Goal: Task Accomplishment & Management: Complete application form

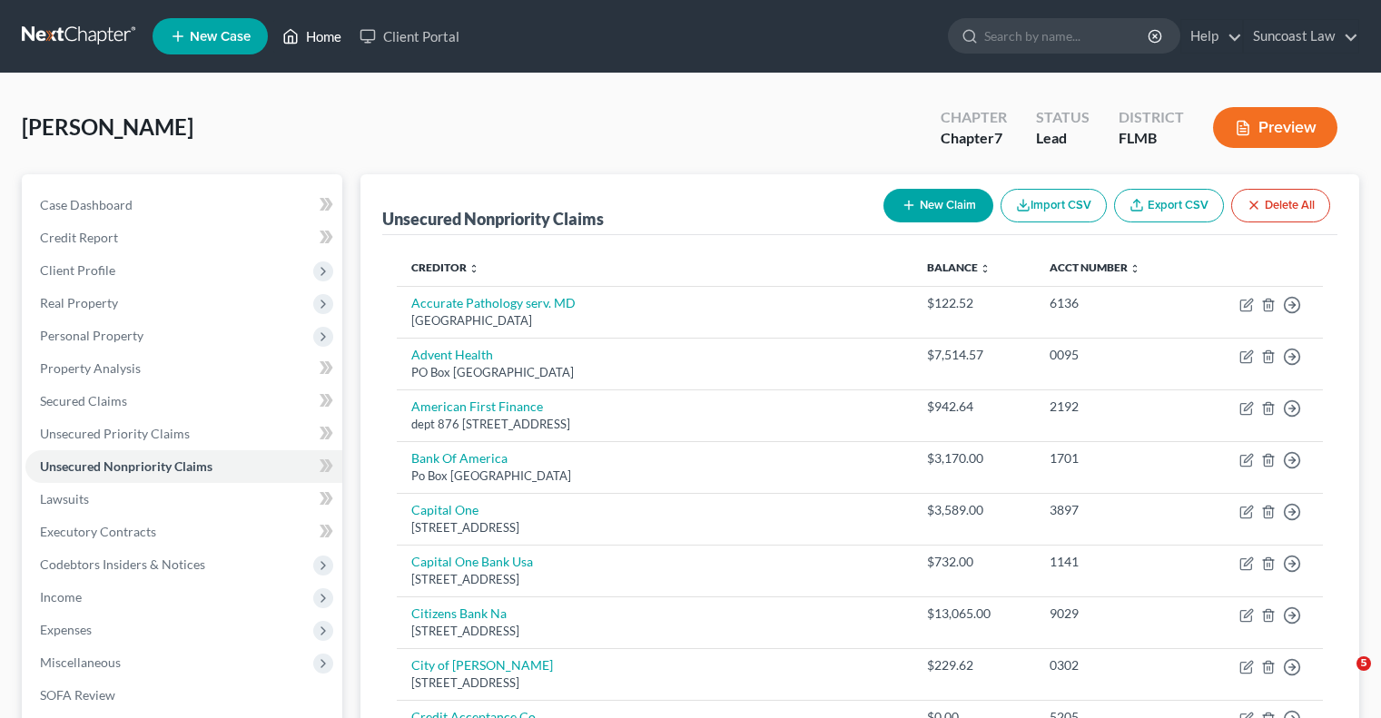
click at [334, 36] on link "Home" at bounding box center [311, 36] width 77 height 33
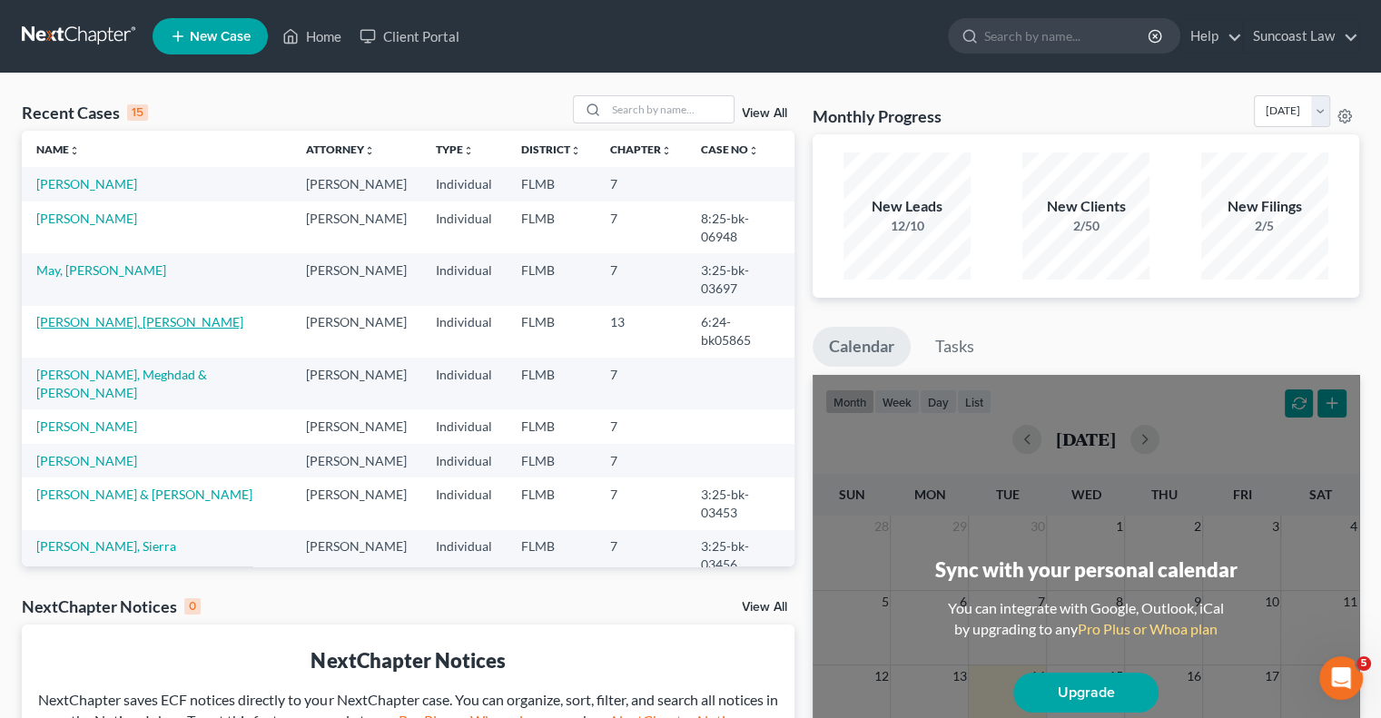
click at [120, 314] on link "[PERSON_NAME], [PERSON_NAME]" at bounding box center [139, 321] width 207 height 15
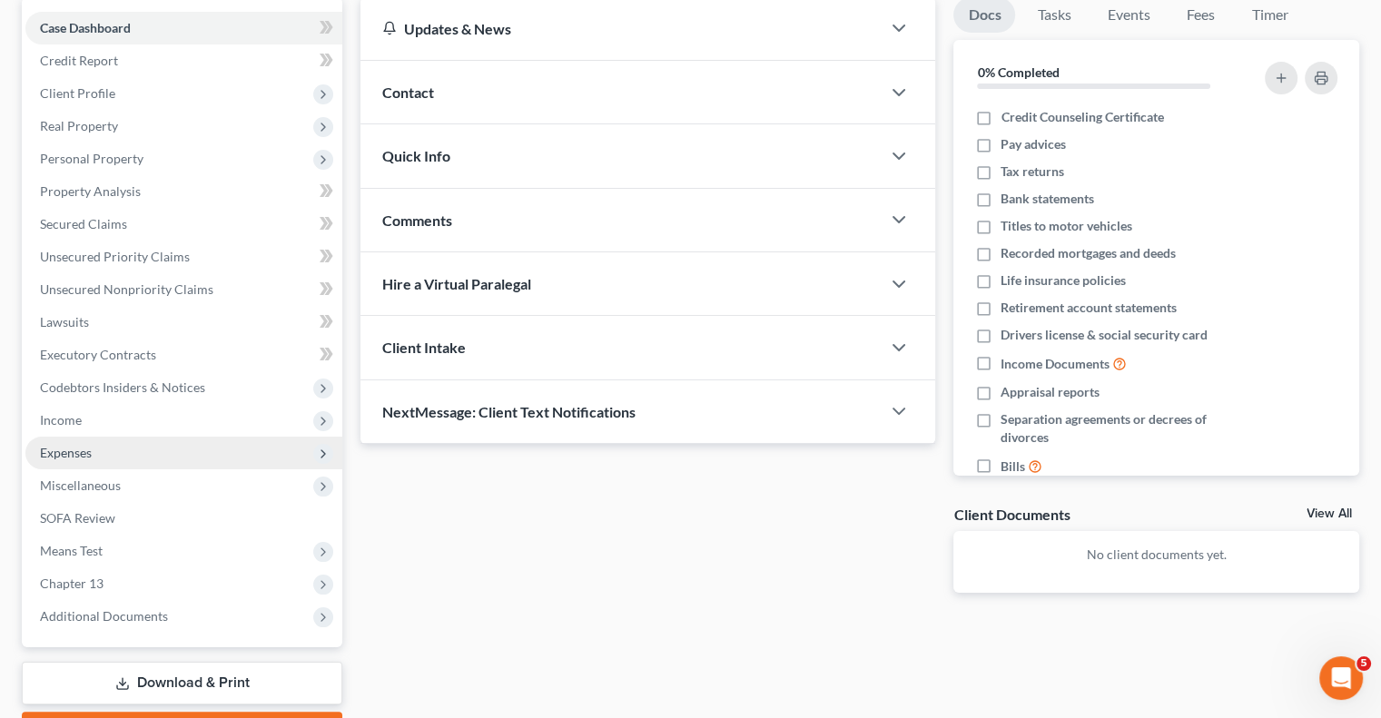
scroll to position [278, 0]
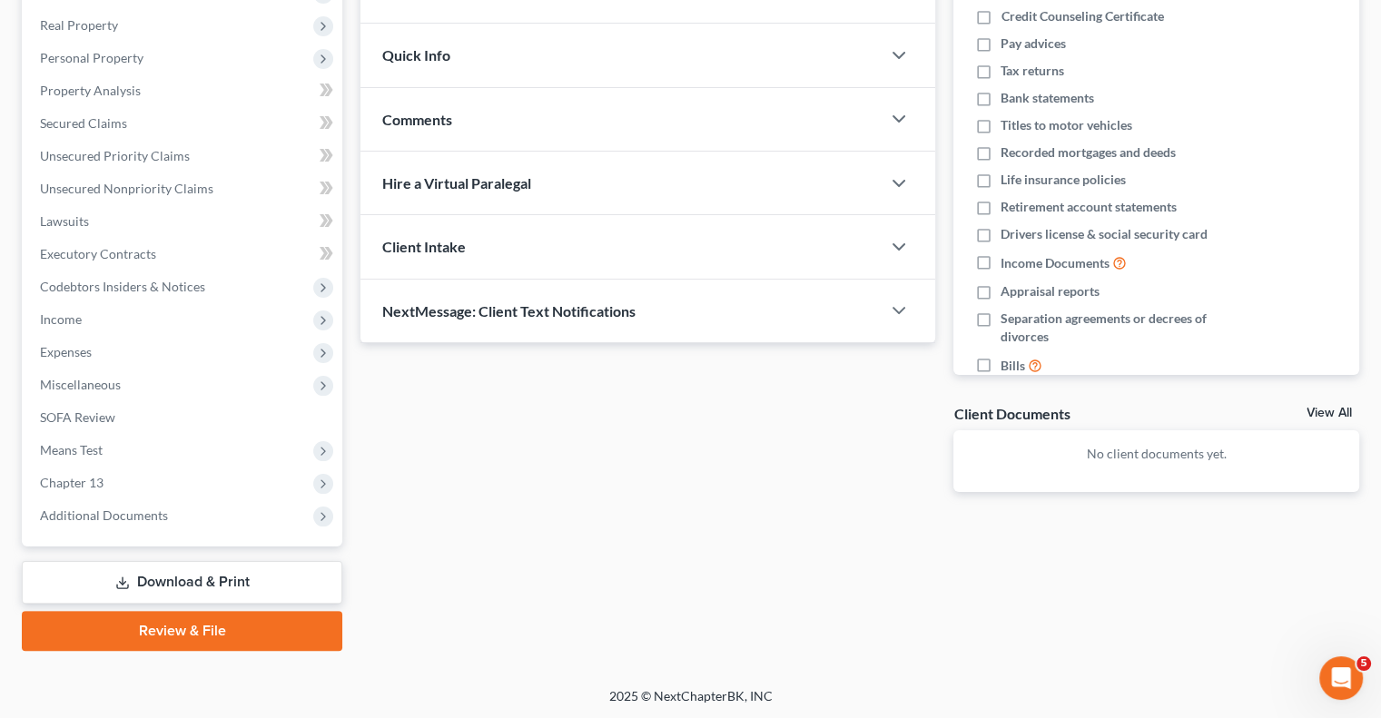
click at [179, 586] on link "Download & Print" at bounding box center [182, 582] width 320 height 43
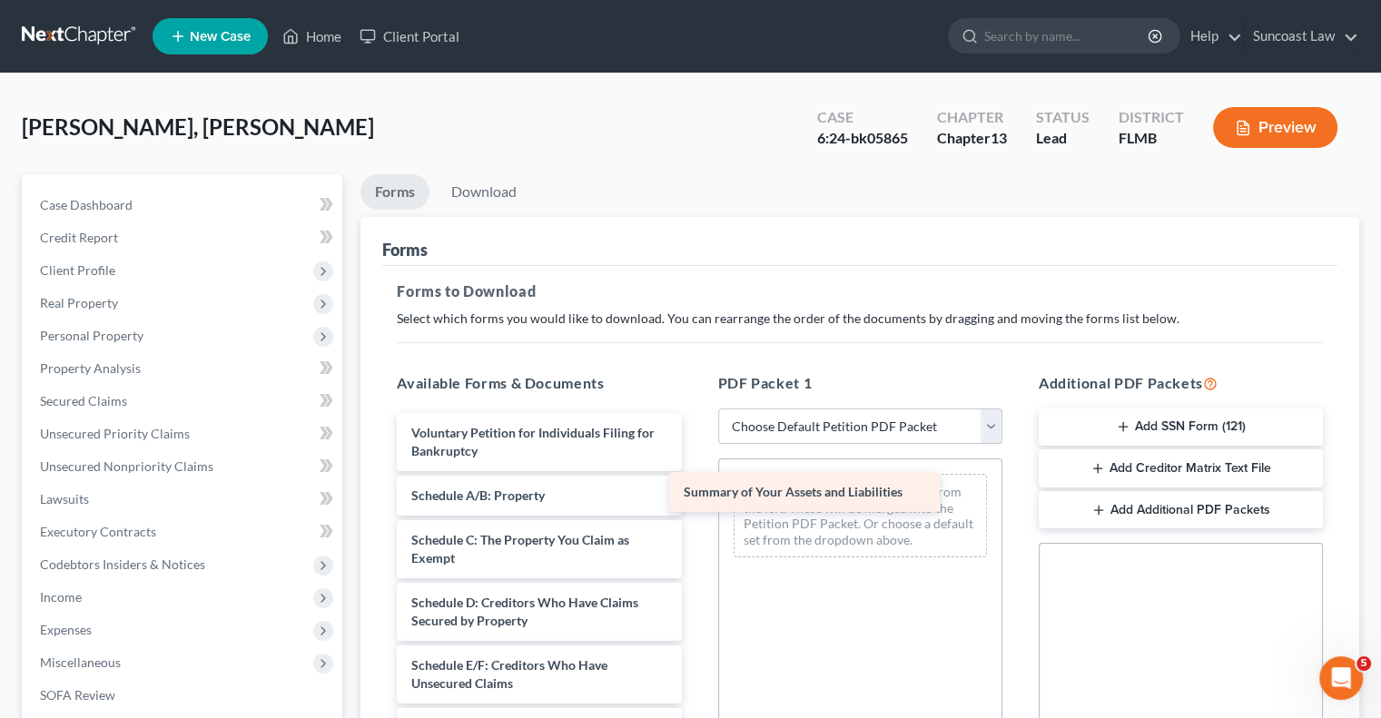
drag, startPoint x: 559, startPoint y: 501, endPoint x: 832, endPoint y: 499, distance: 272.3
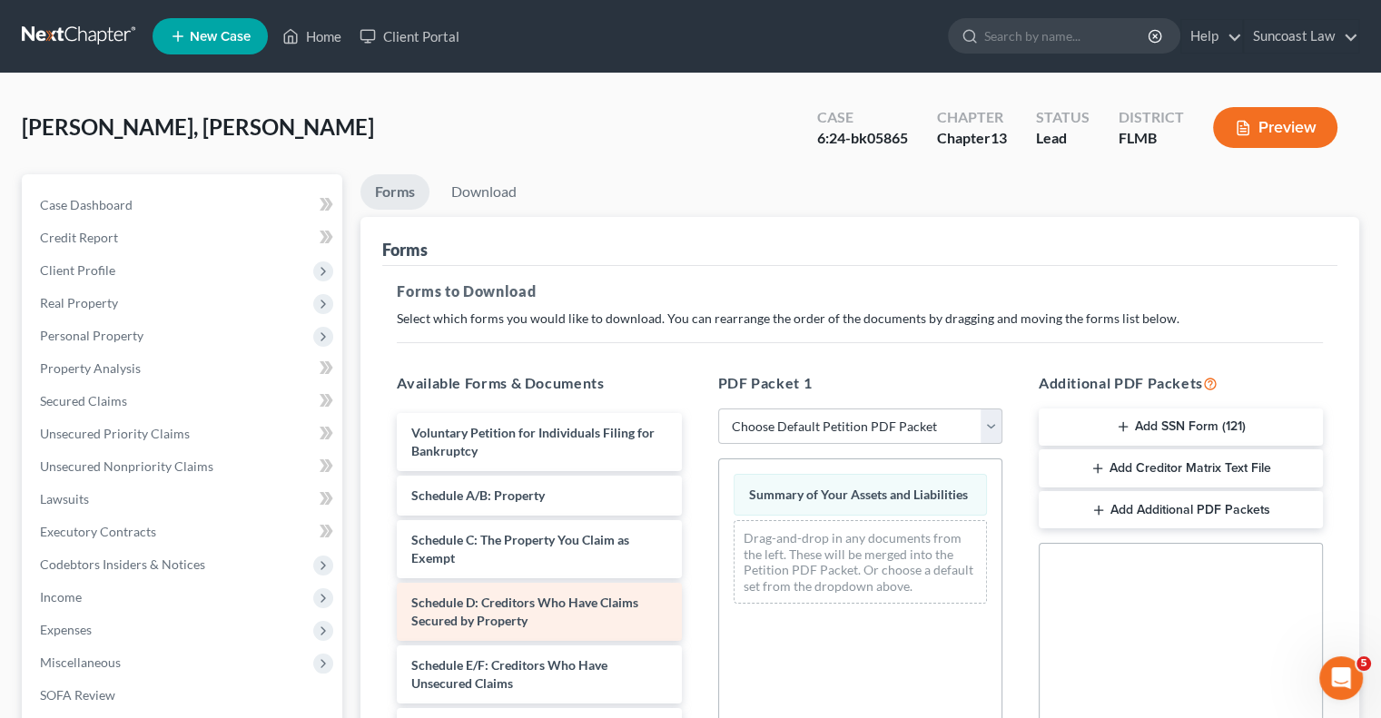
scroll to position [182, 0]
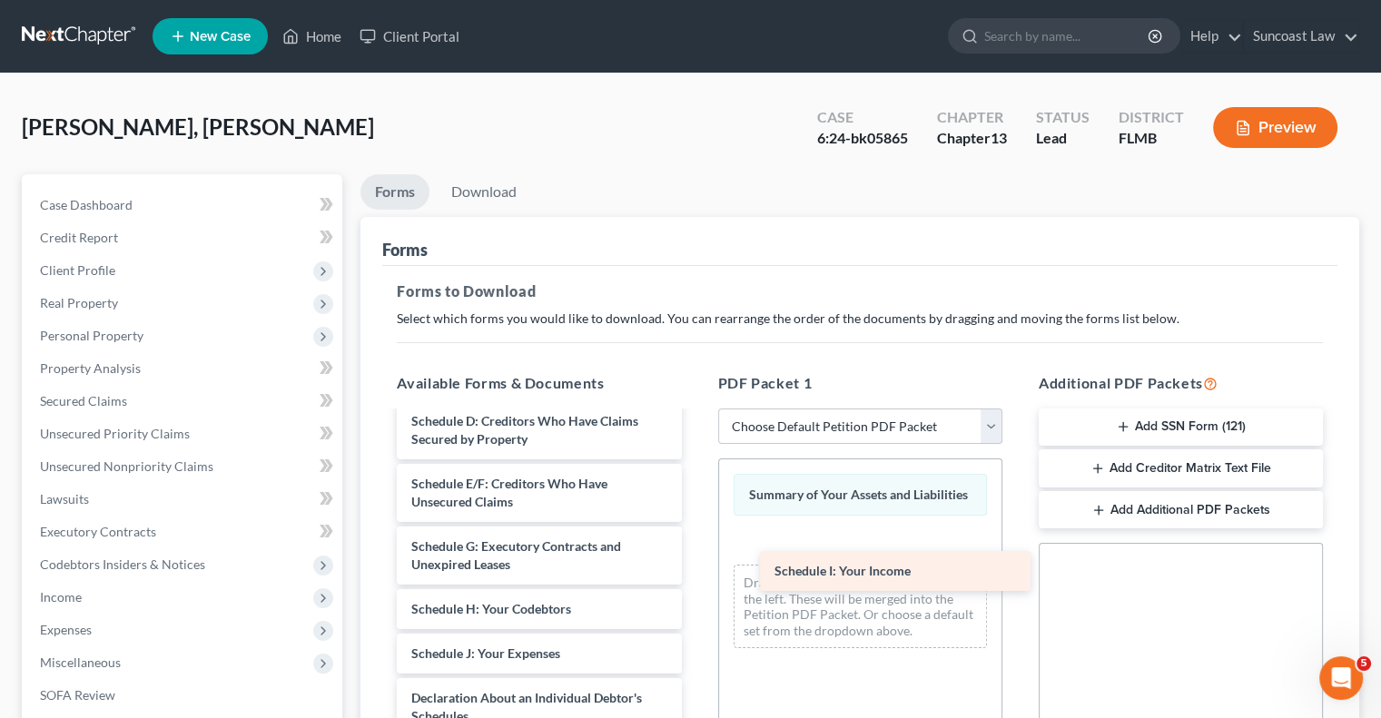
drag, startPoint x: 534, startPoint y: 650, endPoint x: 901, endPoint y: 568, distance: 375.7
click at [695, 568] on div "Schedule I: Your Income Voluntary Petition for Individuals Filing for Bankruptc…" at bounding box center [538, 644] width 313 height 826
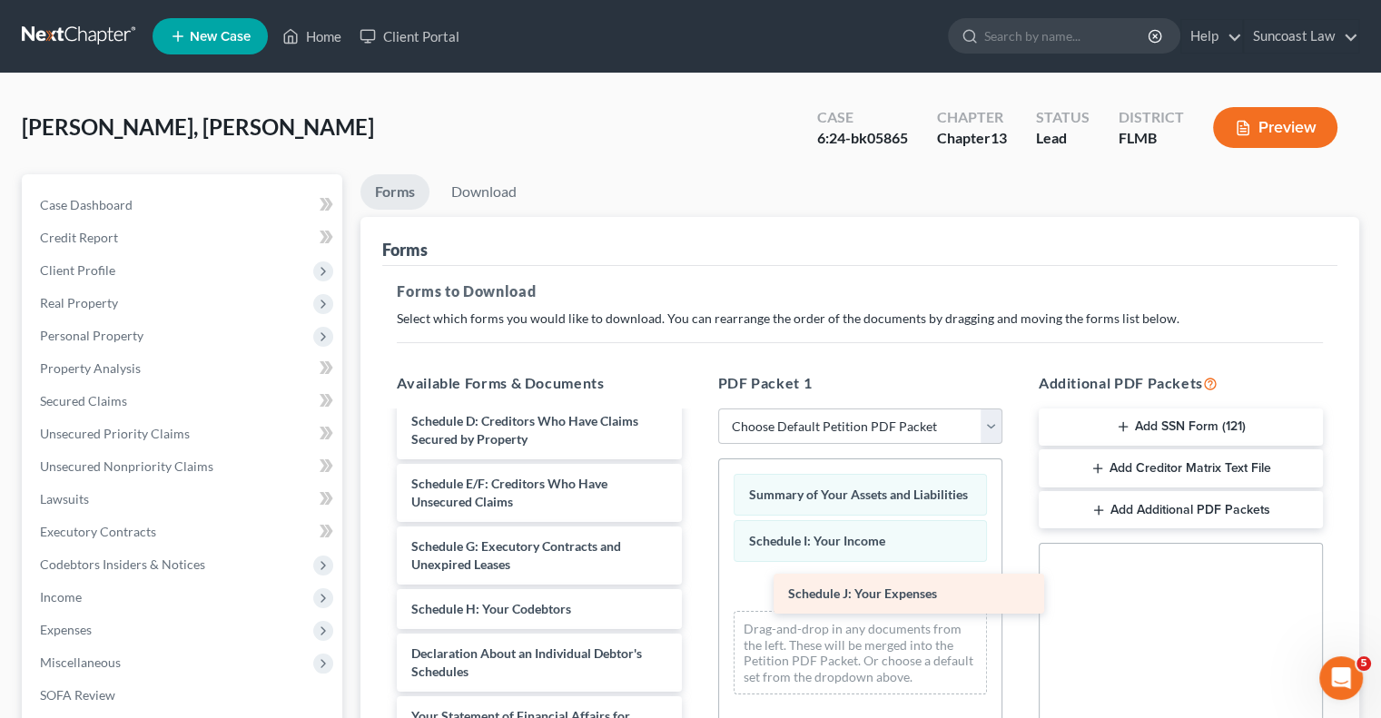
drag, startPoint x: 528, startPoint y: 656, endPoint x: 905, endPoint y: 598, distance: 381.2
click at [695, 598] on div "Schedule J: Your Expenses Voluntary Petition for Individuals Filing for Bankrup…" at bounding box center [538, 622] width 313 height 782
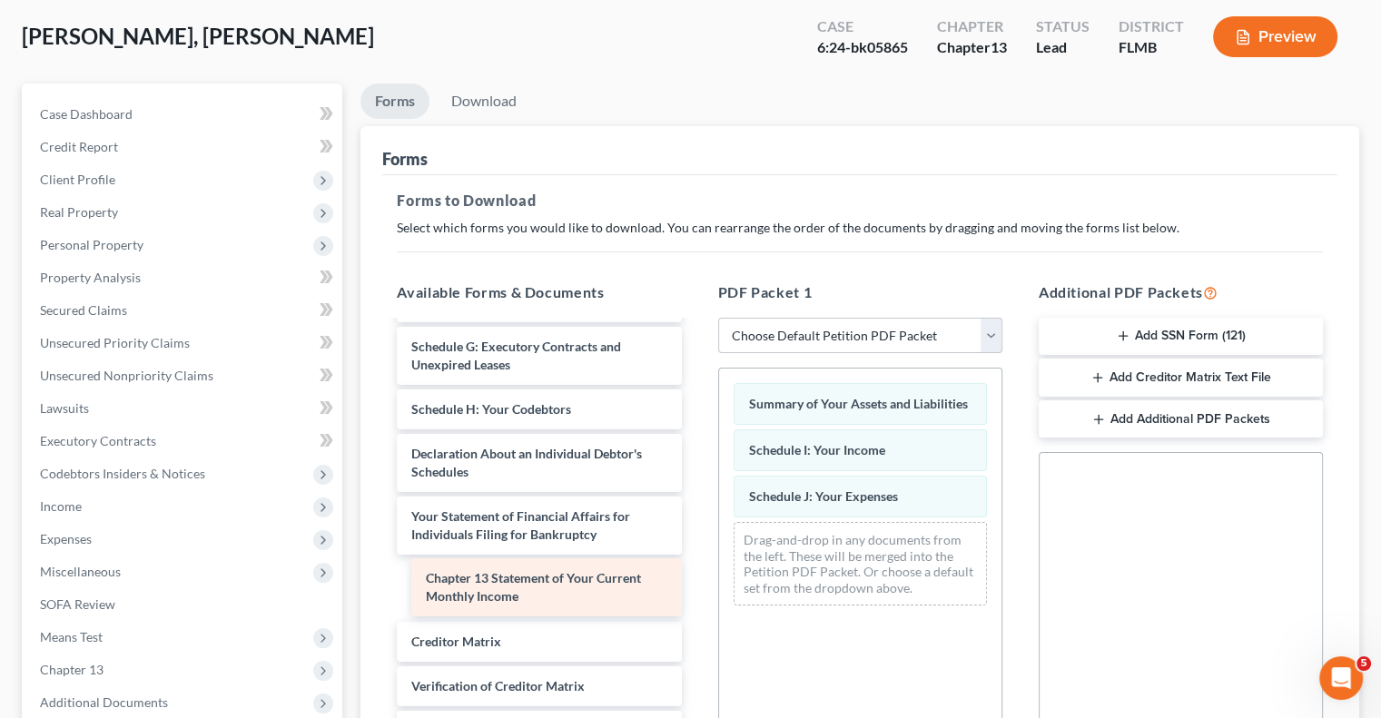
scroll to position [229, 0]
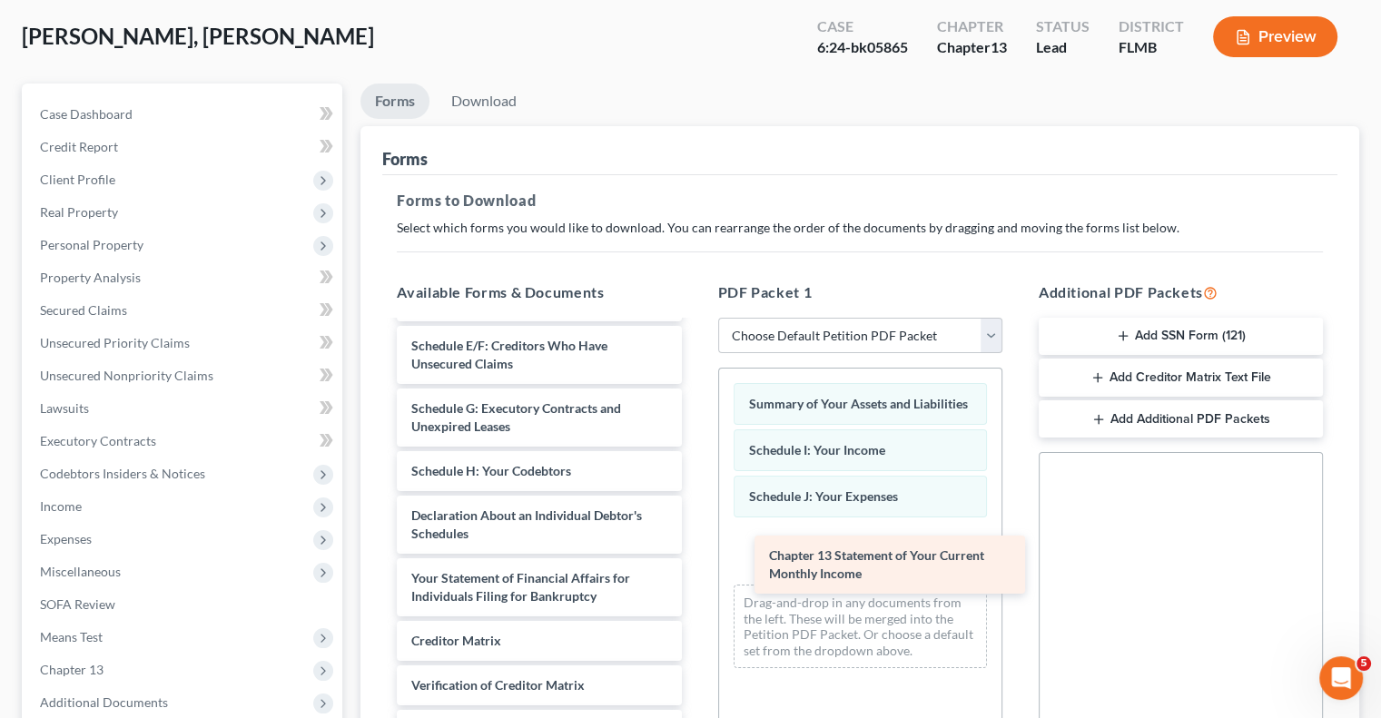
drag, startPoint x: 548, startPoint y: 584, endPoint x: 906, endPoint y: 562, distance: 358.3
click at [695, 562] on div "Chapter 13 Statement of Your Current Monthly Income Voluntary Petition for Indi…" at bounding box center [538, 453] width 313 height 719
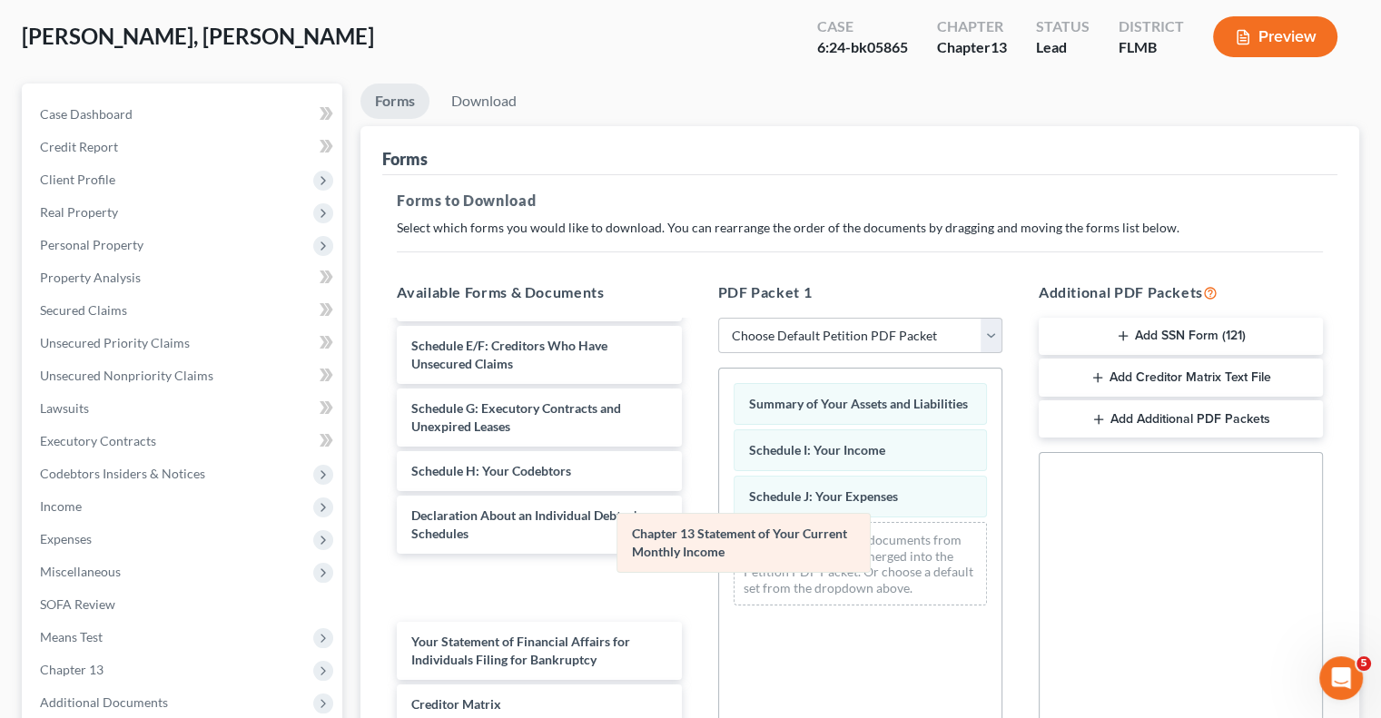
scroll to position [290, 0]
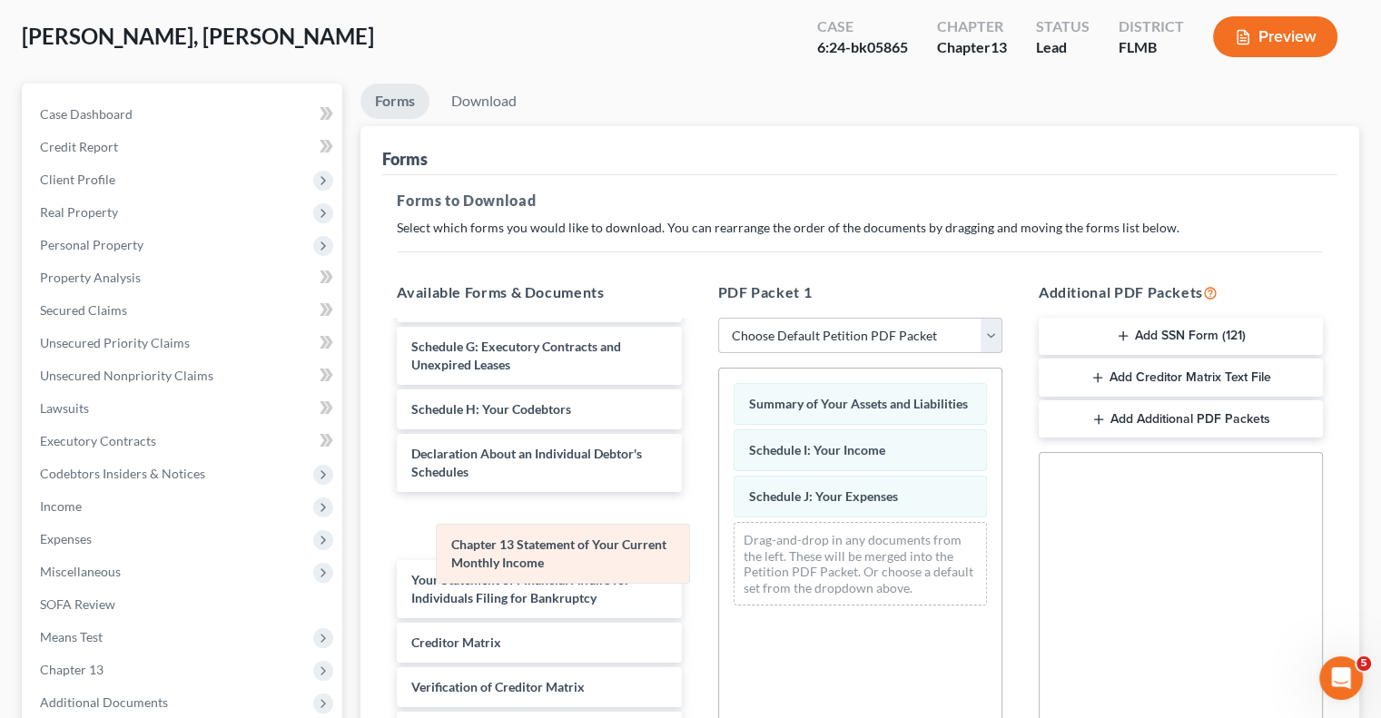
drag, startPoint x: 795, startPoint y: 550, endPoint x: 459, endPoint y: 538, distance: 336.1
click at [719, 538] on div "Chapter 13 Statement of Your Current Monthly Income Summary of Your Assets and …" at bounding box center [860, 494] width 282 height 251
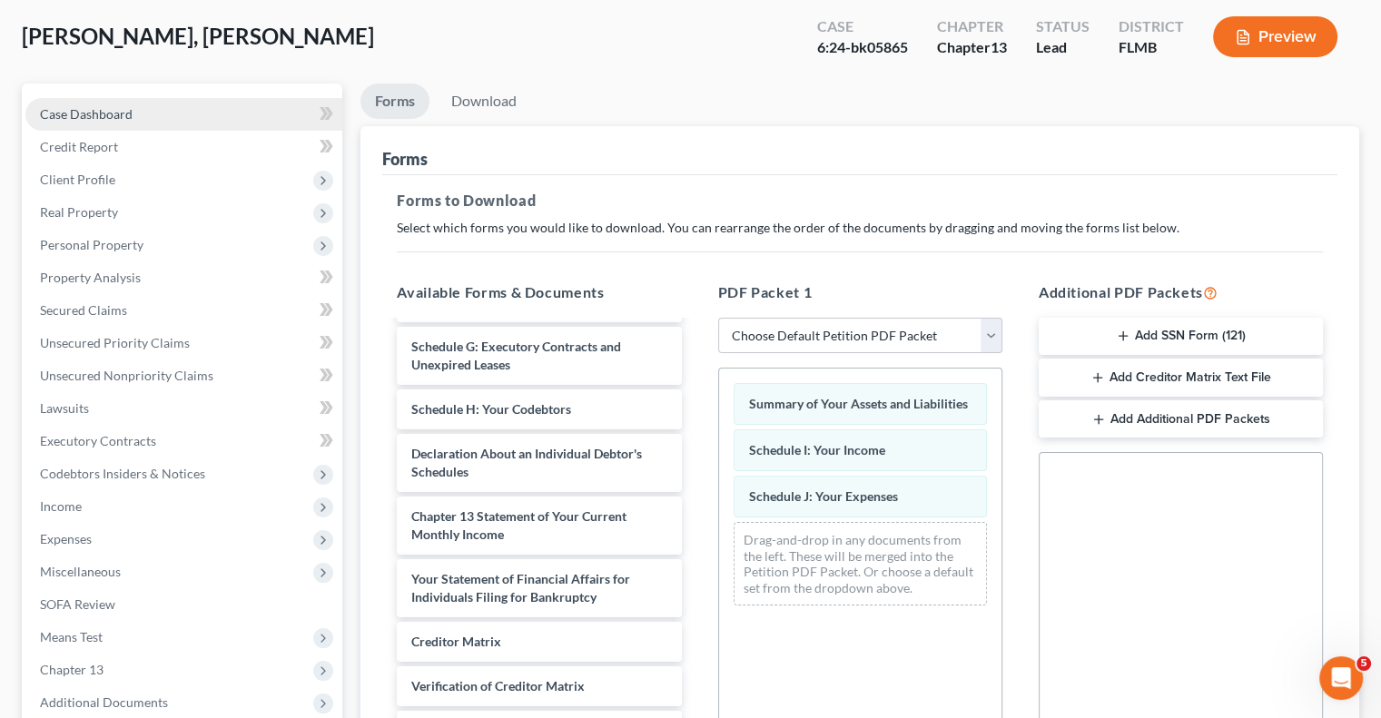
click at [155, 114] on link "Case Dashboard" at bounding box center [183, 114] width 317 height 33
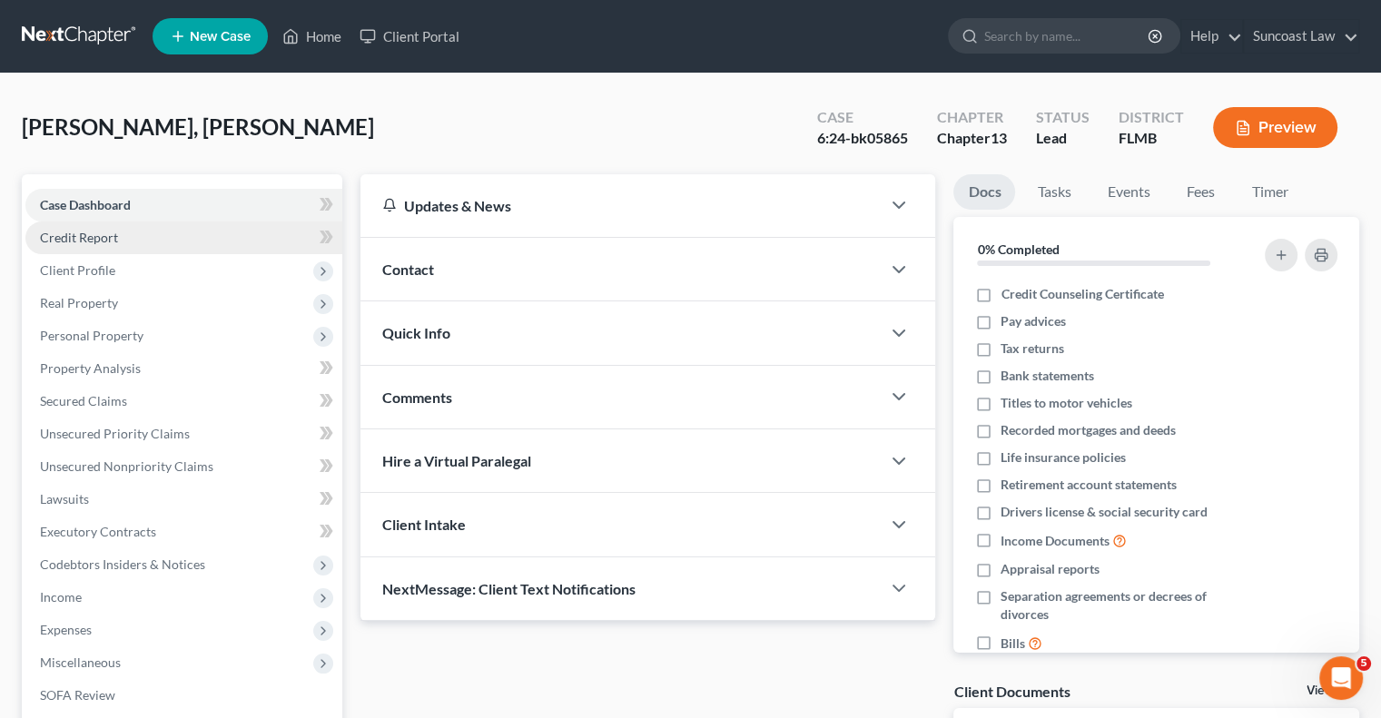
click at [144, 234] on link "Credit Report" at bounding box center [183, 238] width 317 height 33
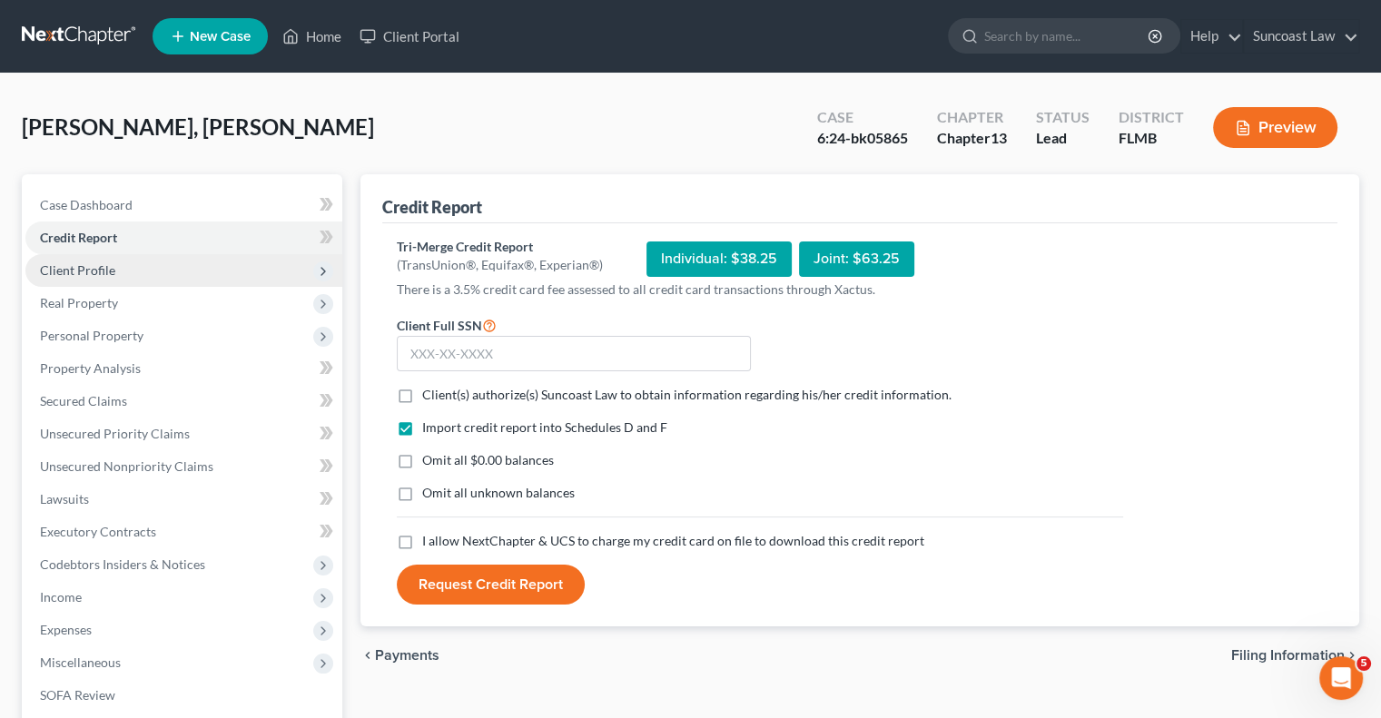
click at [135, 271] on span "Client Profile" at bounding box center [183, 270] width 317 height 33
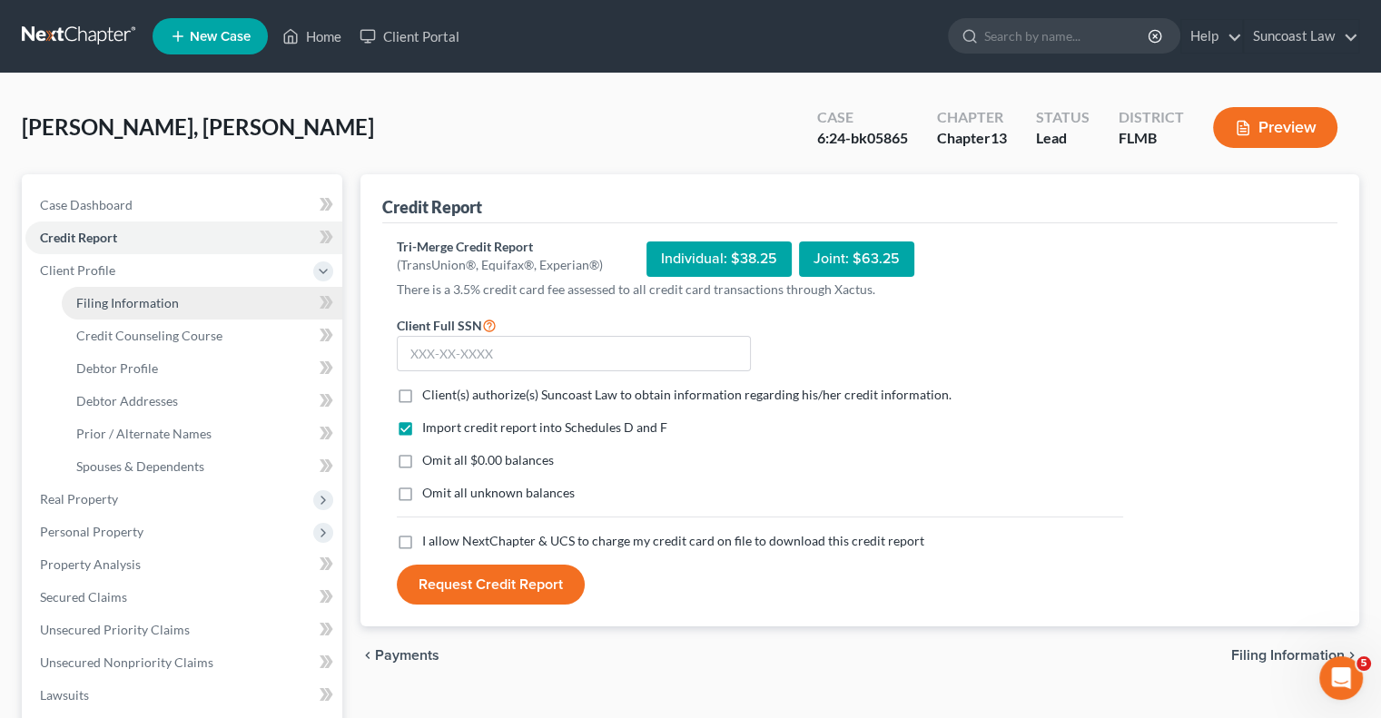
drag, startPoint x: 178, startPoint y: 311, endPoint x: 191, endPoint y: 313, distance: 12.8
click at [178, 310] on link "Filing Information" at bounding box center [202, 303] width 281 height 33
select select "1"
select select "0"
select select "3"
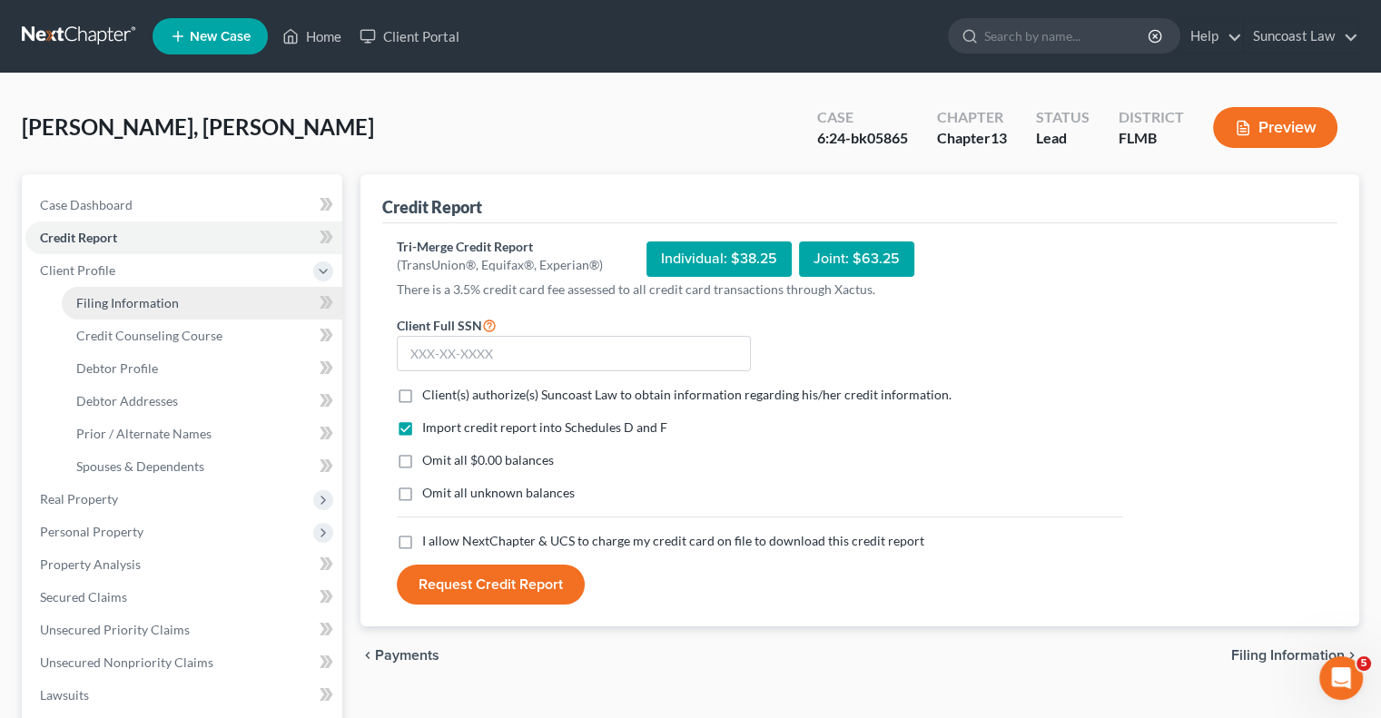
select select "9"
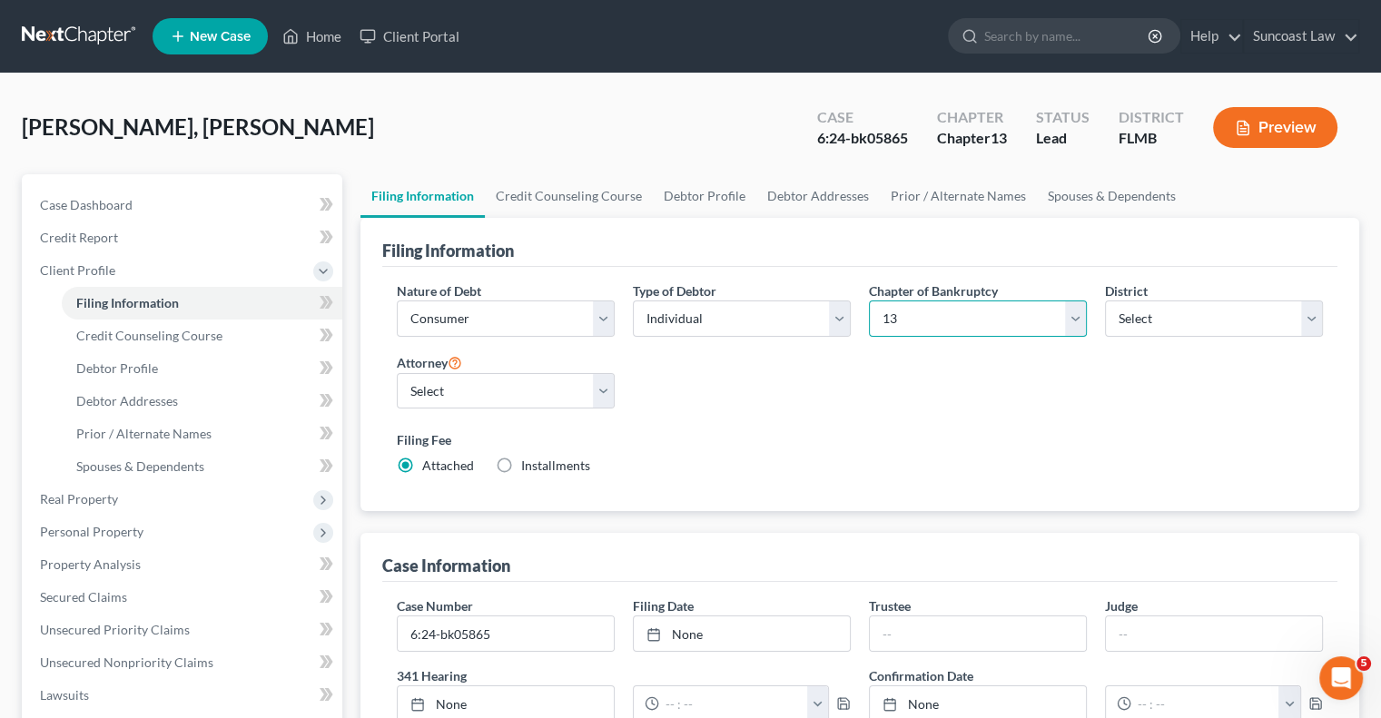
click at [977, 319] on select "Select 7 11 12 13" at bounding box center [978, 318] width 218 height 36
select select "0"
click at [869, 300] on select "Select 7 11 12 13" at bounding box center [978, 318] width 218 height 36
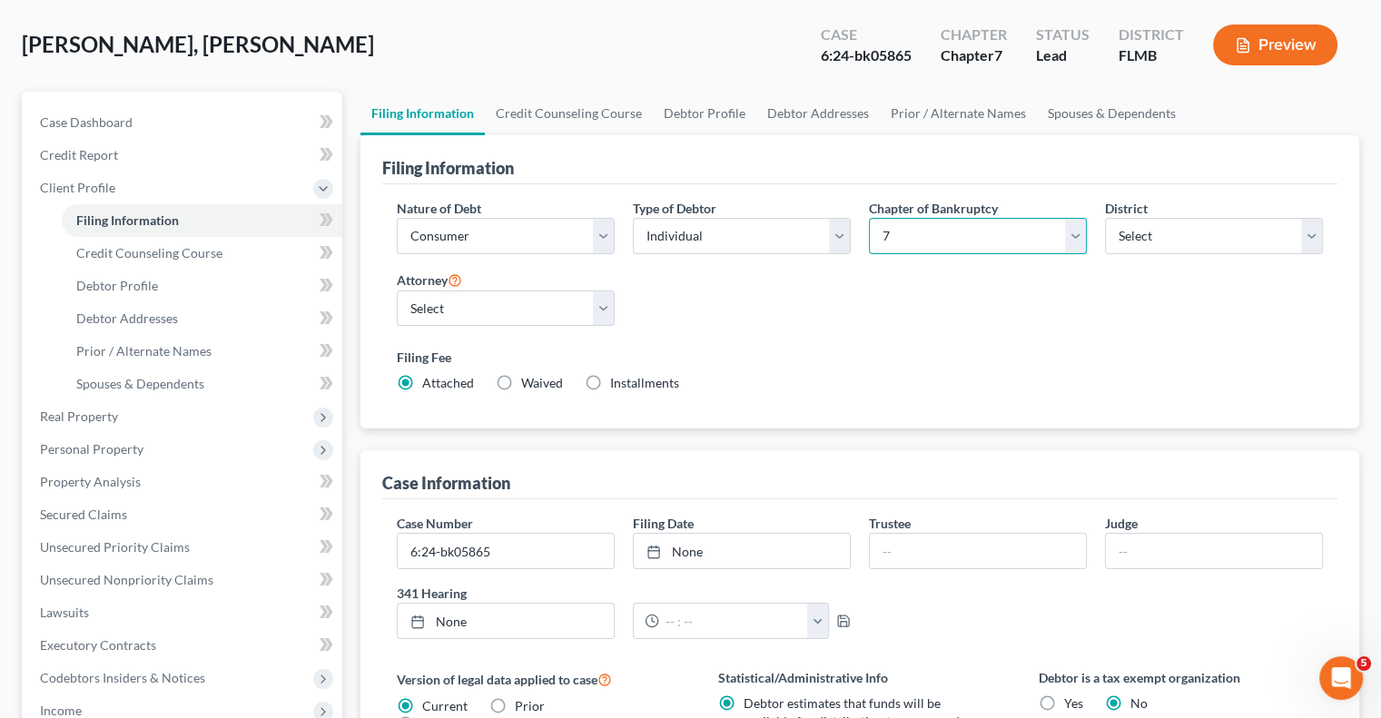
scroll to position [530, 0]
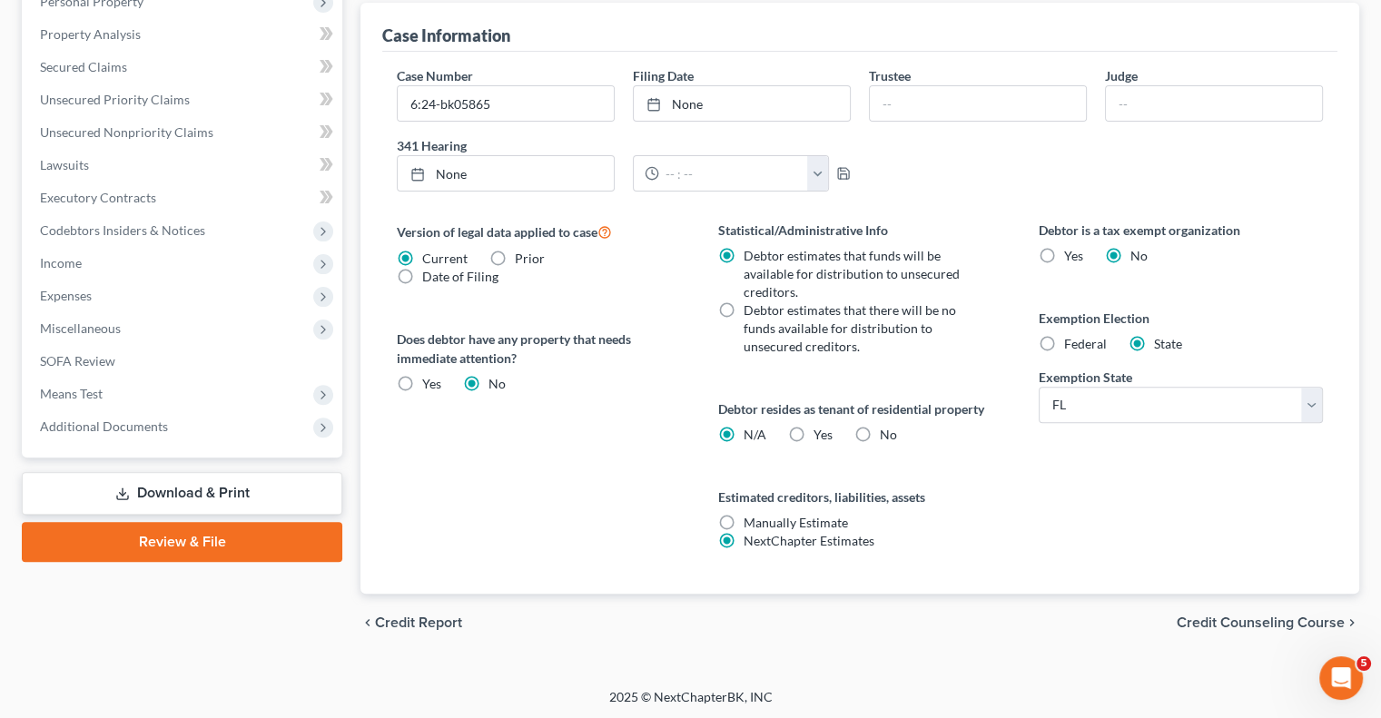
click at [229, 482] on link "Download & Print" at bounding box center [182, 493] width 320 height 43
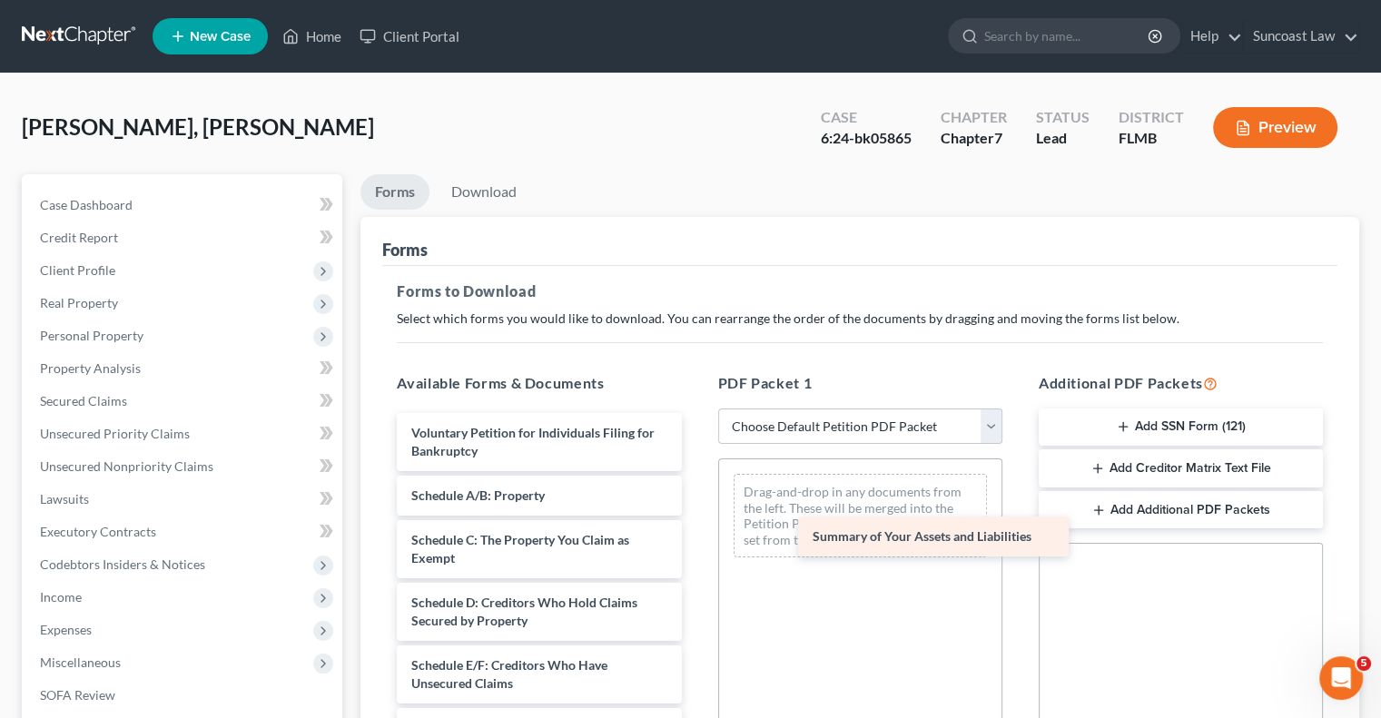
drag, startPoint x: 504, startPoint y: 492, endPoint x: 905, endPoint y: 535, distance: 403.5
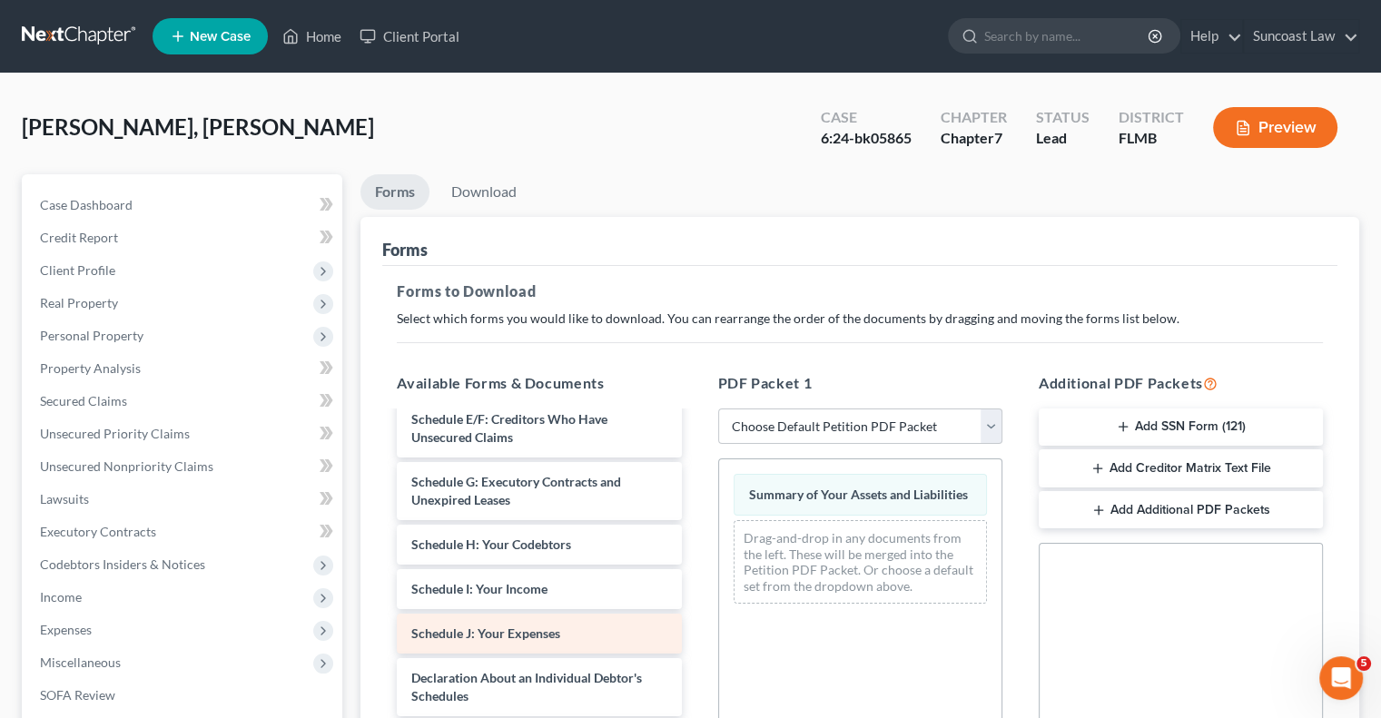
scroll to position [272, 0]
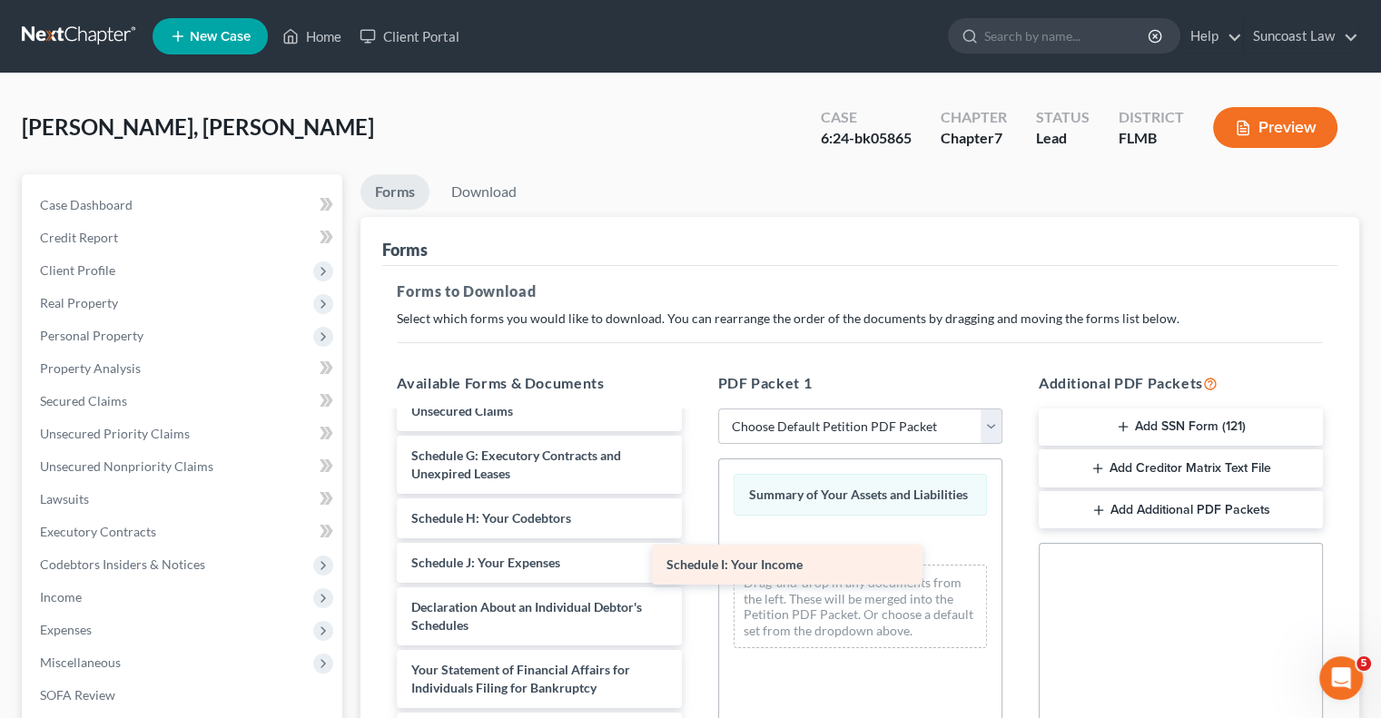
drag, startPoint x: 501, startPoint y: 558, endPoint x: 756, endPoint y: 562, distance: 255.1
click at [695, 562] on div "Schedule I: Your Income Voluntary Petition for Individuals Filing for Bankruptc…" at bounding box center [538, 585] width 313 height 889
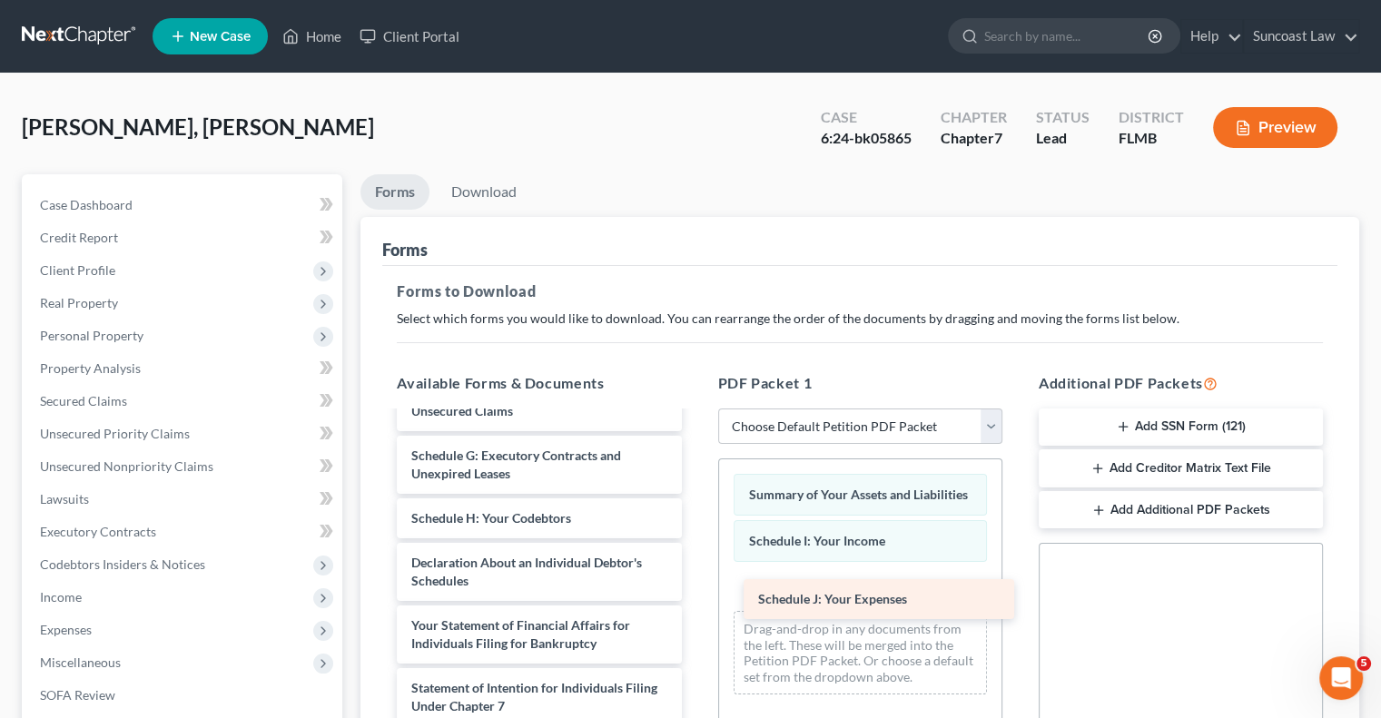
drag, startPoint x: 516, startPoint y: 560, endPoint x: 862, endPoint y: 598, distance: 348.9
click at [695, 598] on div "Schedule J: Your Expenses Voluntary Petition for Individuals Filing for Bankrup…" at bounding box center [538, 563] width 313 height 844
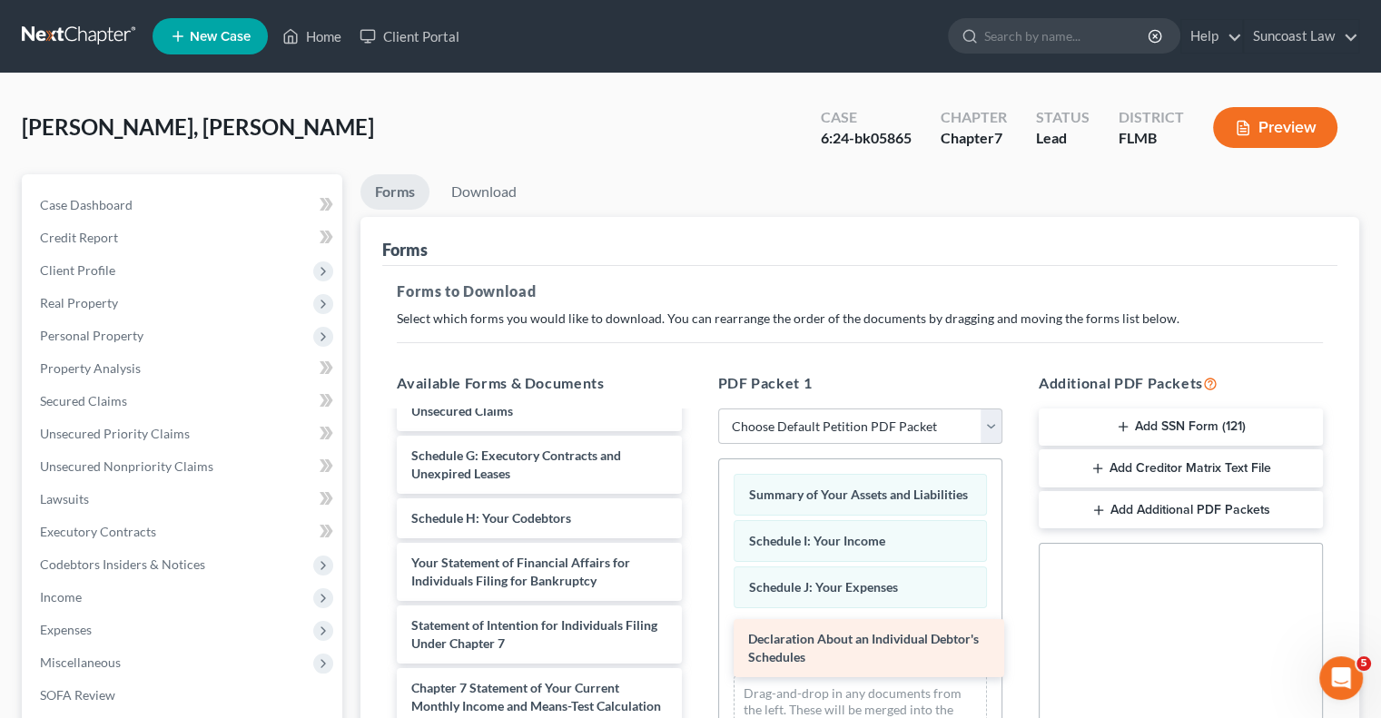
drag, startPoint x: 554, startPoint y: 573, endPoint x: 889, endPoint y: 649, distance: 343.5
click at [695, 649] on div "Declaration About an Individual Debtor's Schedules Voluntary Petition for Indiv…" at bounding box center [538, 532] width 313 height 782
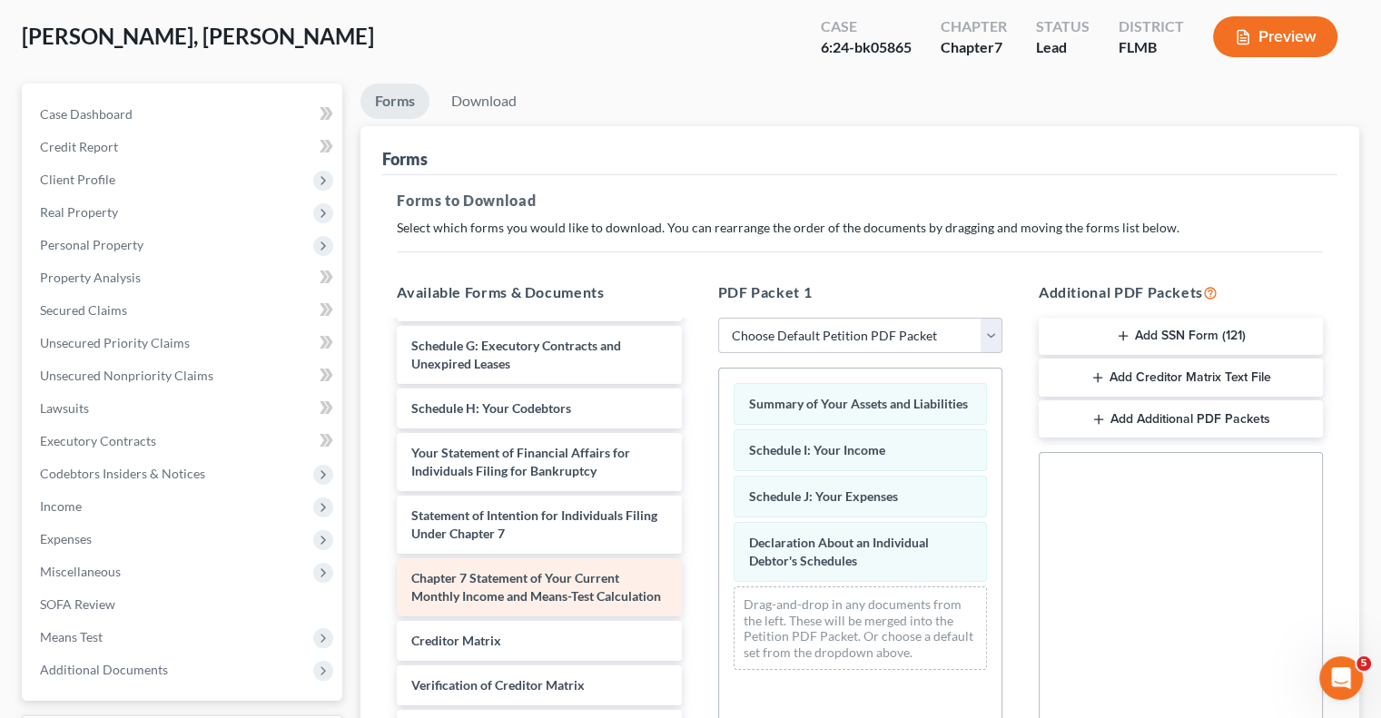
scroll to position [229, 0]
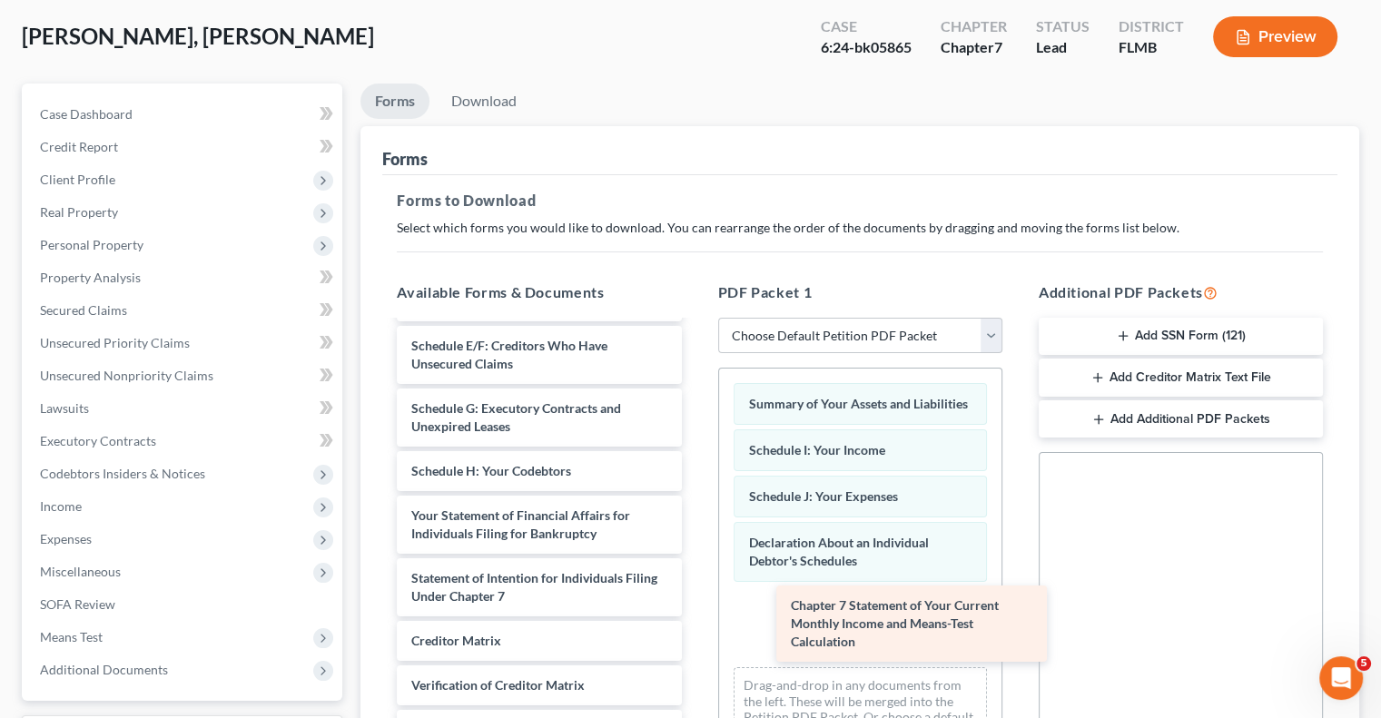
drag, startPoint x: 510, startPoint y: 572, endPoint x: 857, endPoint y: 609, distance: 348.8
click at [695, 609] on div "Chapter 7 Statement of Your Current Monthly Income and Means-Test Calculation V…" at bounding box center [538, 453] width 313 height 719
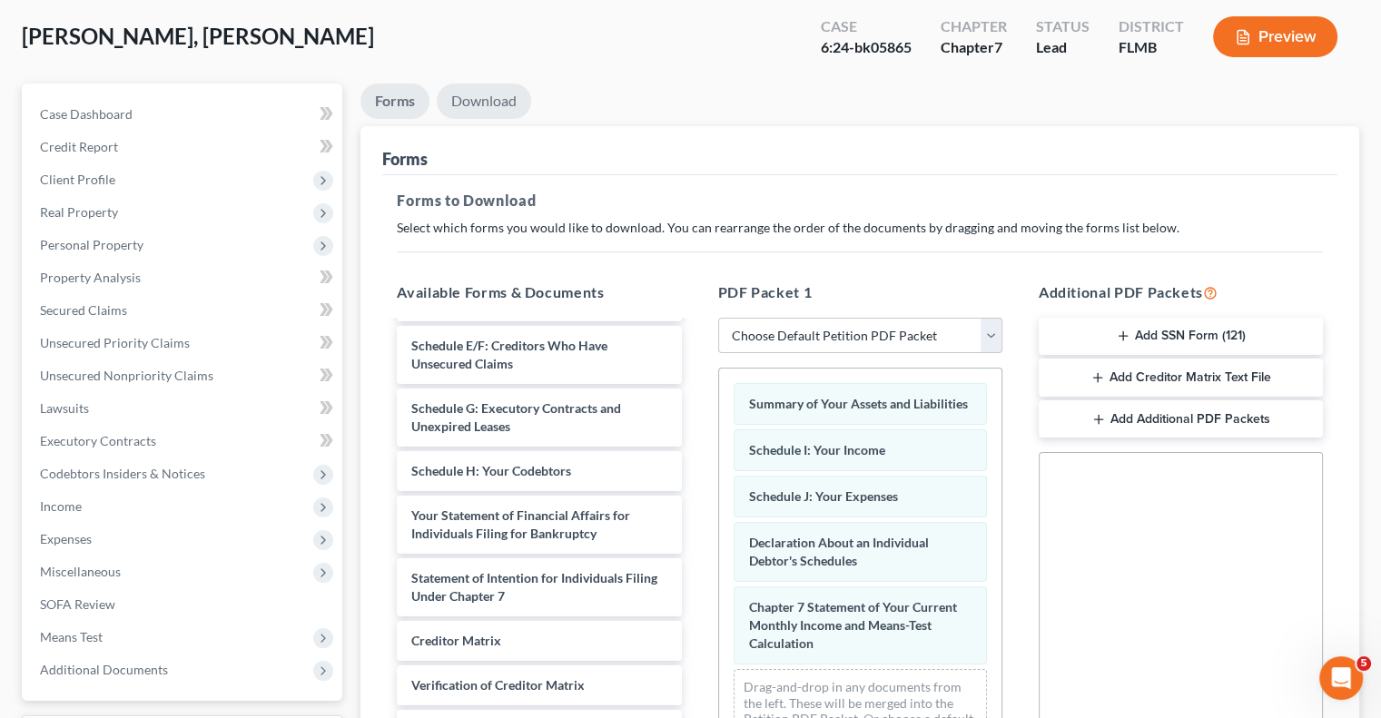
click at [478, 108] on link "Download" at bounding box center [484, 101] width 94 height 35
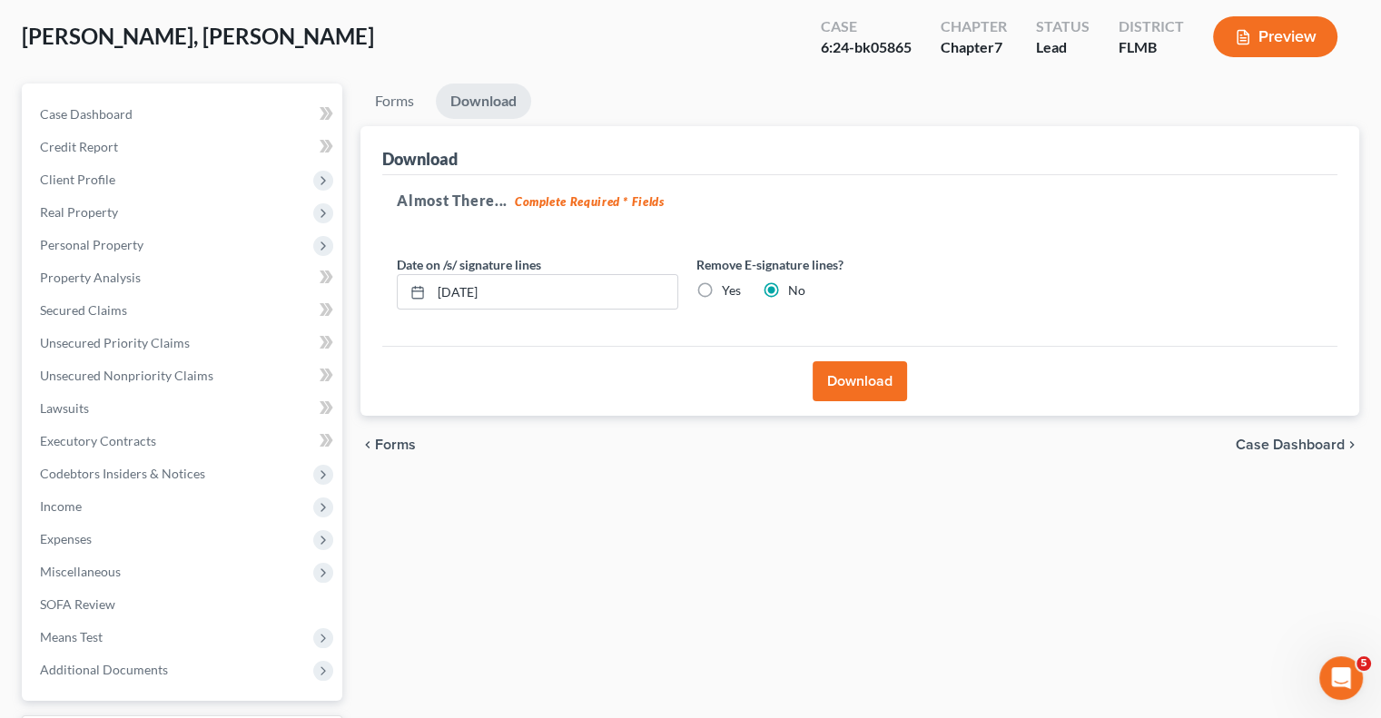
click at [857, 380] on button "Download" at bounding box center [859, 381] width 94 height 40
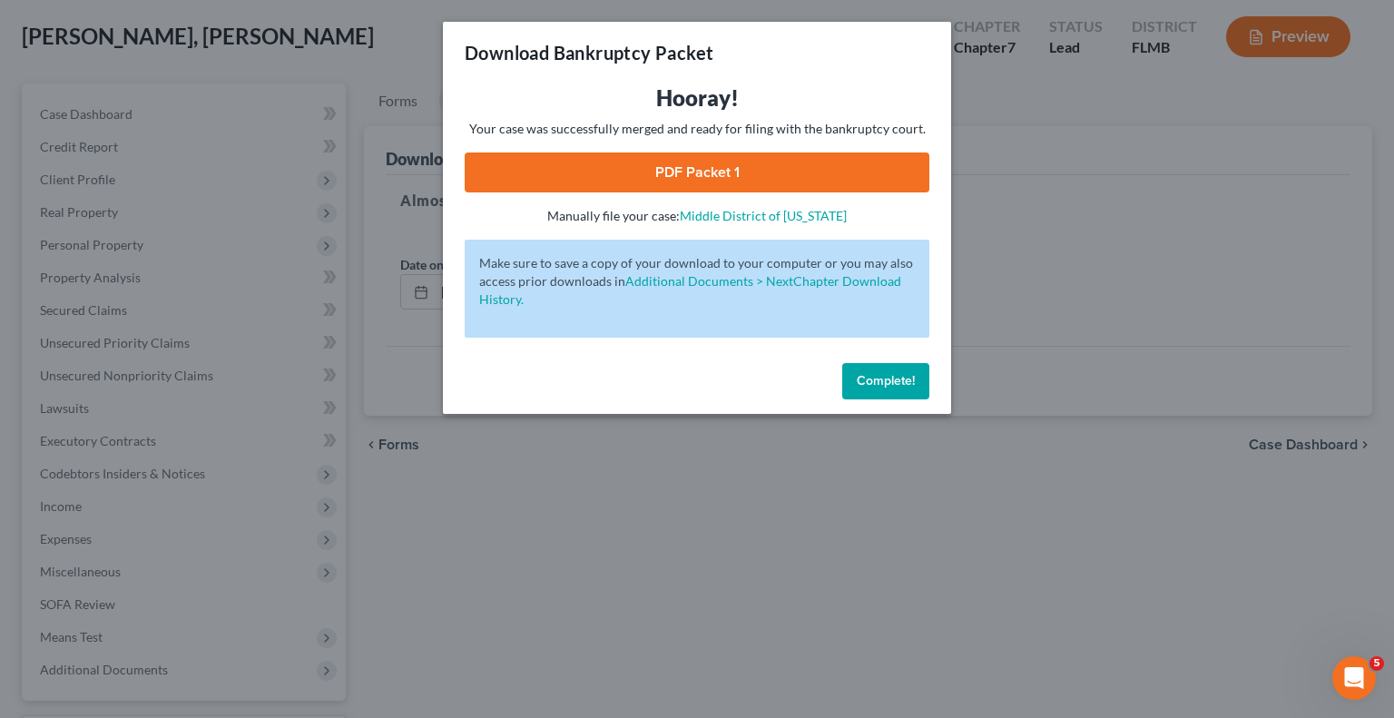
click at [791, 166] on link "PDF Packet 1" at bounding box center [697, 173] width 465 height 40
click at [903, 381] on span "Complete!" at bounding box center [886, 380] width 58 height 15
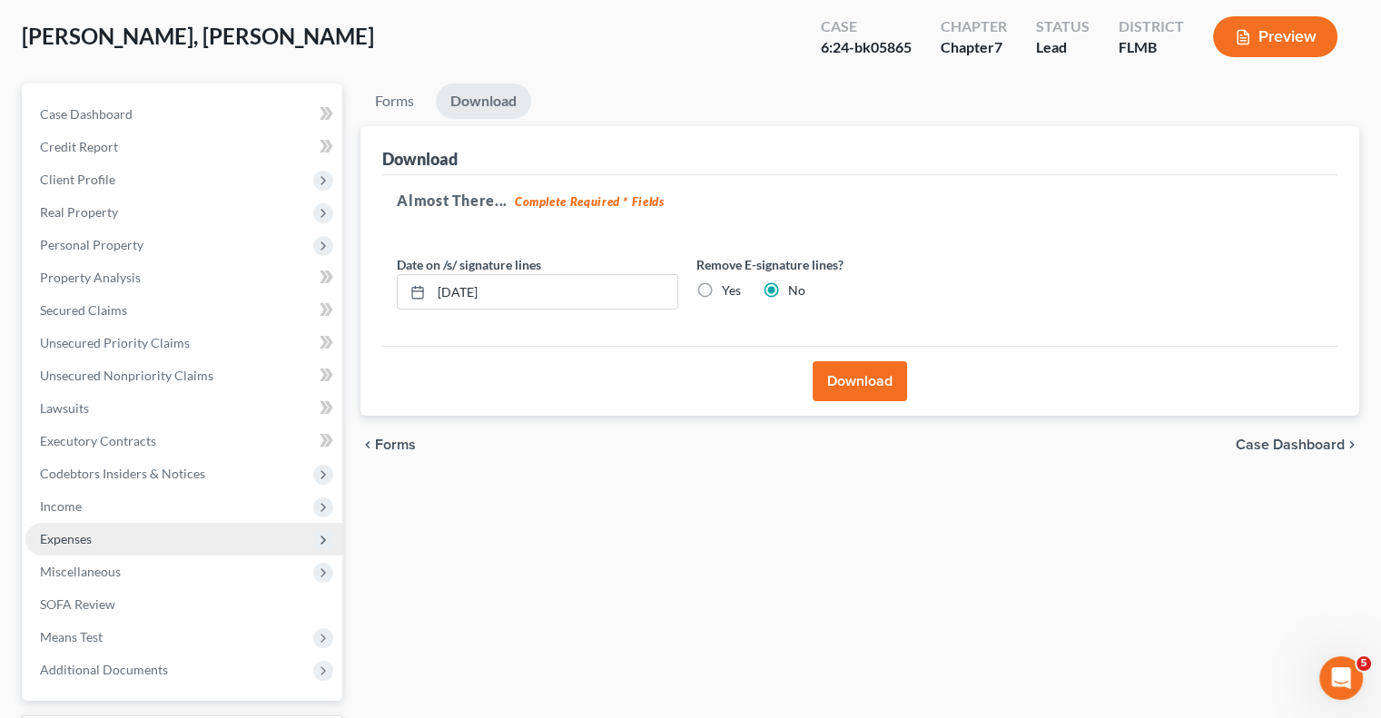
click at [91, 544] on span "Expenses" at bounding box center [66, 538] width 52 height 15
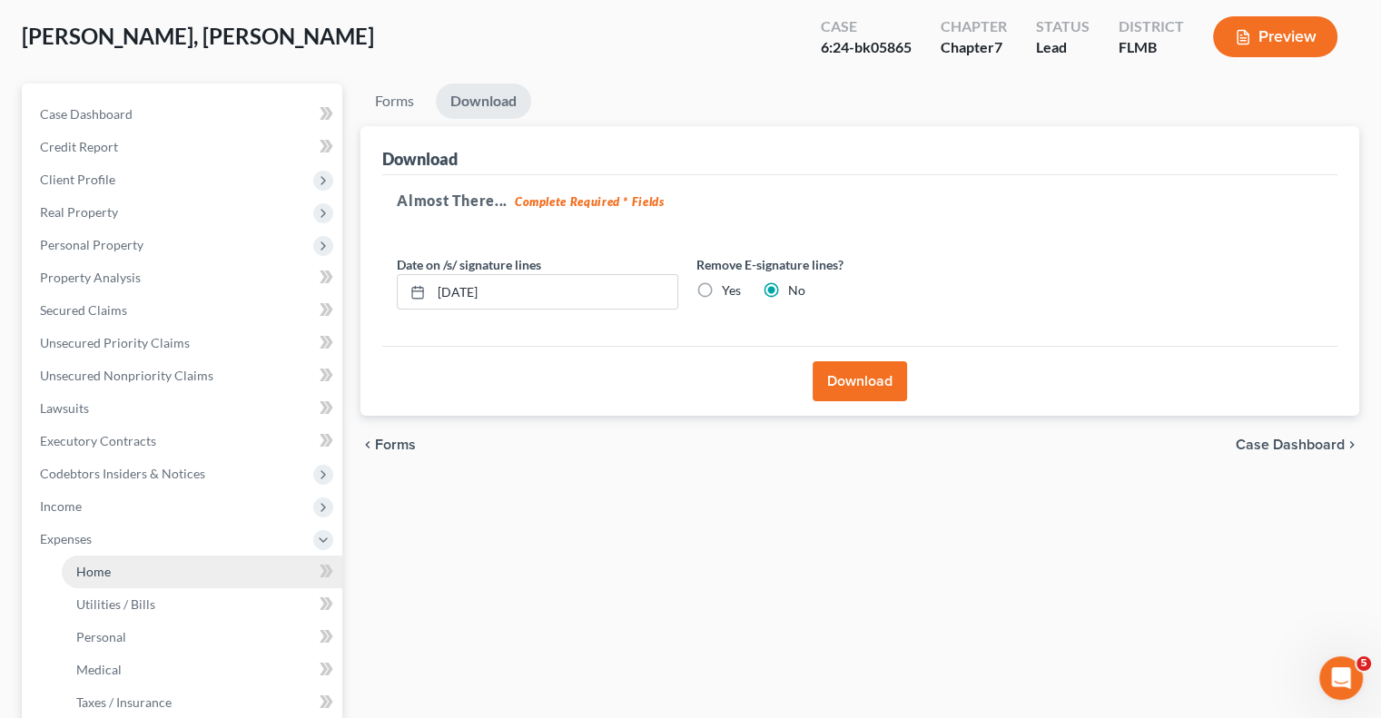
click at [138, 568] on link "Home" at bounding box center [202, 572] width 281 height 33
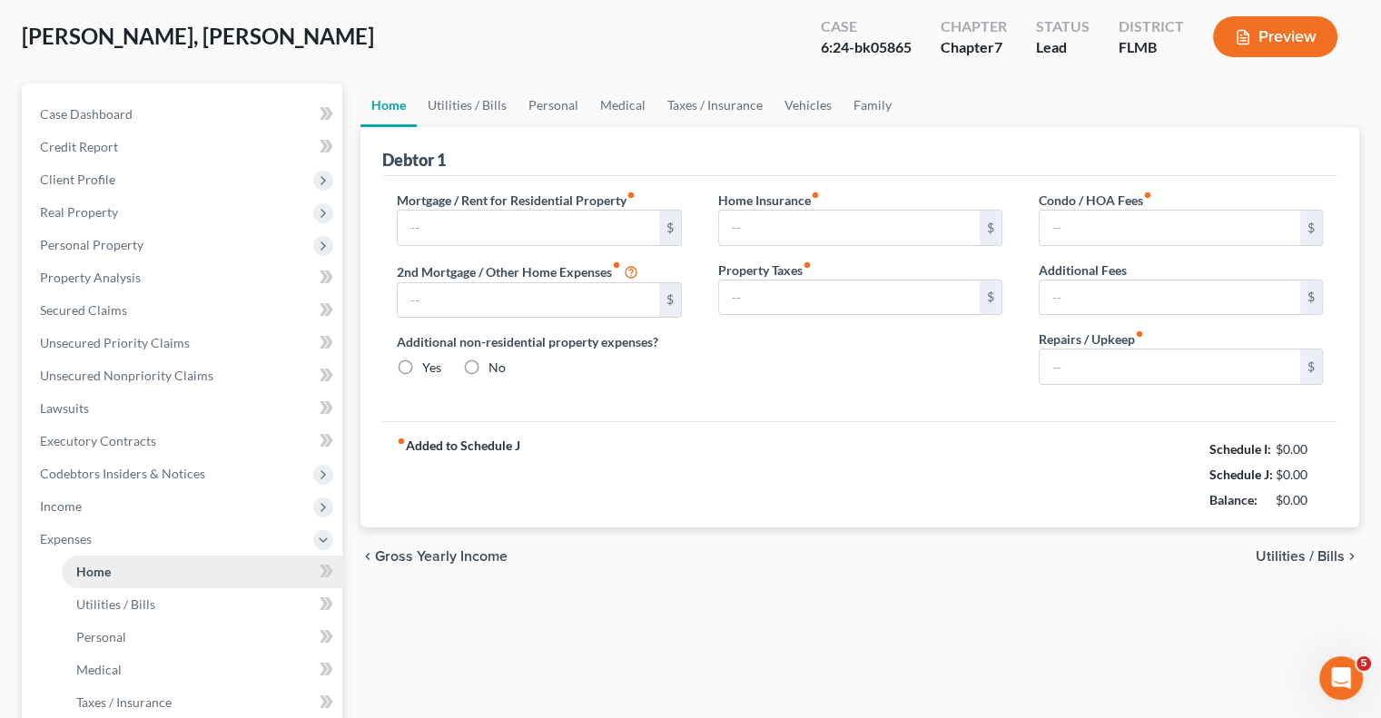
scroll to position [5, 0]
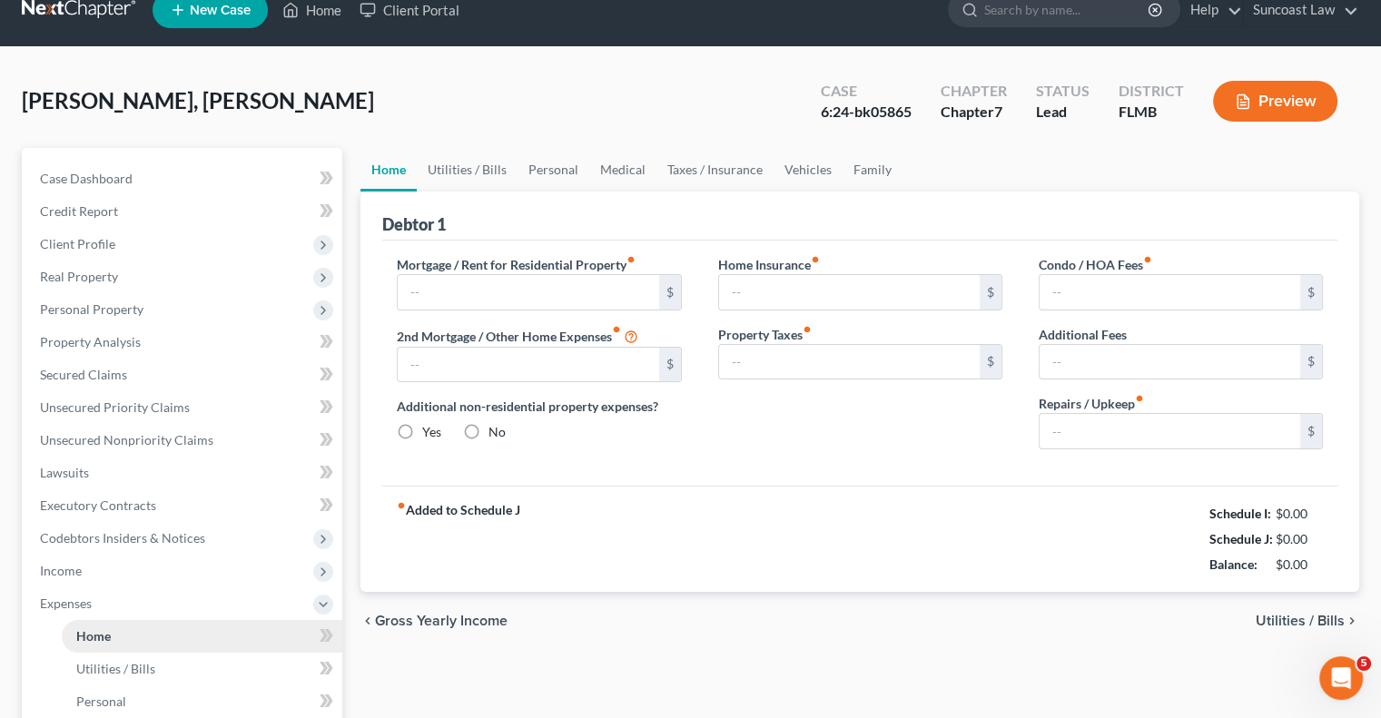
type input "853.70"
type input "0.00"
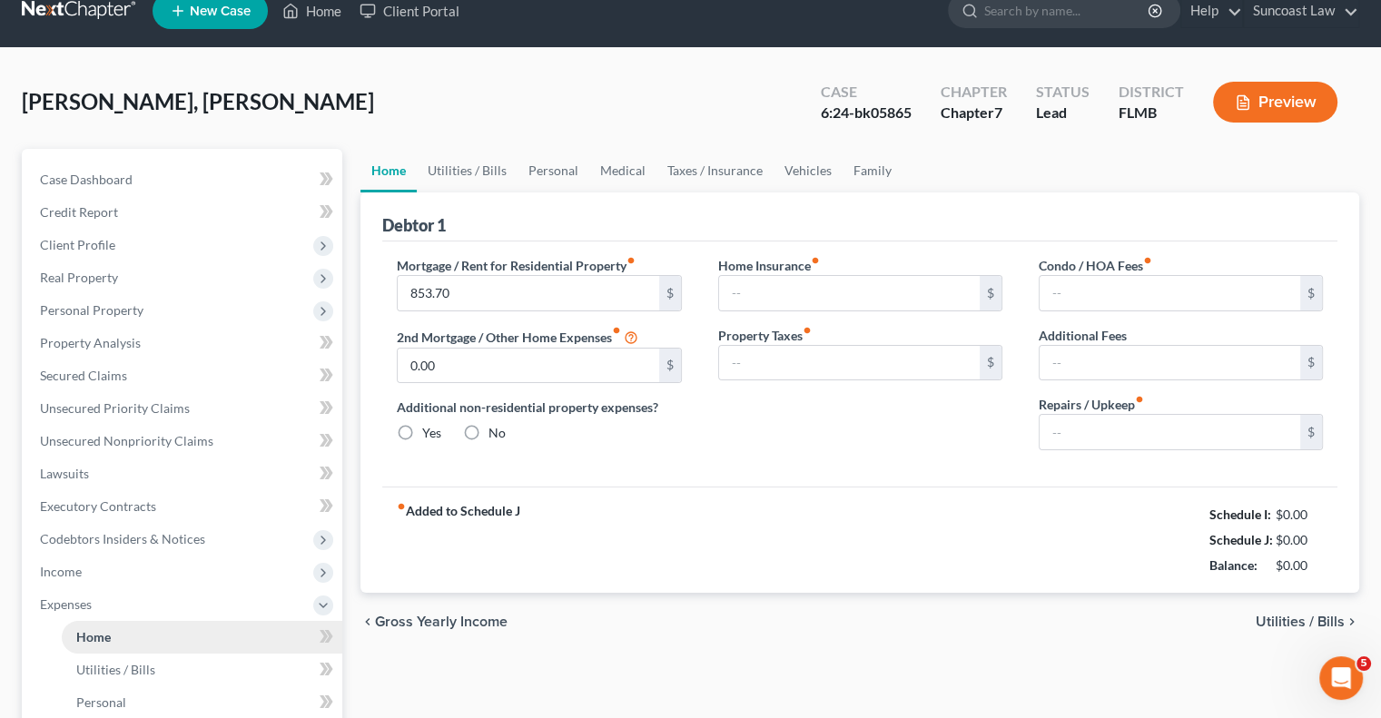
radio input "true"
type input "0.00"
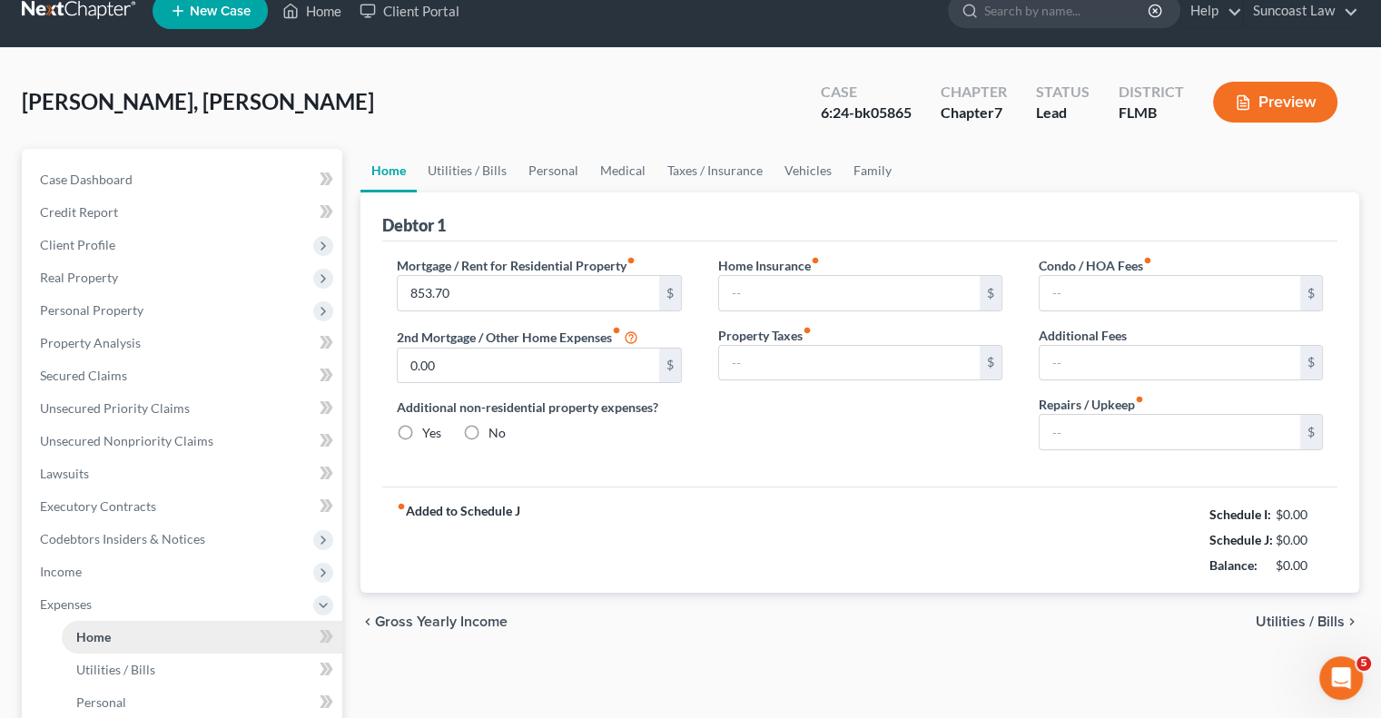
type input "200.00"
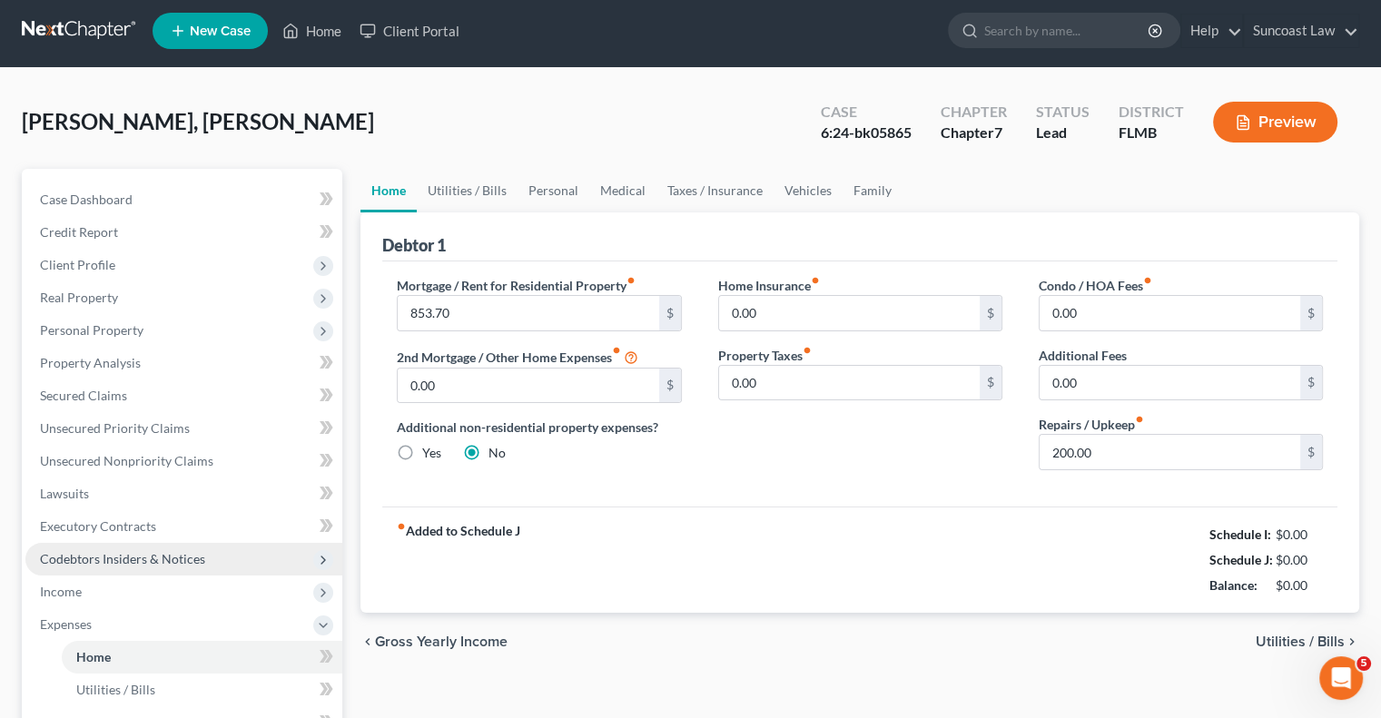
scroll to position [0, 0]
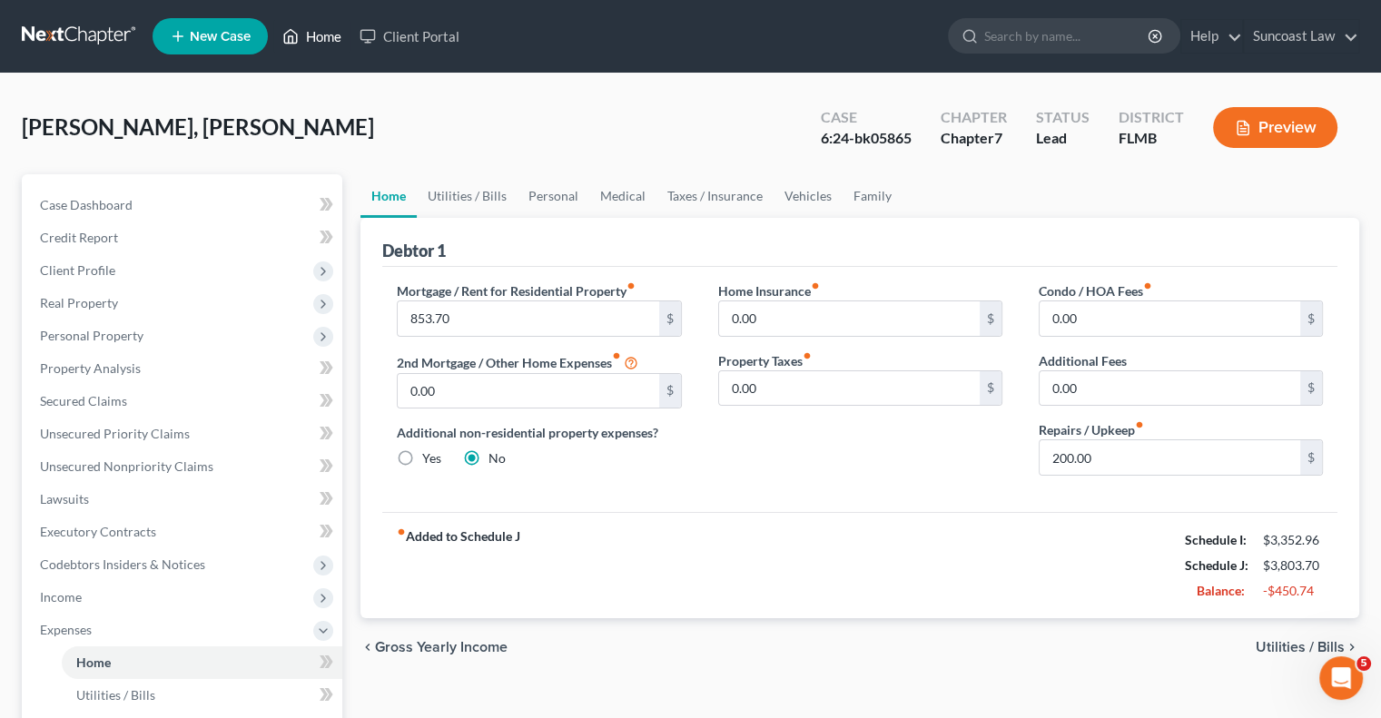
click at [320, 37] on link "Home" at bounding box center [311, 36] width 77 height 33
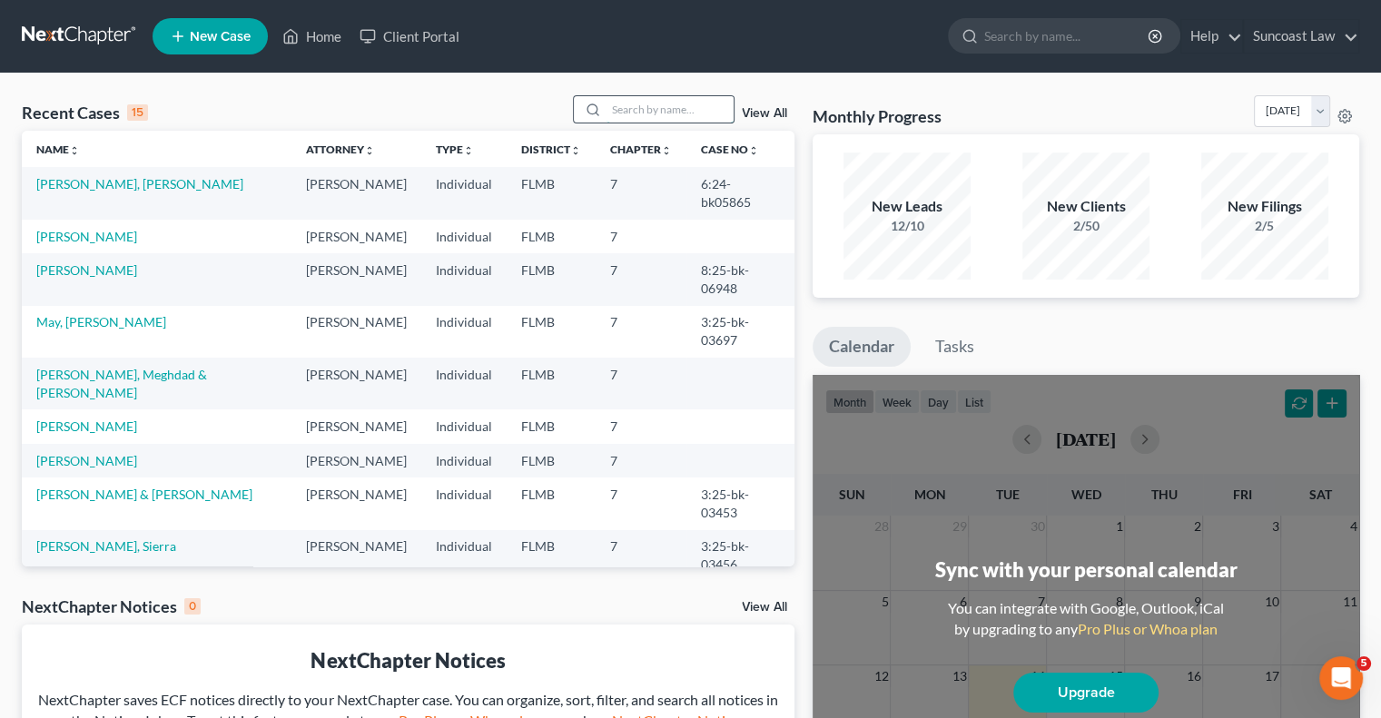
click at [684, 111] on input "search" at bounding box center [669, 109] width 127 height 26
type input "[PERSON_NAME]"
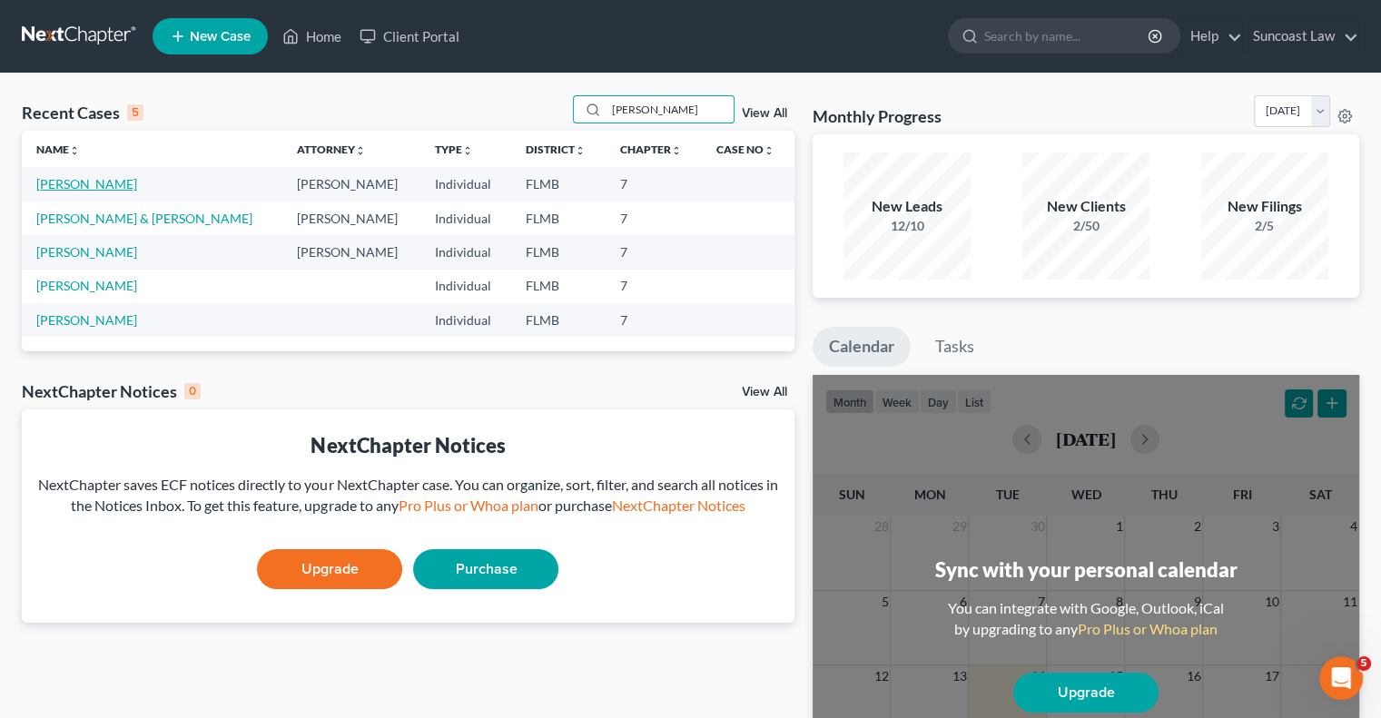
click at [113, 182] on link "[PERSON_NAME]" at bounding box center [86, 183] width 101 height 15
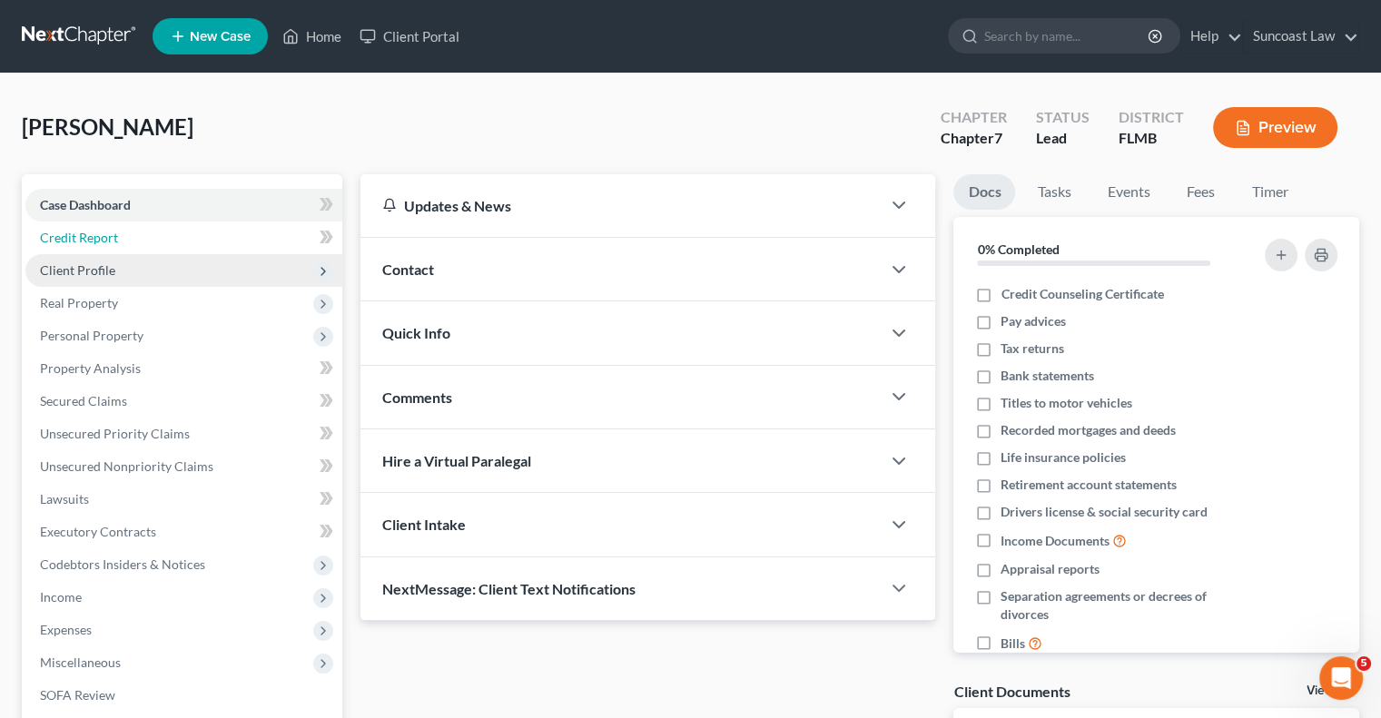
drag, startPoint x: 95, startPoint y: 242, endPoint x: 103, endPoint y: 256, distance: 15.4
click at [95, 242] on span "Credit Report" at bounding box center [79, 237] width 78 height 15
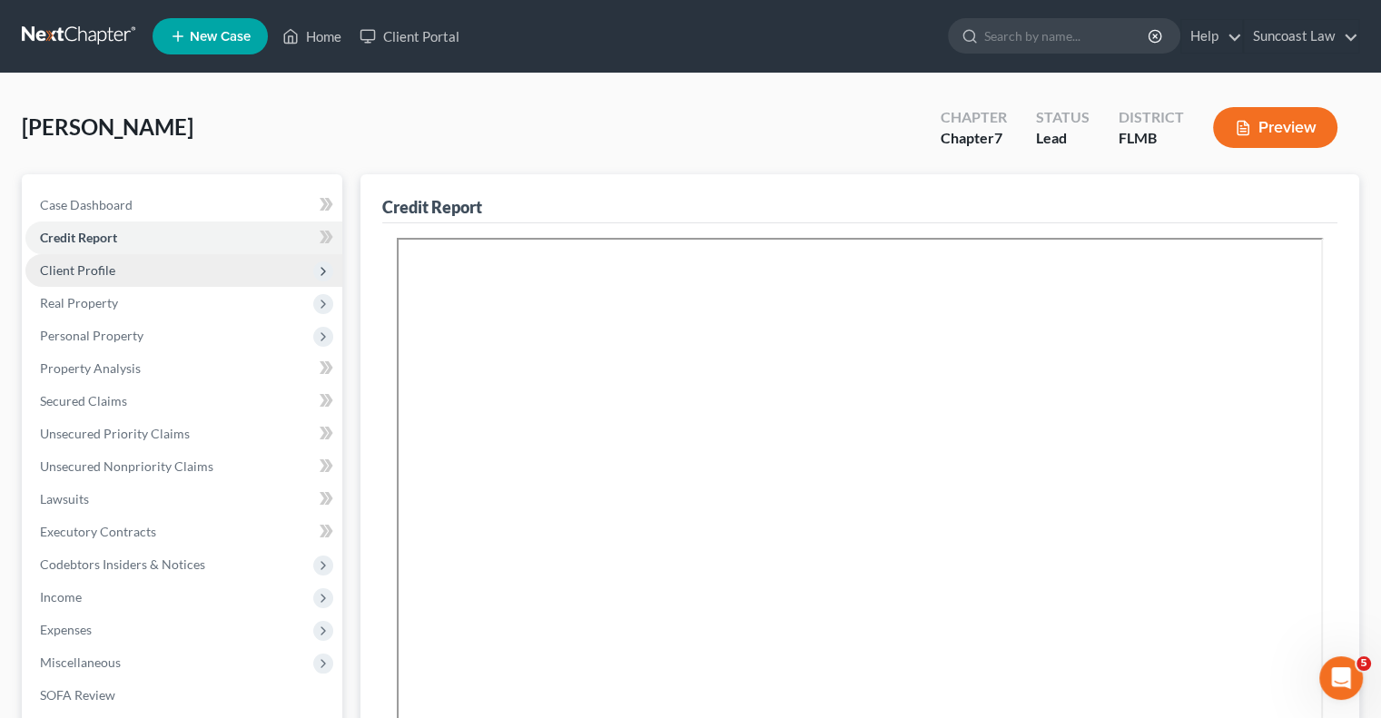
click at [105, 271] on span "Client Profile" at bounding box center [77, 269] width 75 height 15
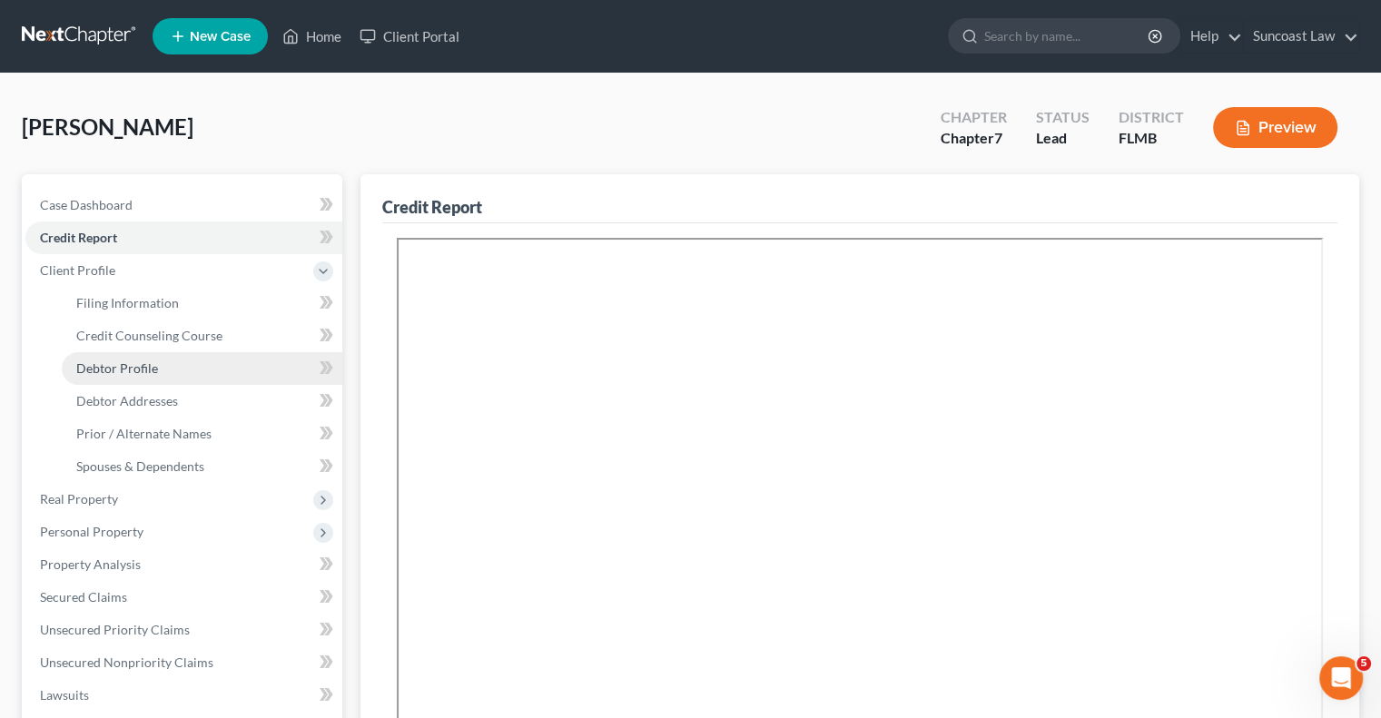
click at [148, 369] on span "Debtor Profile" at bounding box center [117, 367] width 82 height 15
select select "0"
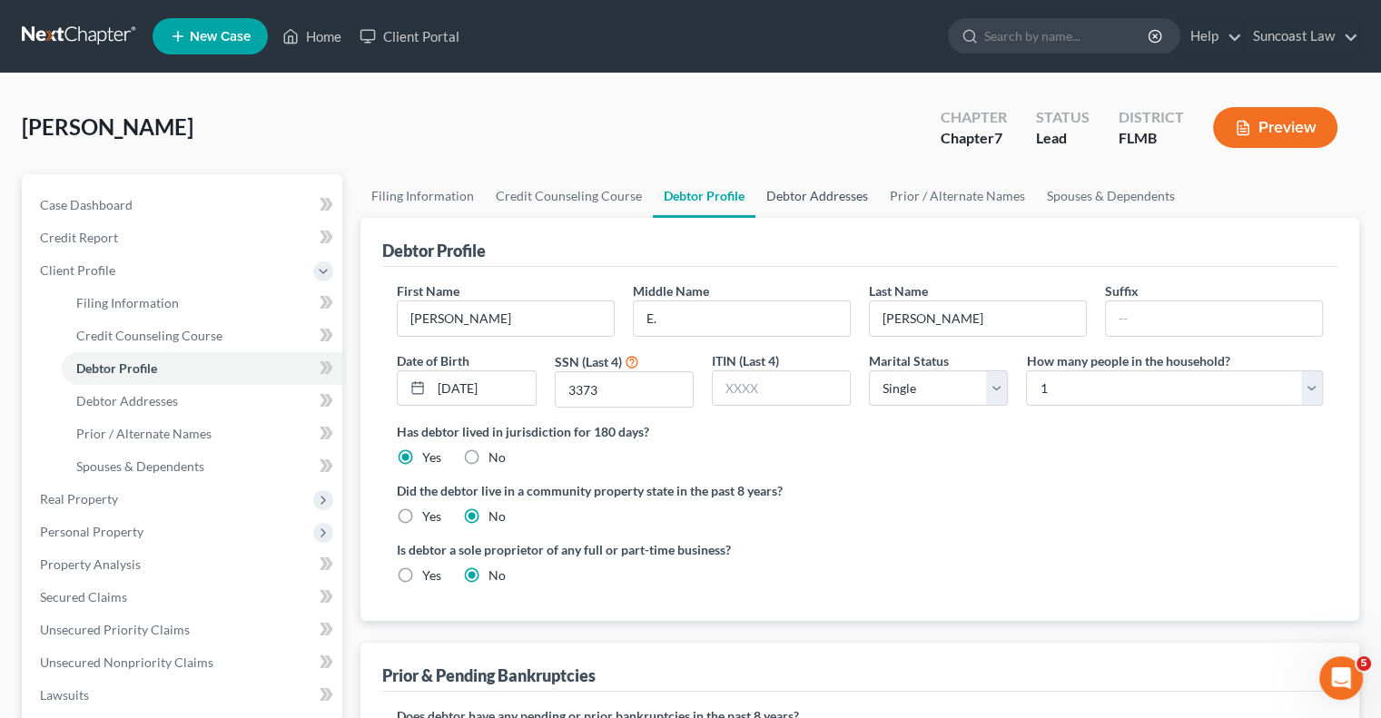
click at [833, 188] on link "Debtor Addresses" at bounding box center [816, 196] width 123 height 44
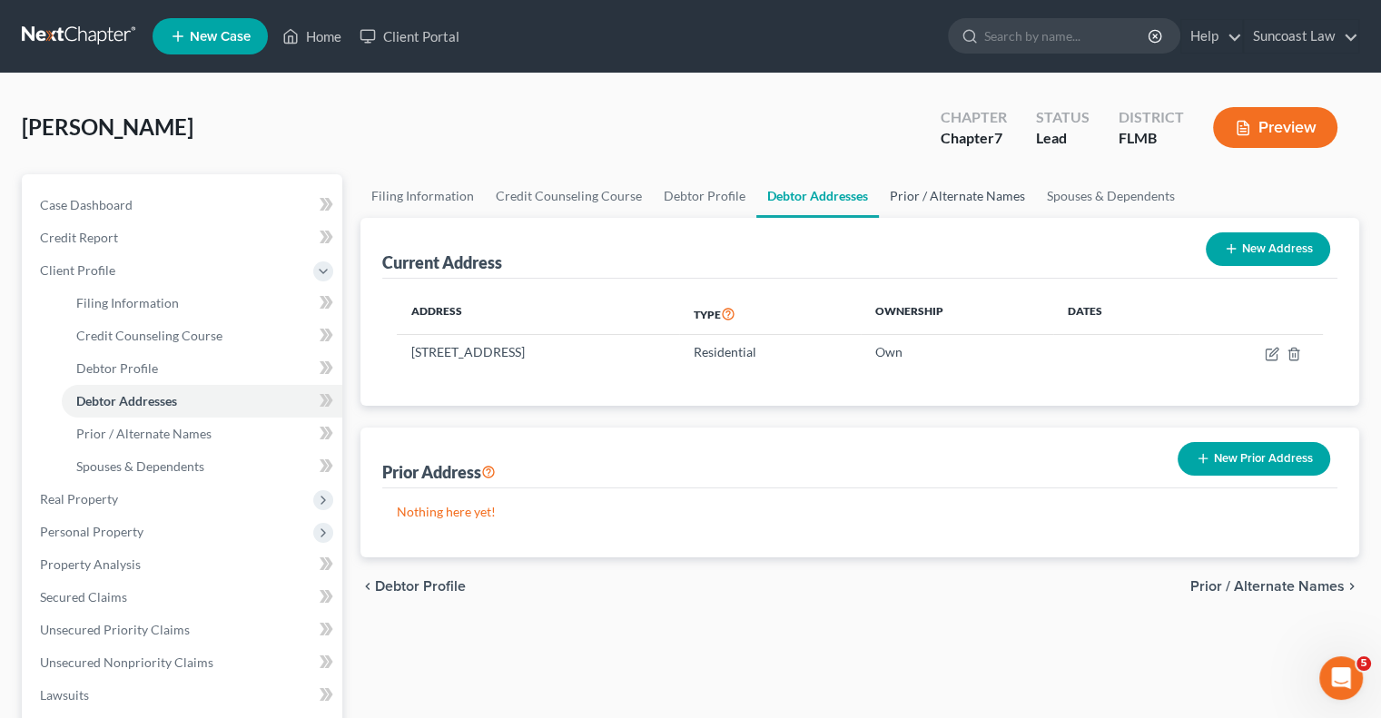
click at [962, 195] on link "Prior / Alternate Names" at bounding box center [957, 196] width 157 height 44
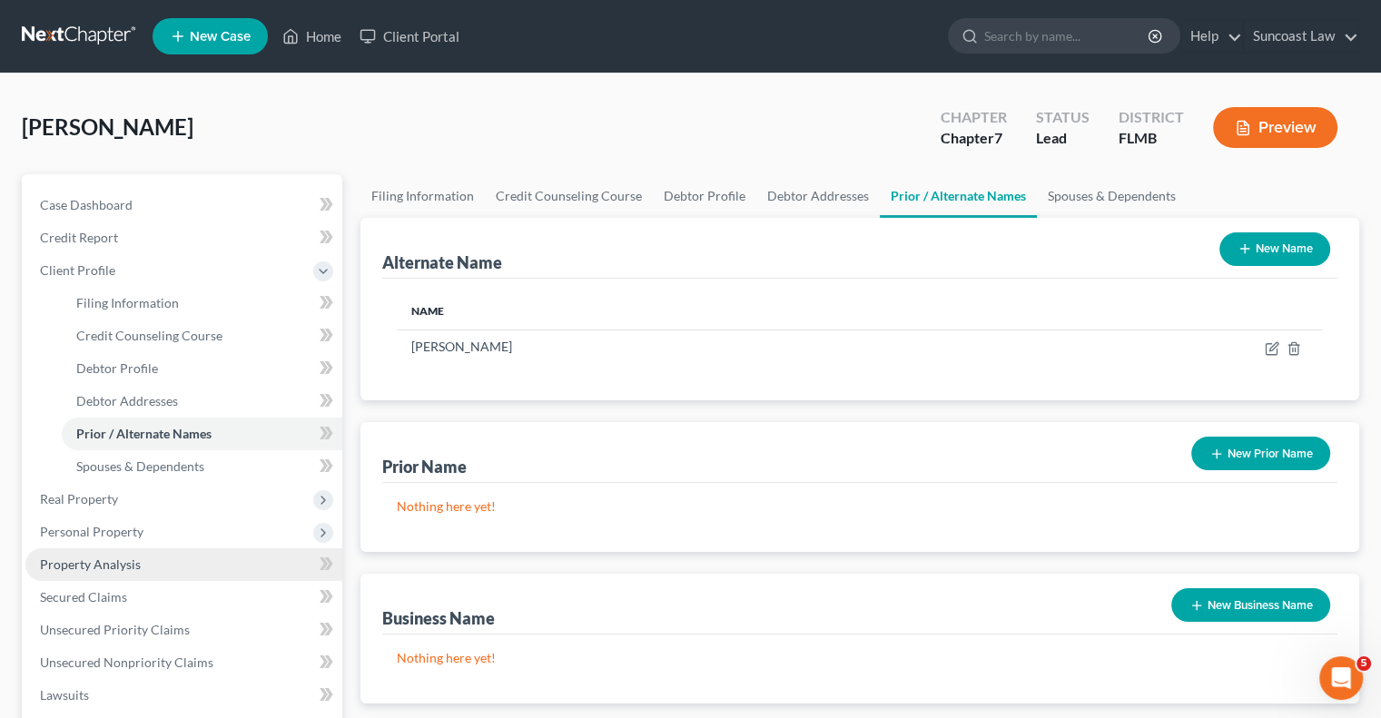
click at [127, 557] on link "Property Analysis" at bounding box center [183, 564] width 317 height 33
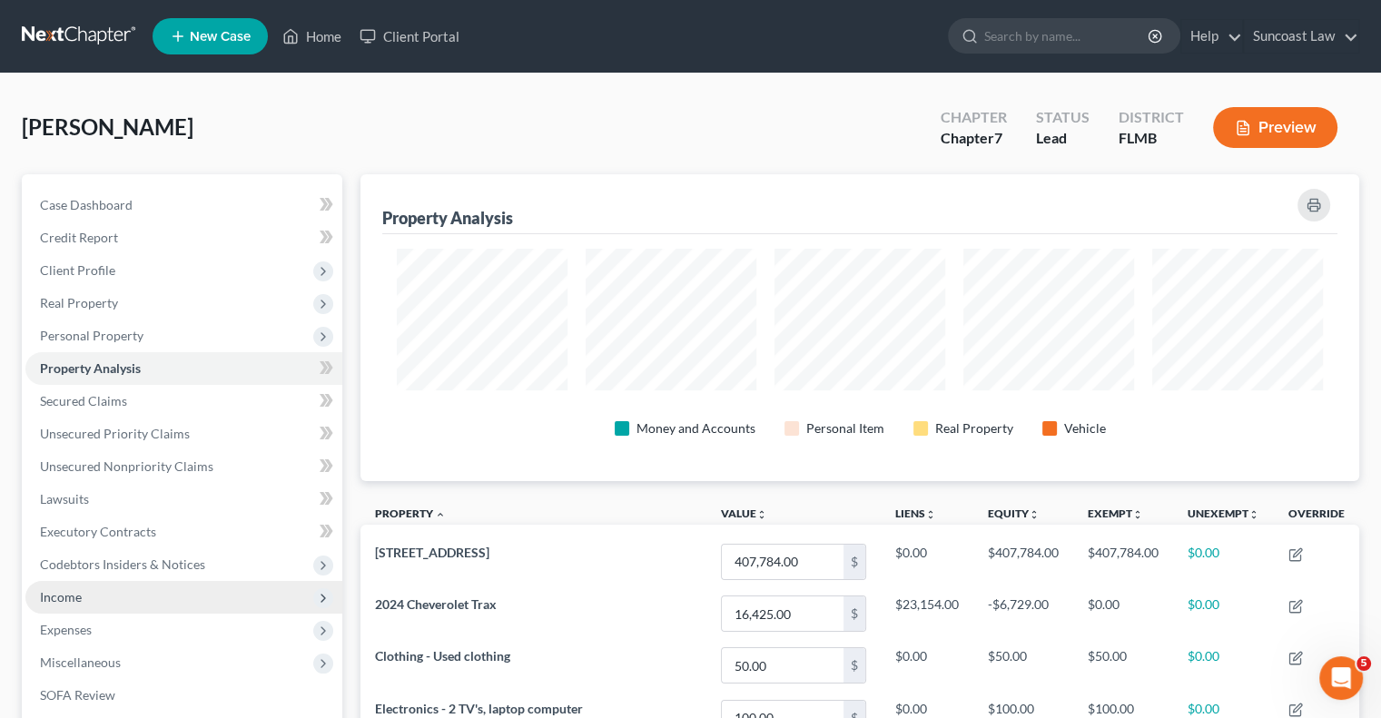
drag, startPoint x: 104, startPoint y: 592, endPoint x: 122, endPoint y: 600, distance: 19.1
click at [104, 593] on span "Income" at bounding box center [183, 597] width 317 height 33
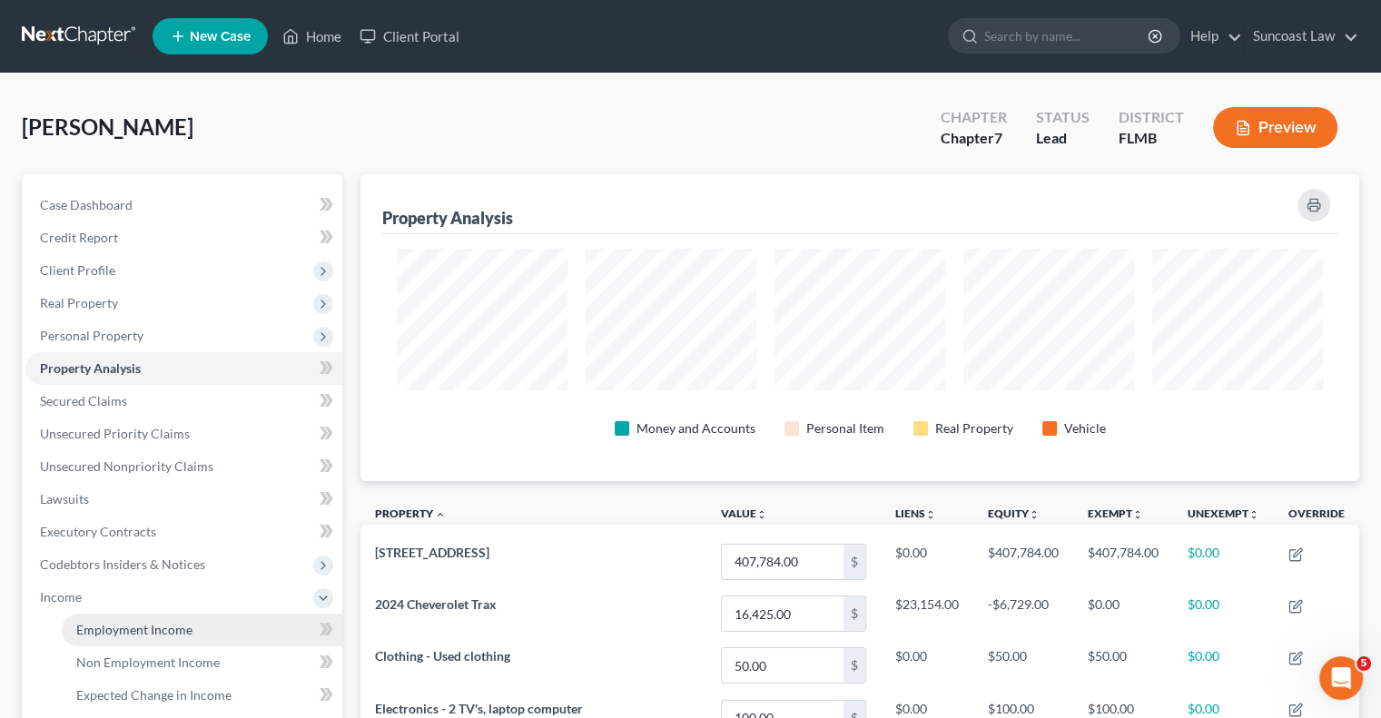
click at [177, 622] on span "Employment Income" at bounding box center [134, 629] width 116 height 15
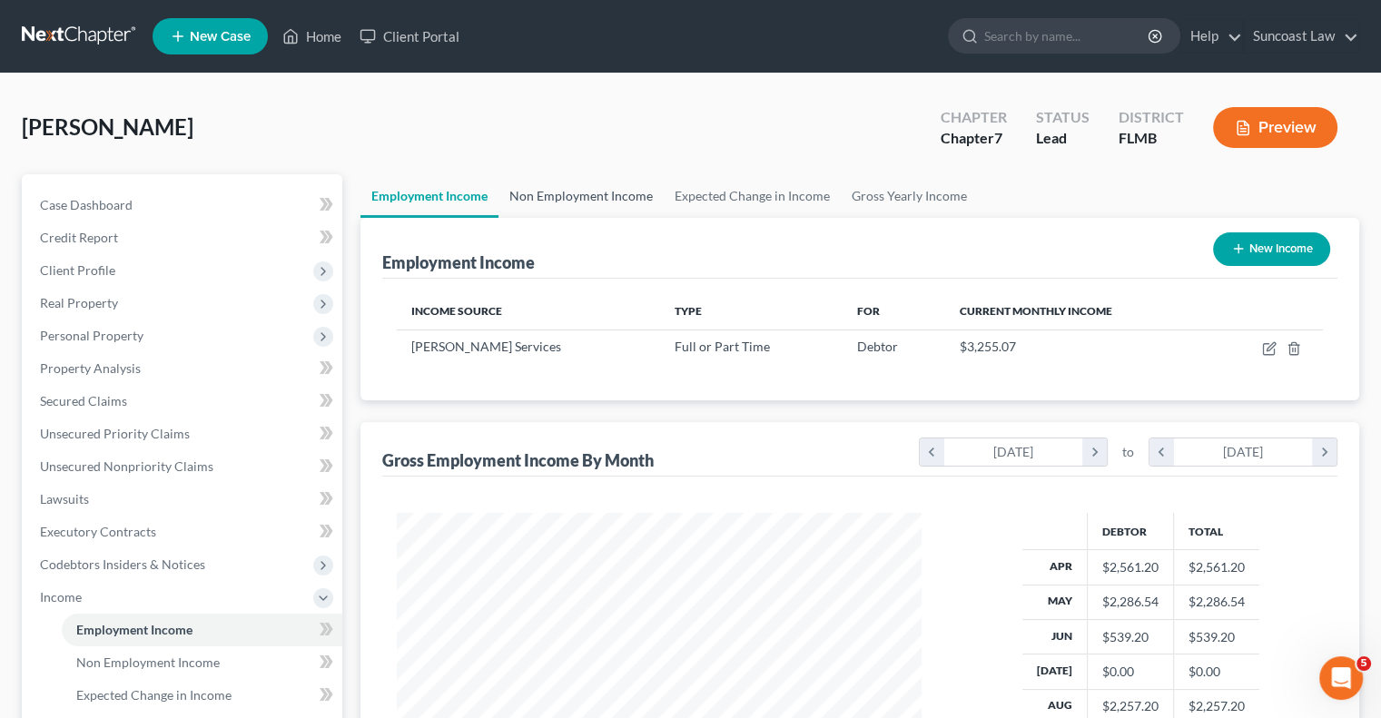
click at [601, 192] on link "Non Employment Income" at bounding box center [580, 196] width 165 height 44
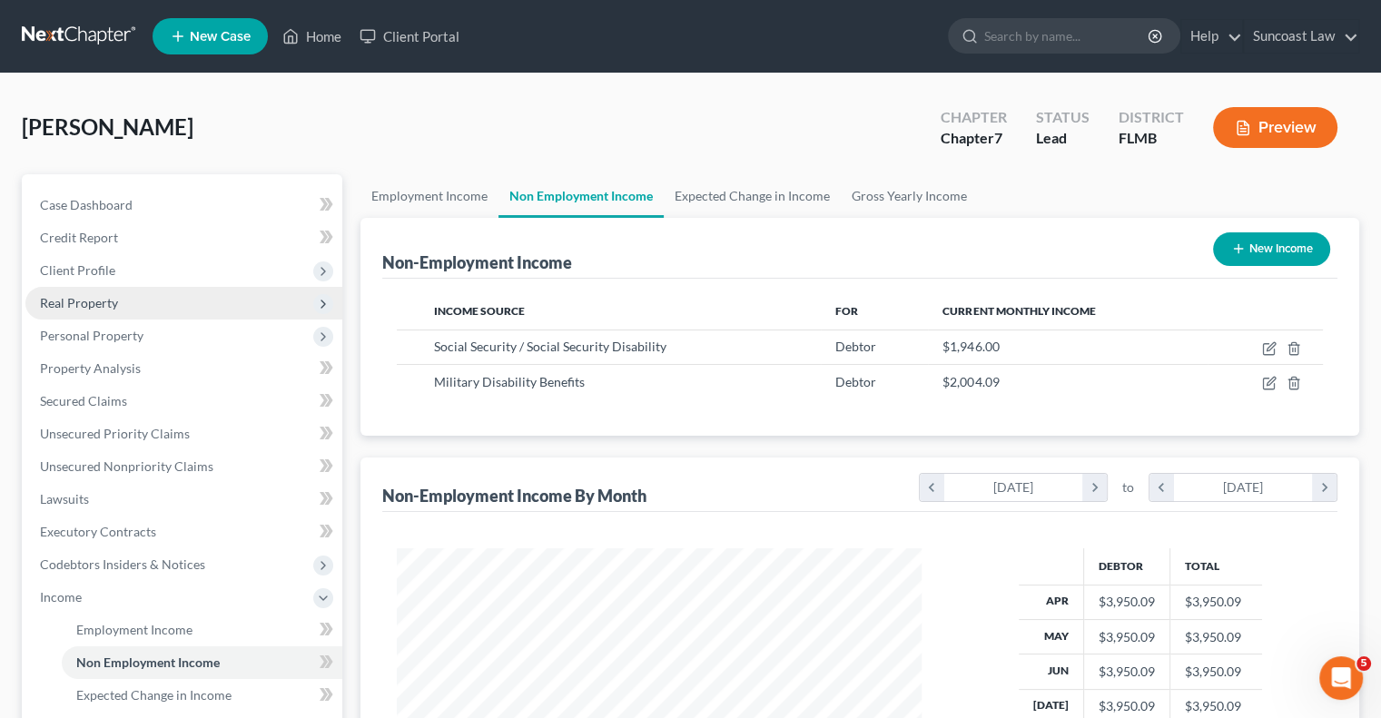
scroll to position [323, 560]
click at [108, 302] on span "Real Property" at bounding box center [79, 302] width 78 height 15
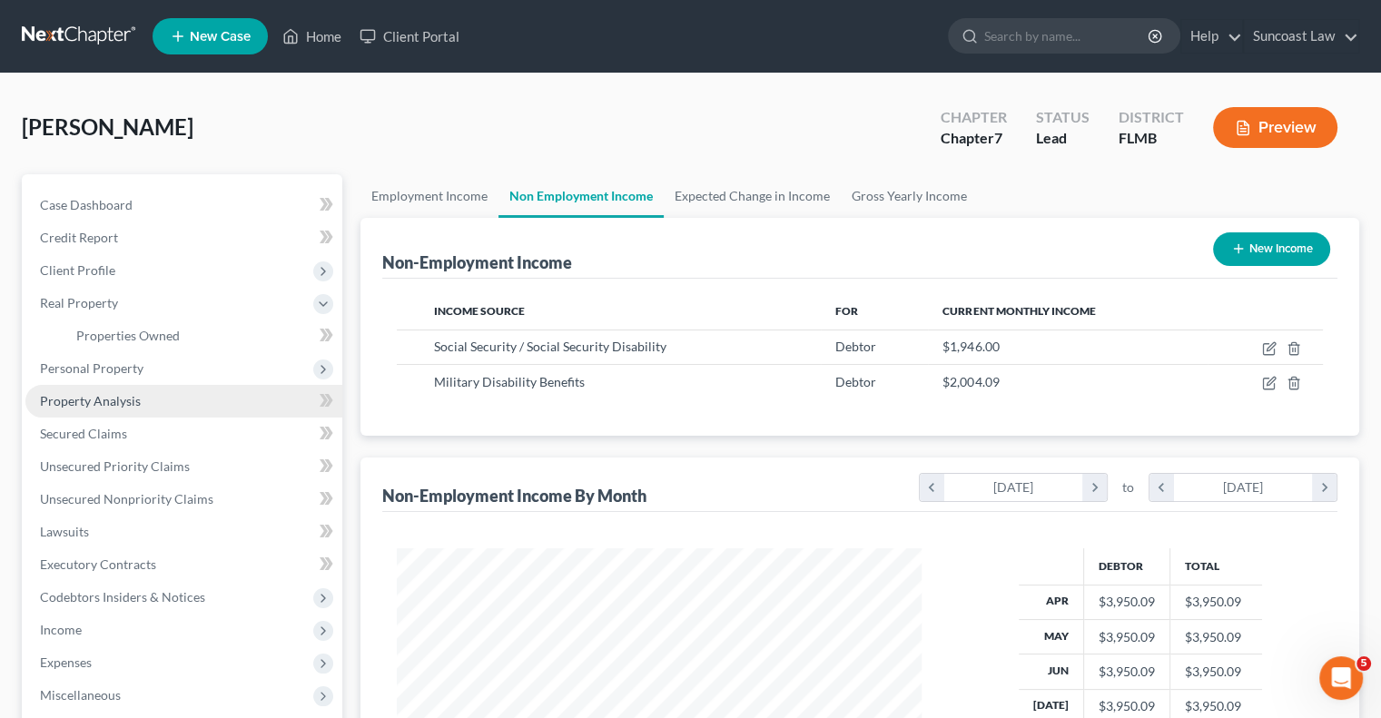
click at [107, 395] on span "Property Analysis" at bounding box center [90, 400] width 101 height 15
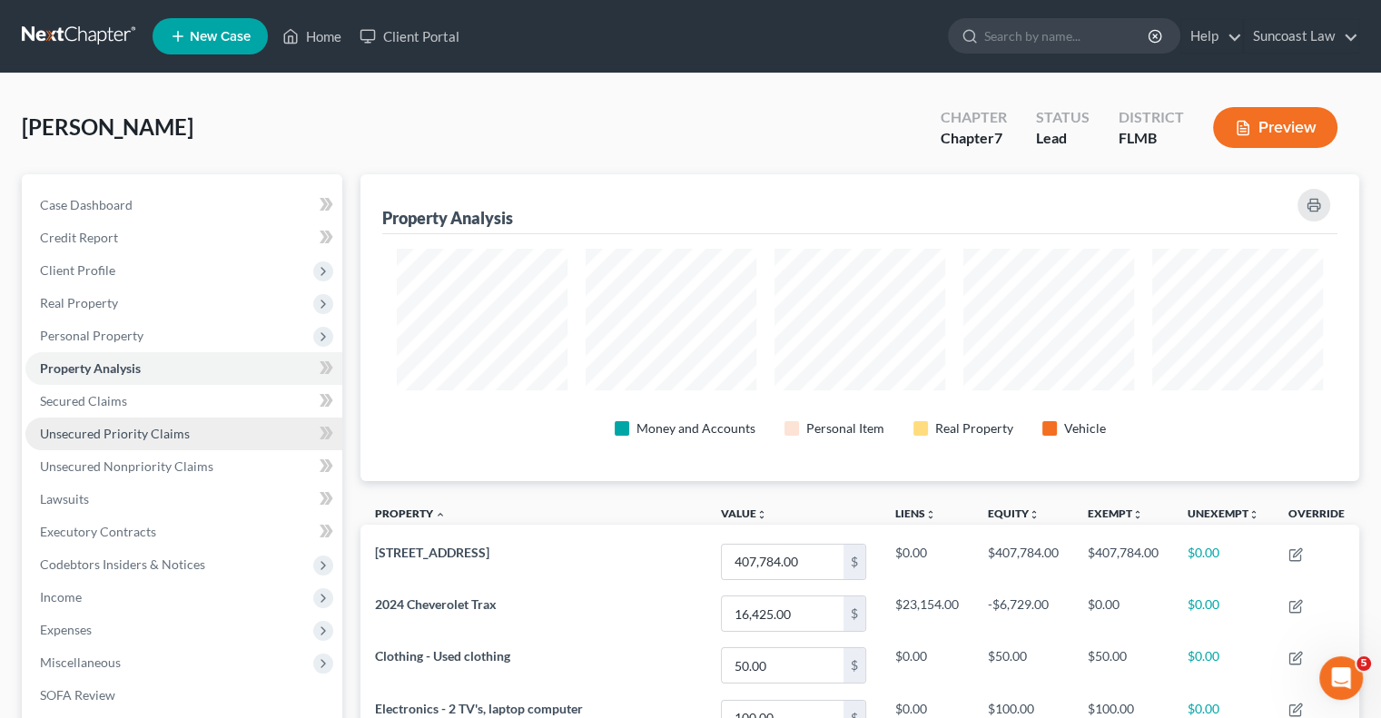
scroll to position [907490, 906798]
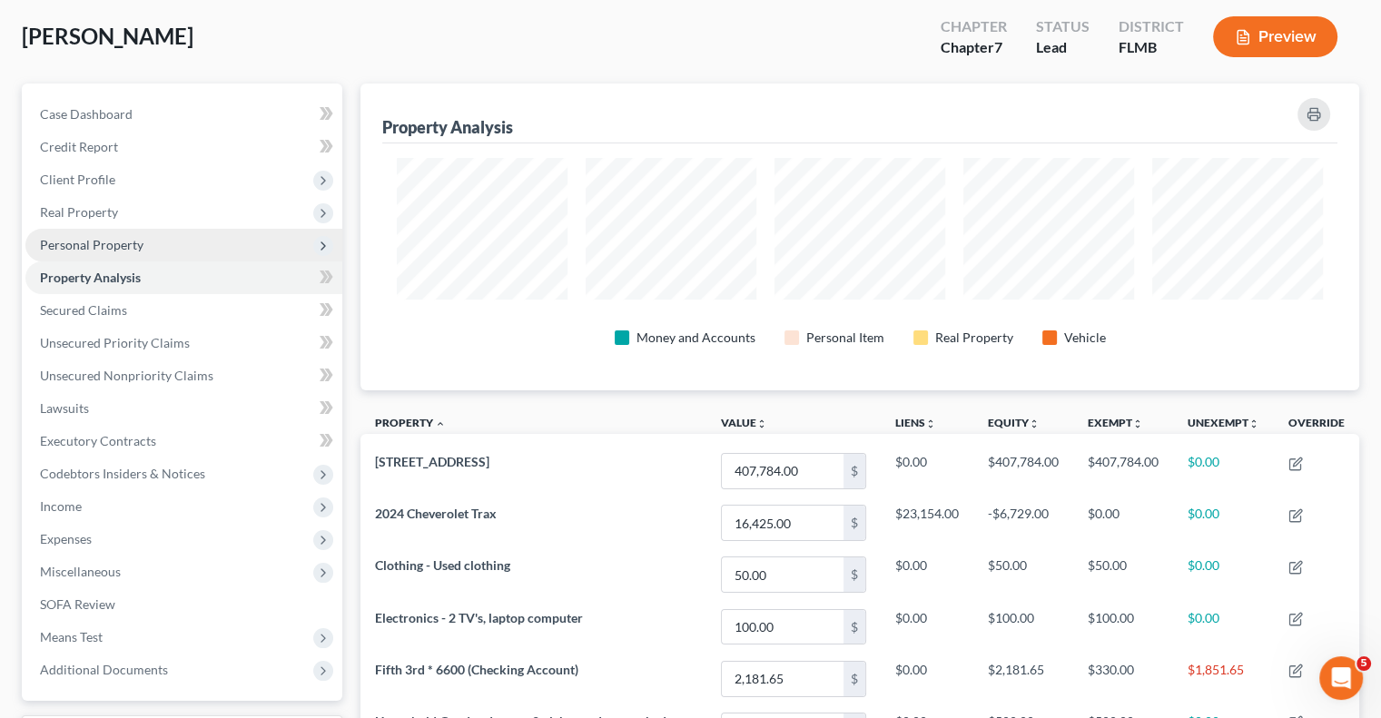
click at [98, 241] on span "Personal Property" at bounding box center [91, 244] width 103 height 15
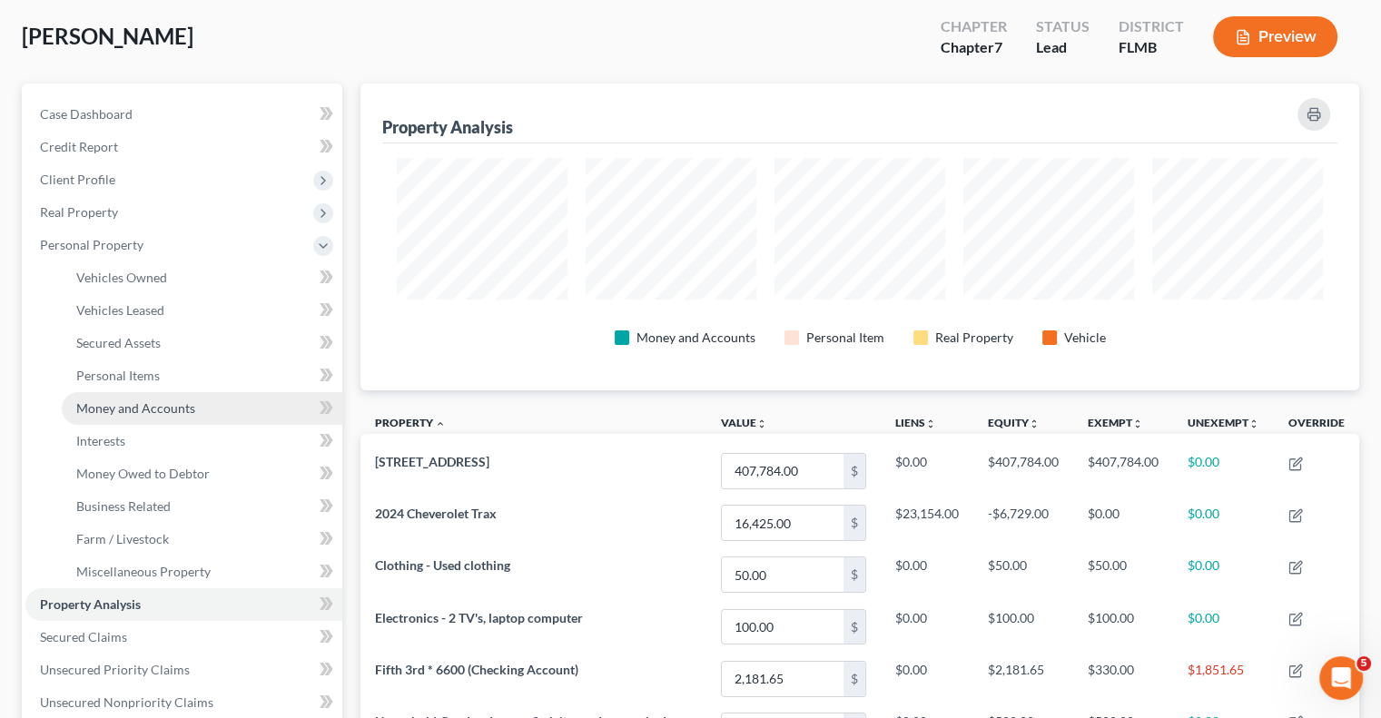
click at [174, 413] on span "Money and Accounts" at bounding box center [135, 407] width 119 height 15
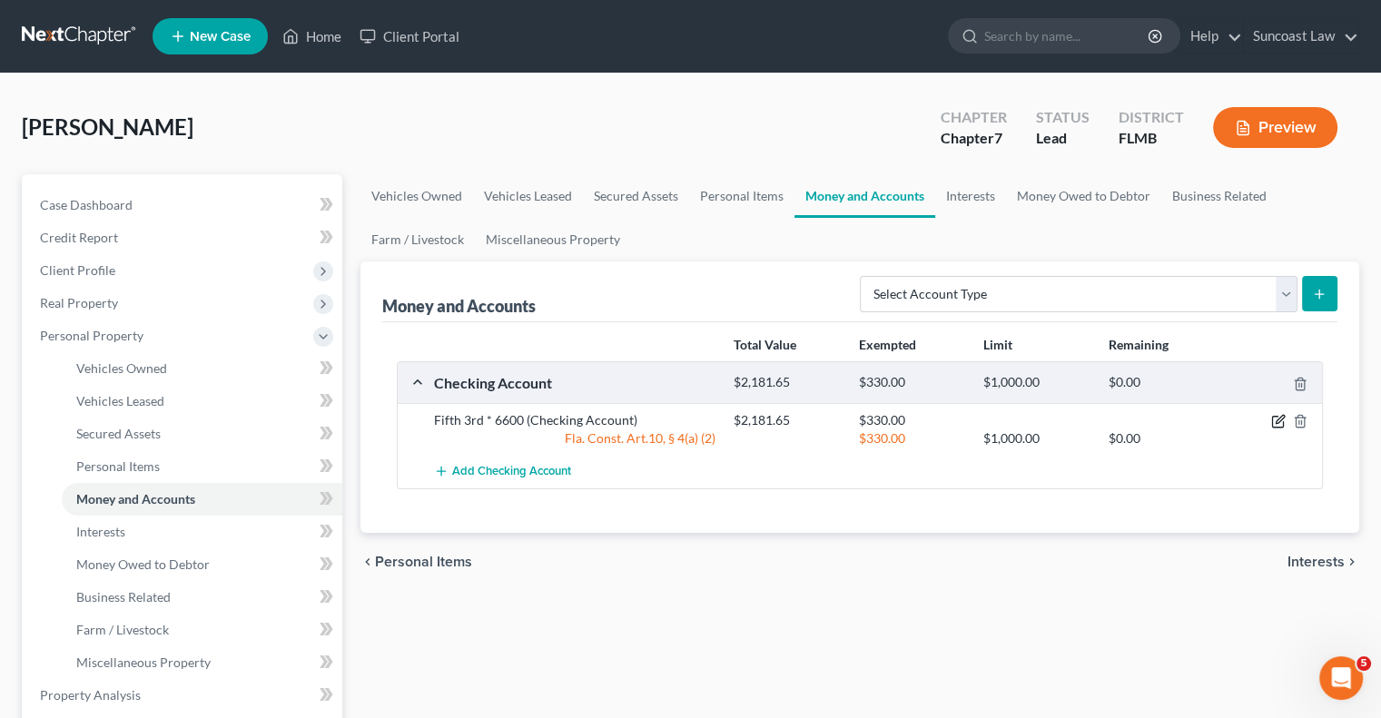
click at [1281, 418] on icon "button" at bounding box center [1279, 420] width 8 height 8
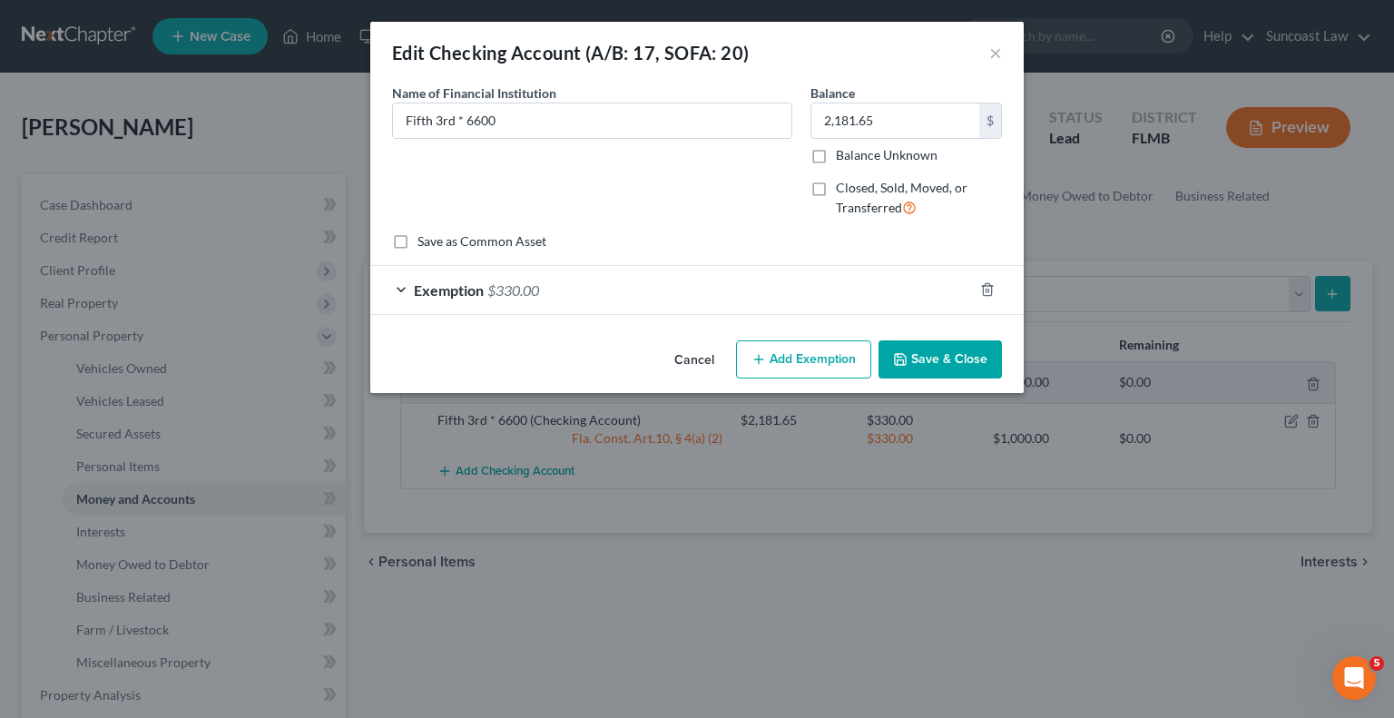
click at [890, 287] on div "Exemption $330.00" at bounding box center [671, 290] width 603 height 48
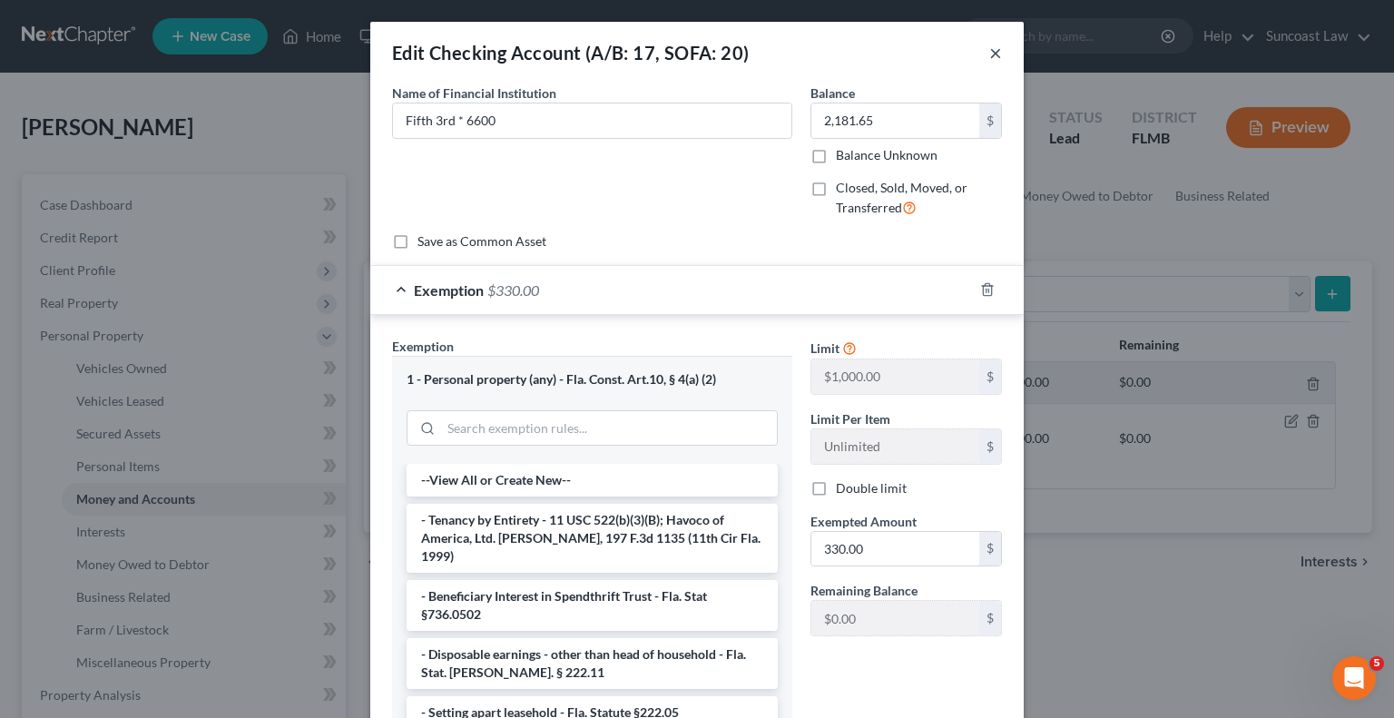
click at [993, 43] on button "×" at bounding box center [995, 53] width 13 height 22
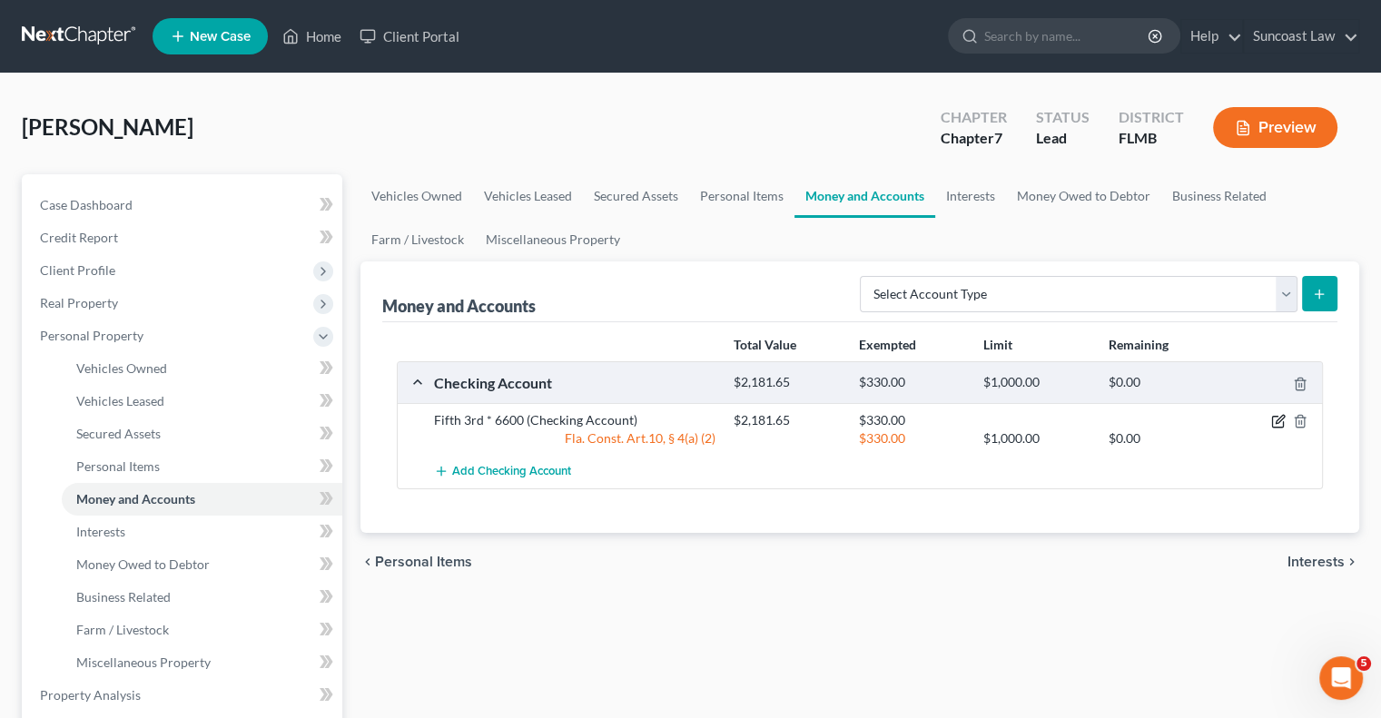
click at [1272, 420] on icon "button" at bounding box center [1277, 422] width 11 height 11
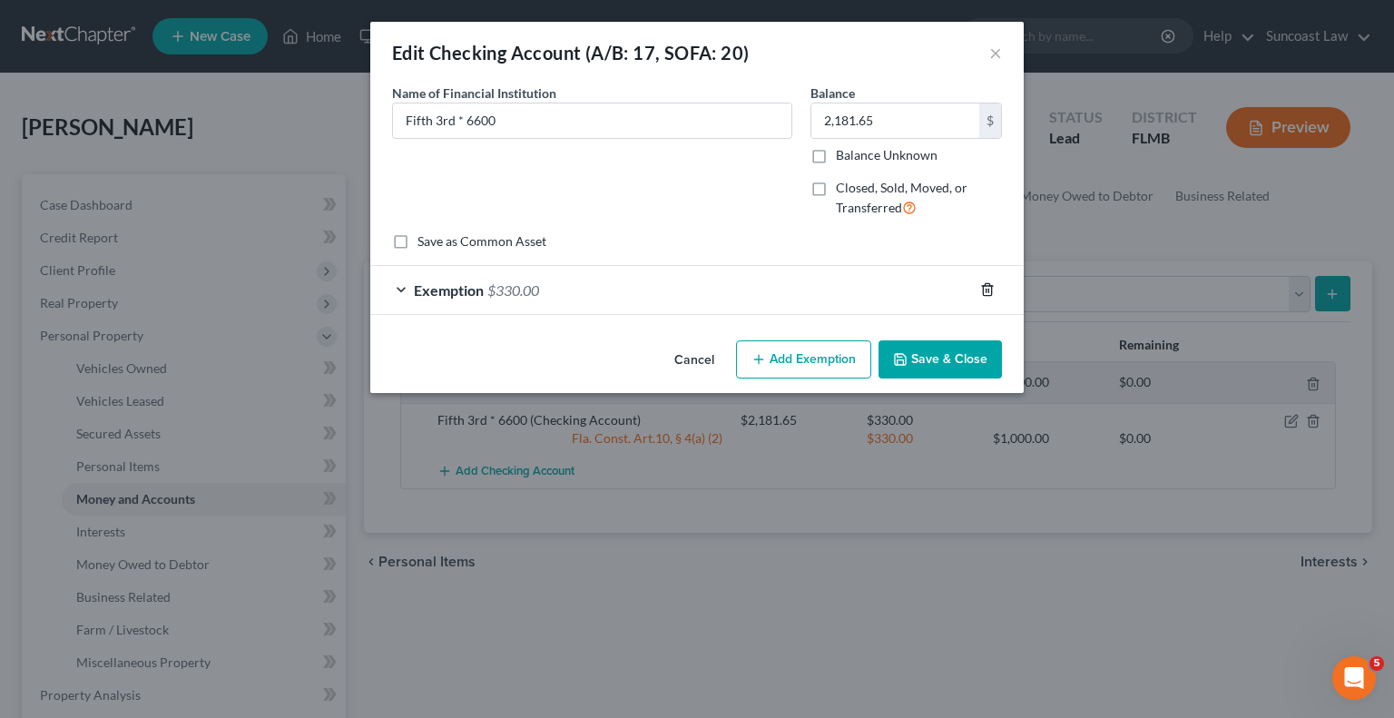
click at [988, 286] on polyline "button" at bounding box center [987, 286] width 11 height 0
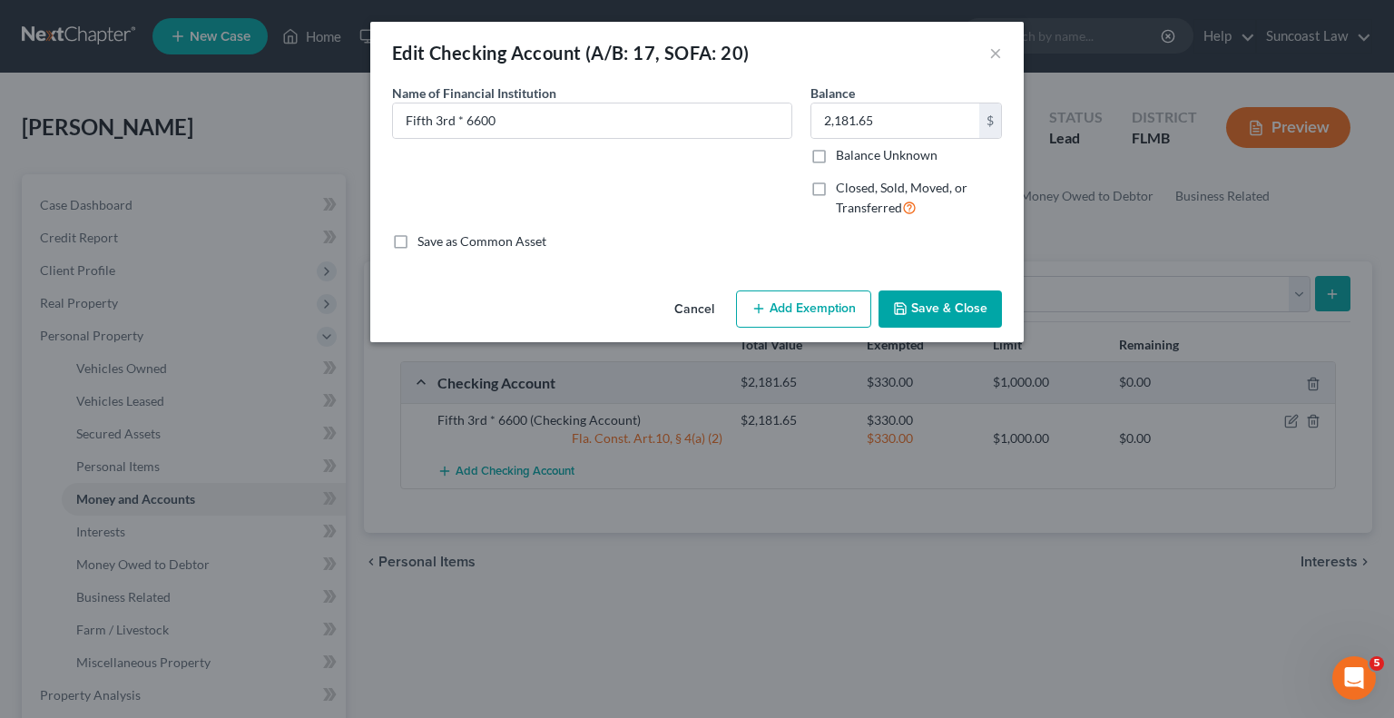
click at [821, 313] on button "Add Exemption" at bounding box center [803, 309] width 135 height 38
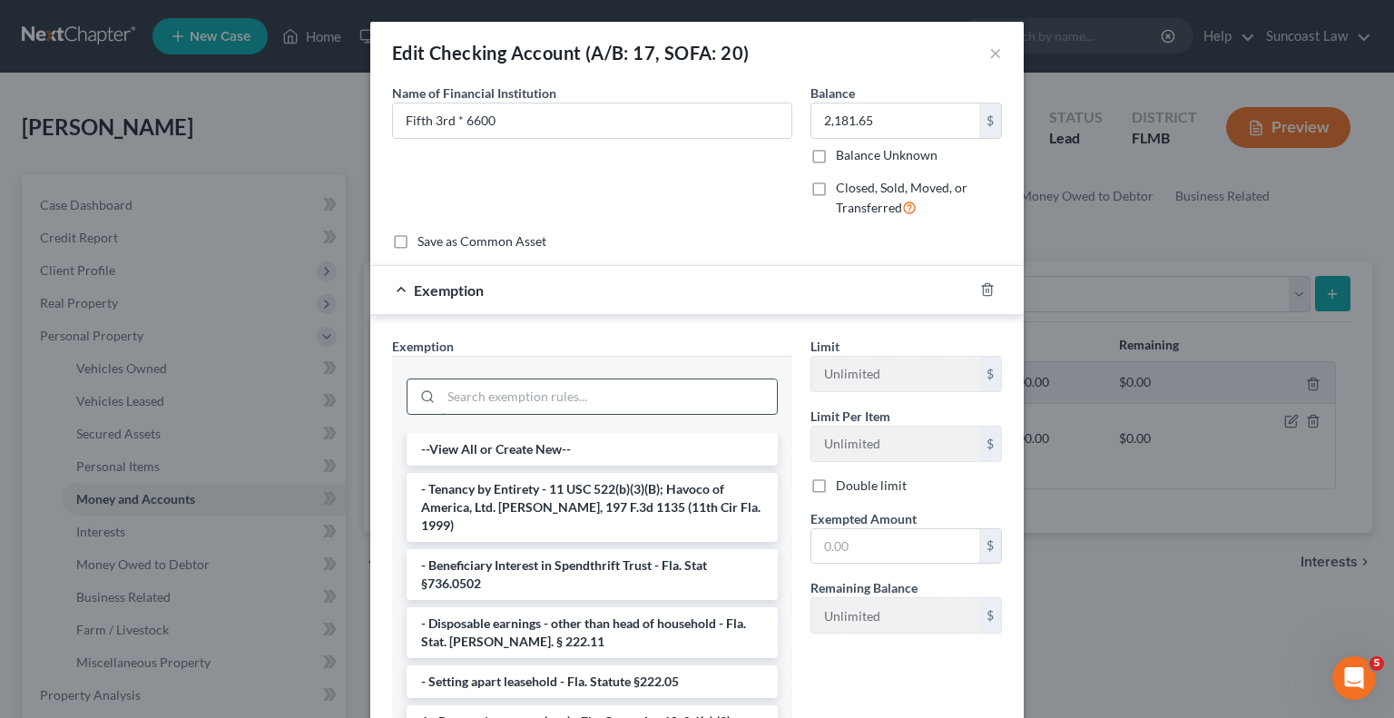
click at [643, 407] on input "search" at bounding box center [609, 396] width 336 height 34
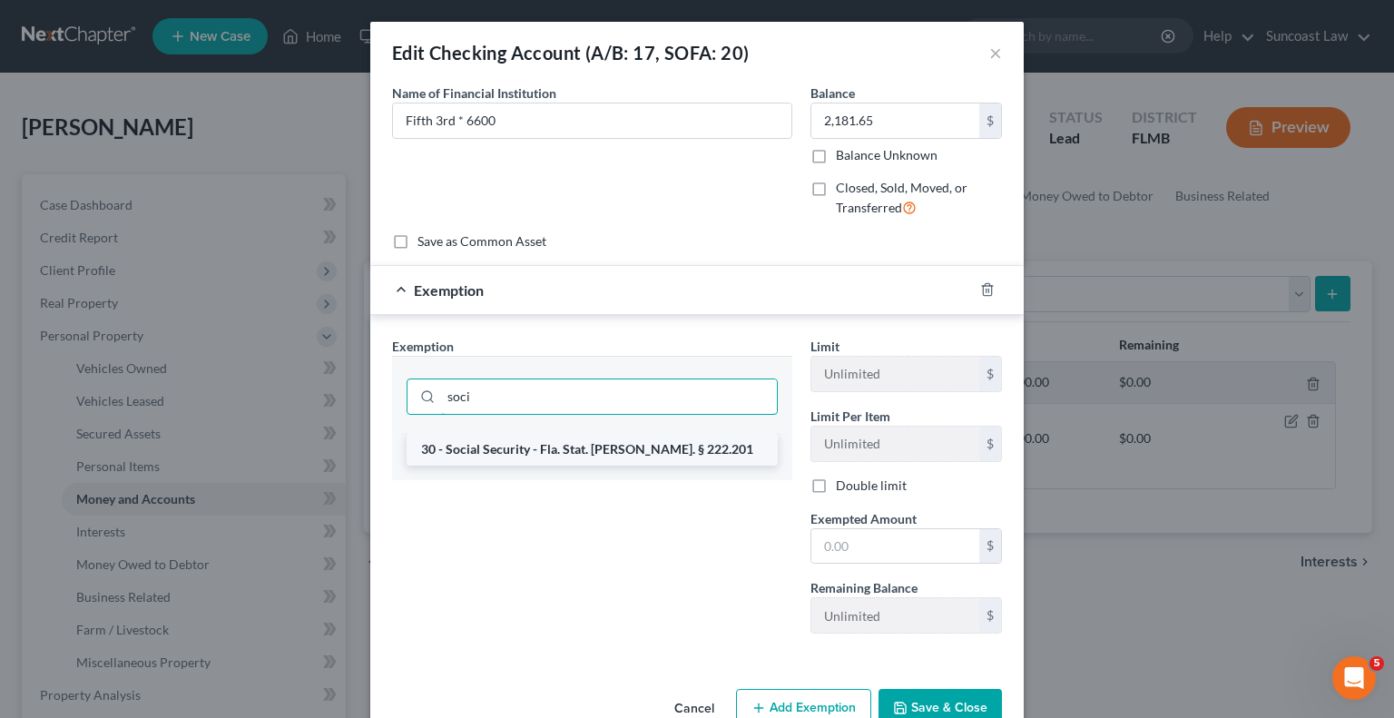
type input "soci"
click at [679, 449] on li "30 - Social Security - Fla. Stat. [PERSON_NAME]. § 222.201" at bounding box center [592, 449] width 371 height 33
click at [679, 433] on div "soci" at bounding box center [592, 394] width 400 height 77
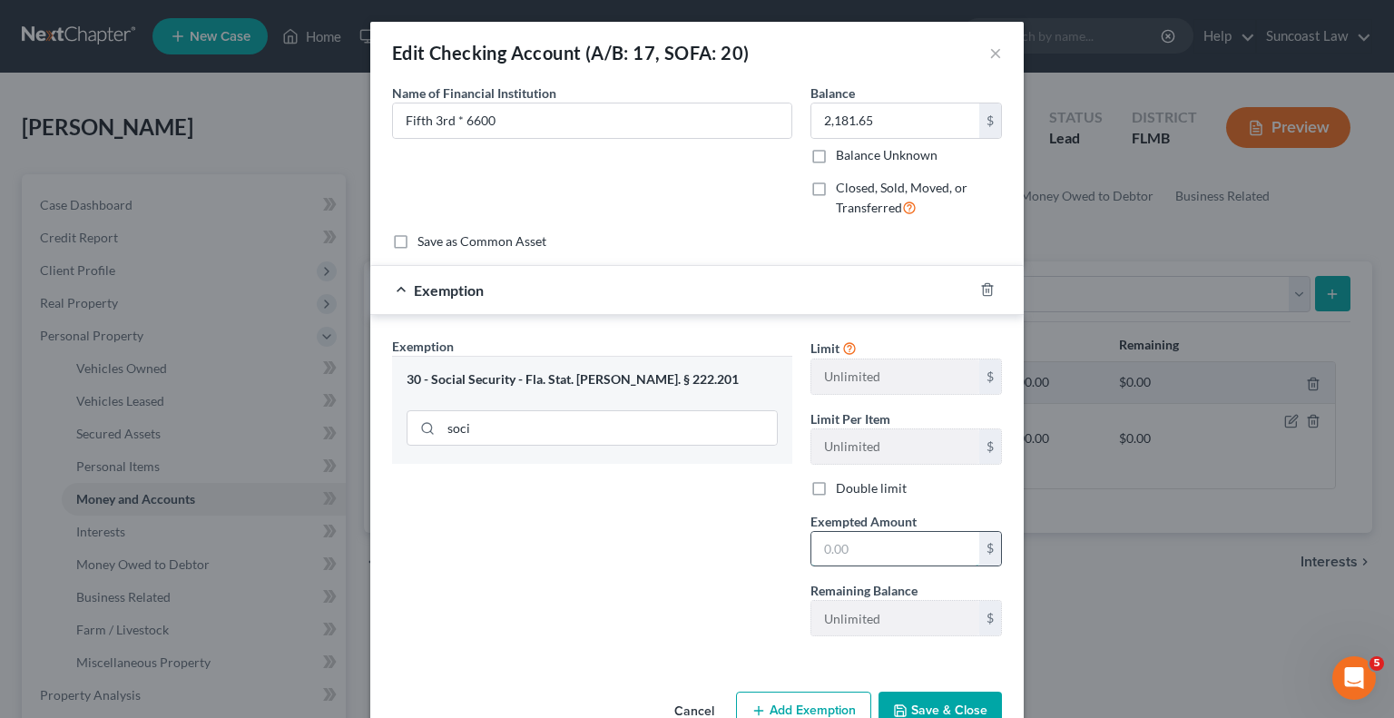
click at [891, 551] on input "text" at bounding box center [896, 549] width 168 height 34
type input "2,181.65"
click at [962, 701] on button "Save & Close" at bounding box center [940, 711] width 123 height 38
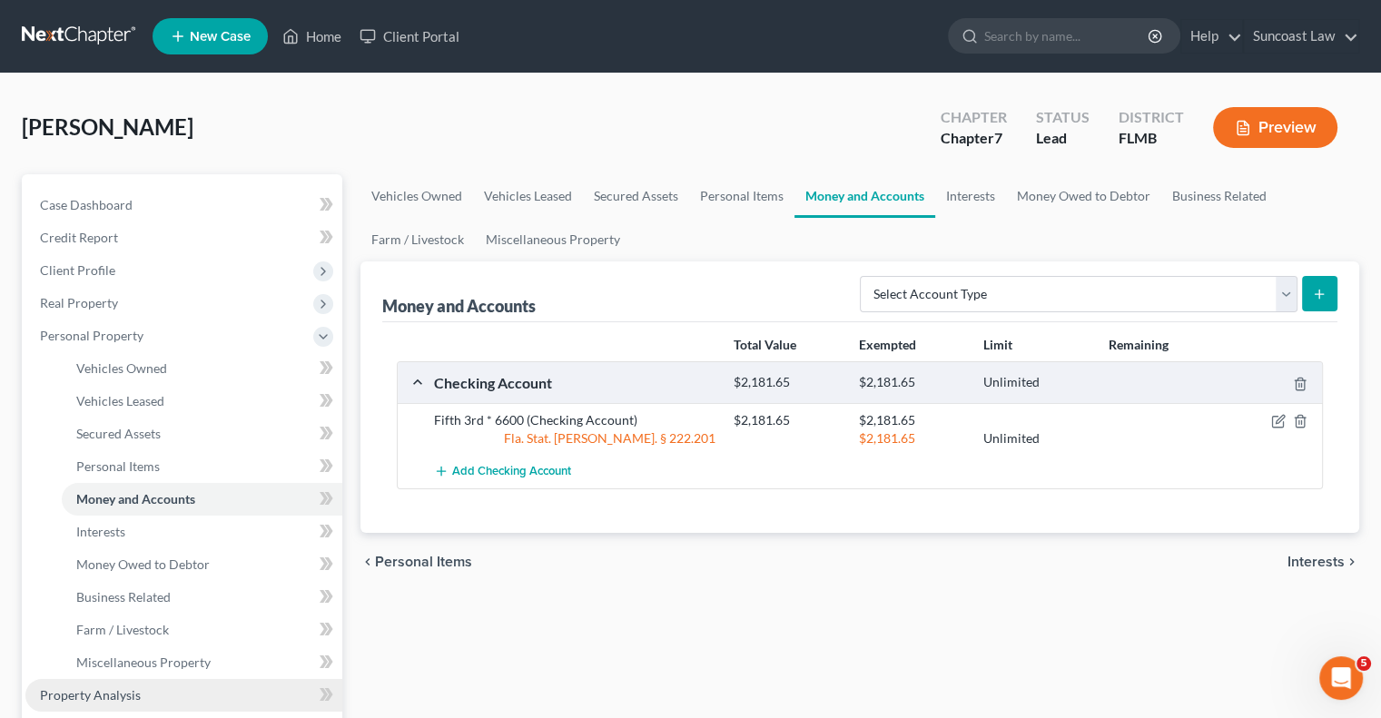
click at [90, 690] on span "Property Analysis" at bounding box center [90, 694] width 101 height 15
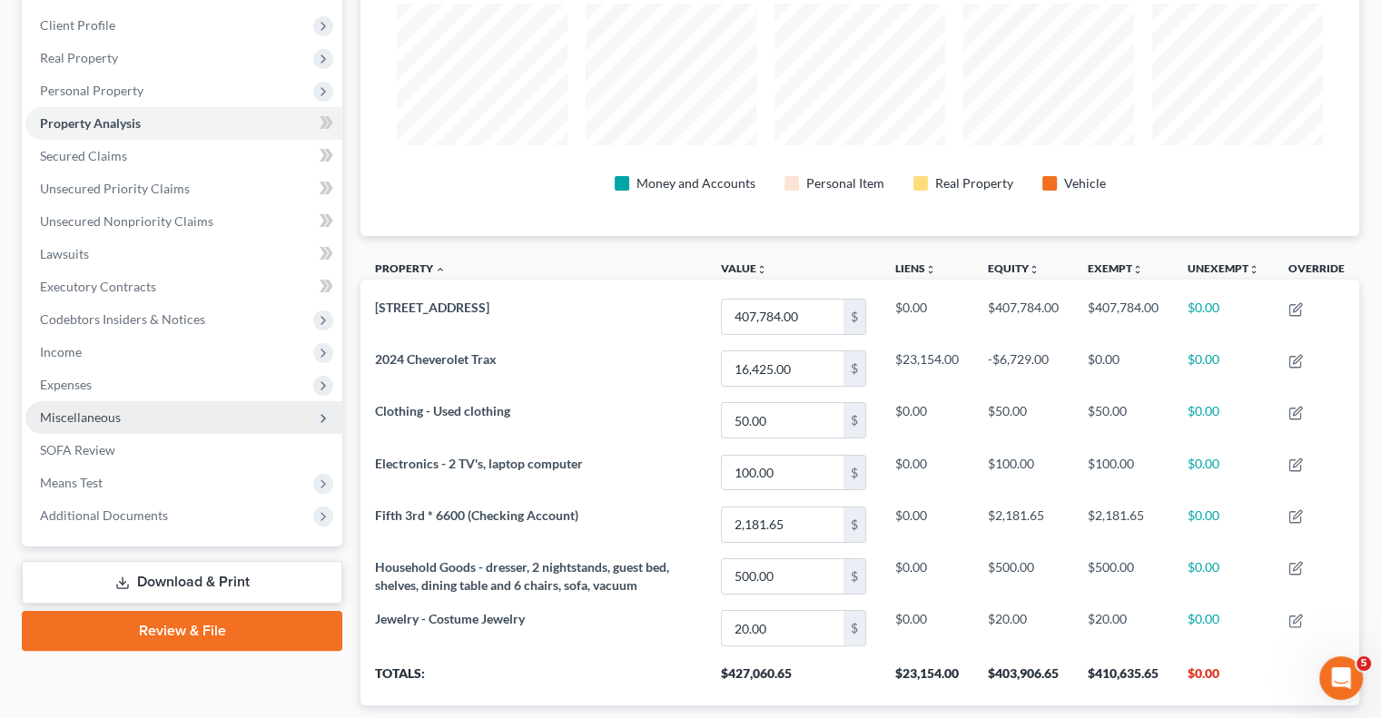
scroll to position [907490, 906798]
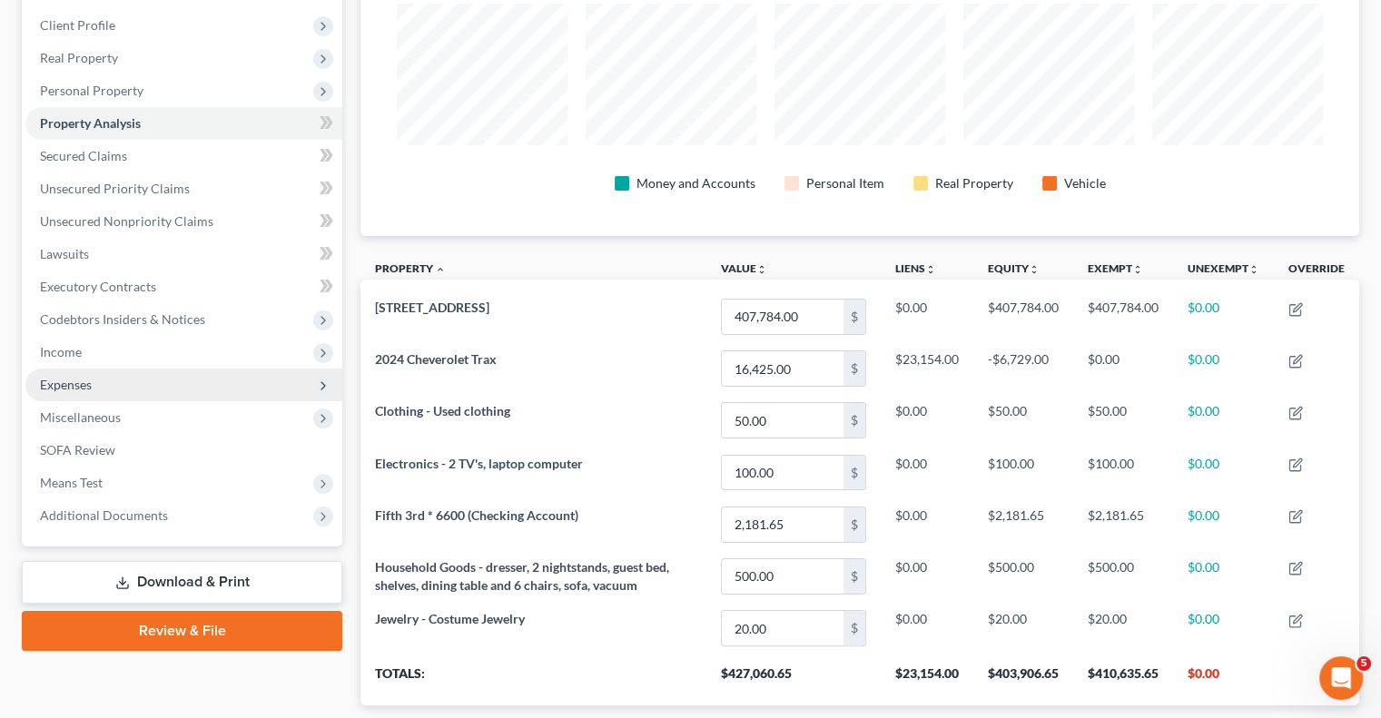
click at [88, 377] on span "Expenses" at bounding box center [66, 384] width 52 height 15
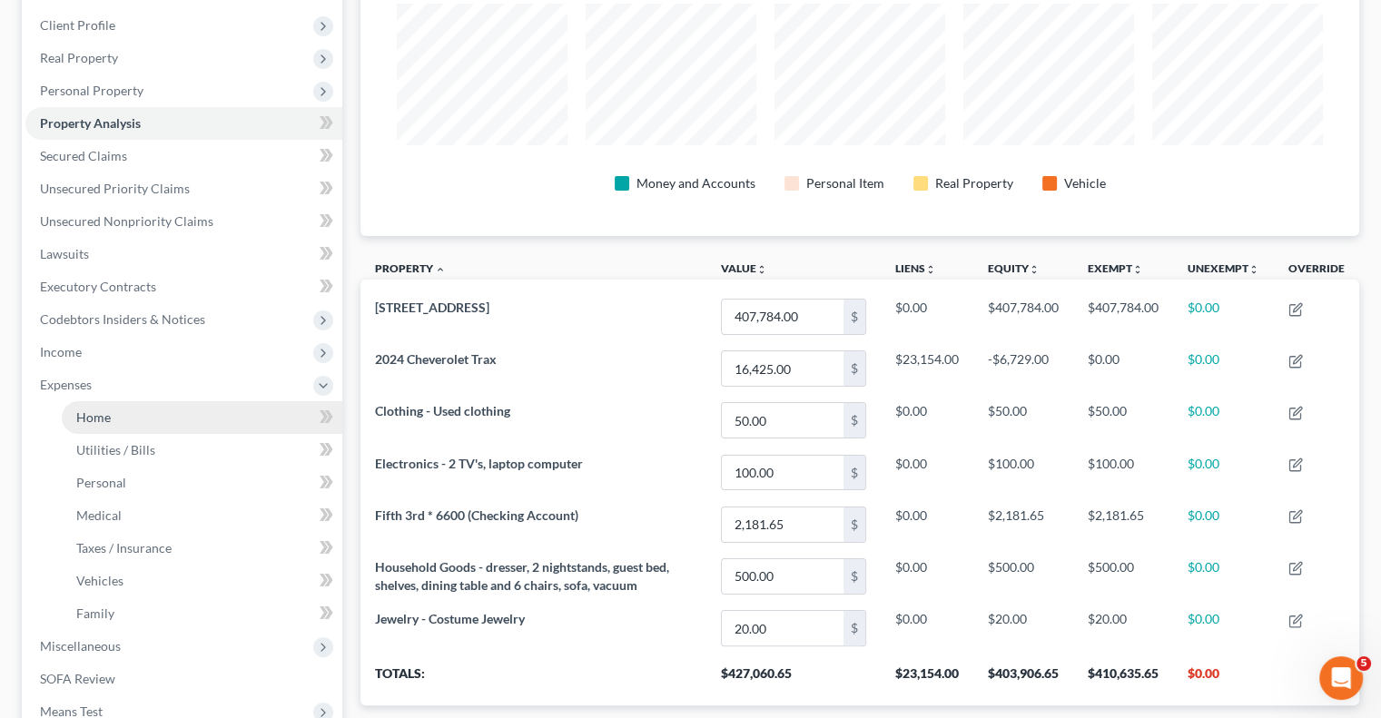
click at [131, 408] on link "Home" at bounding box center [202, 417] width 281 height 33
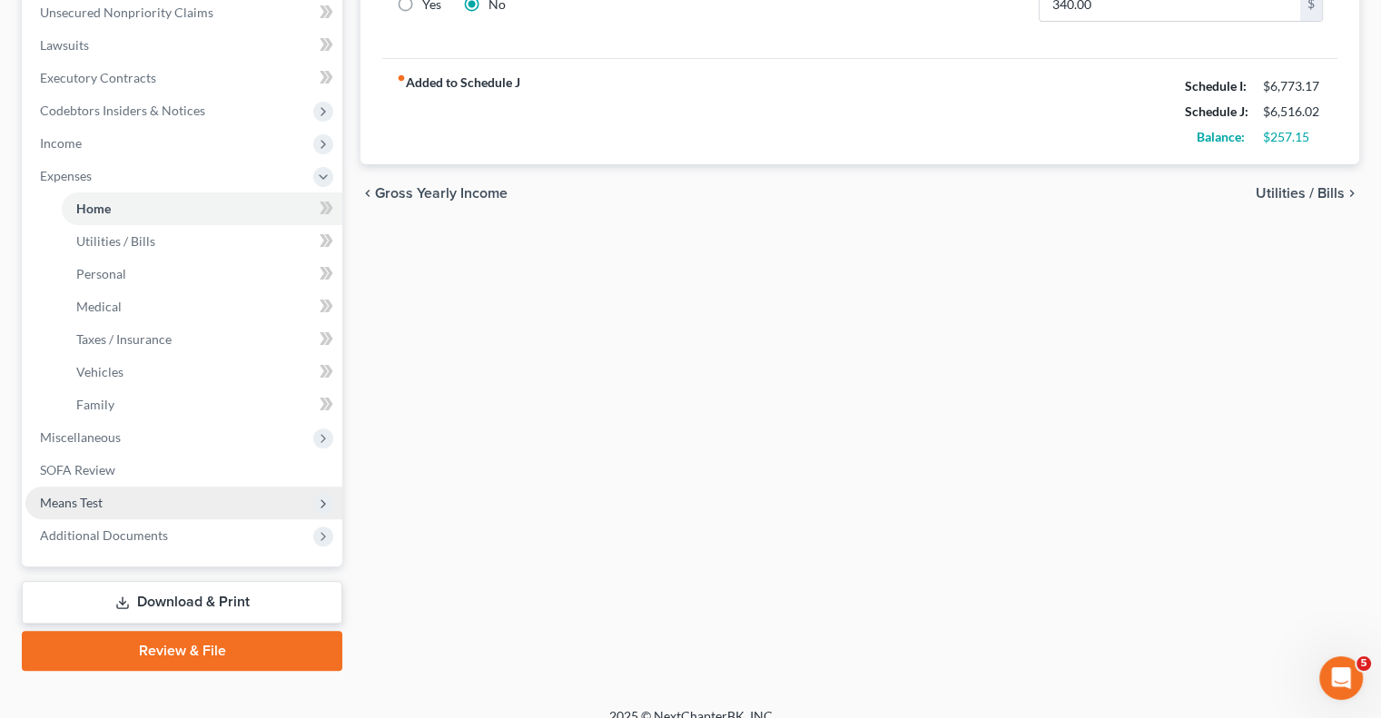
click at [94, 507] on span "Means Test" at bounding box center [71, 502] width 63 height 15
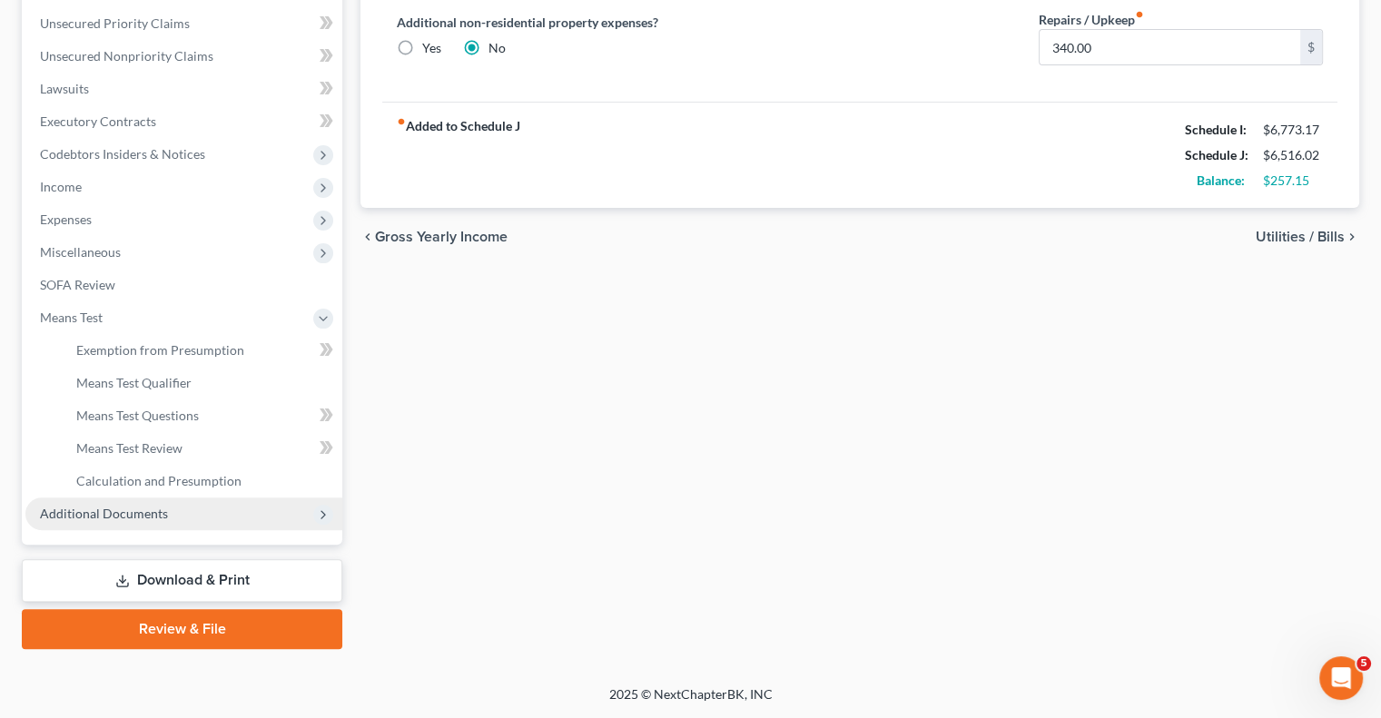
scroll to position [409, 0]
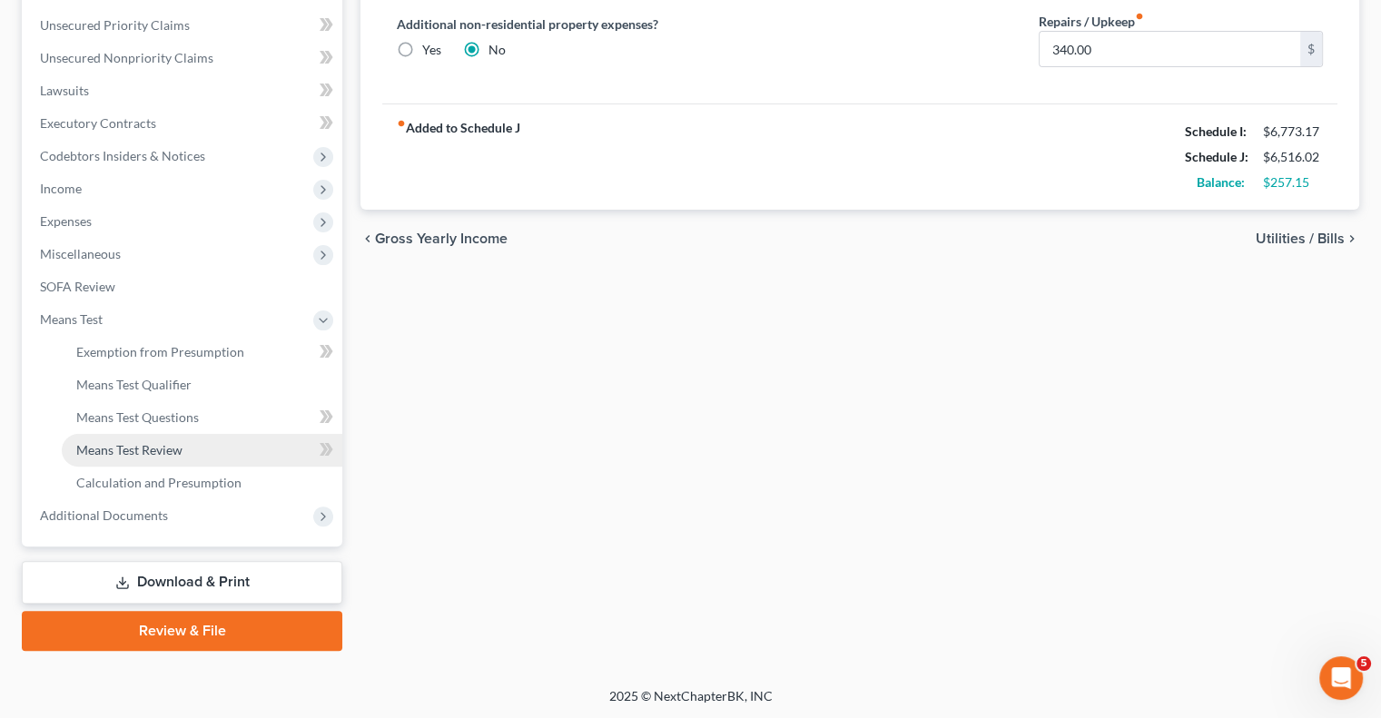
click at [139, 445] on span "Means Test Review" at bounding box center [129, 449] width 106 height 15
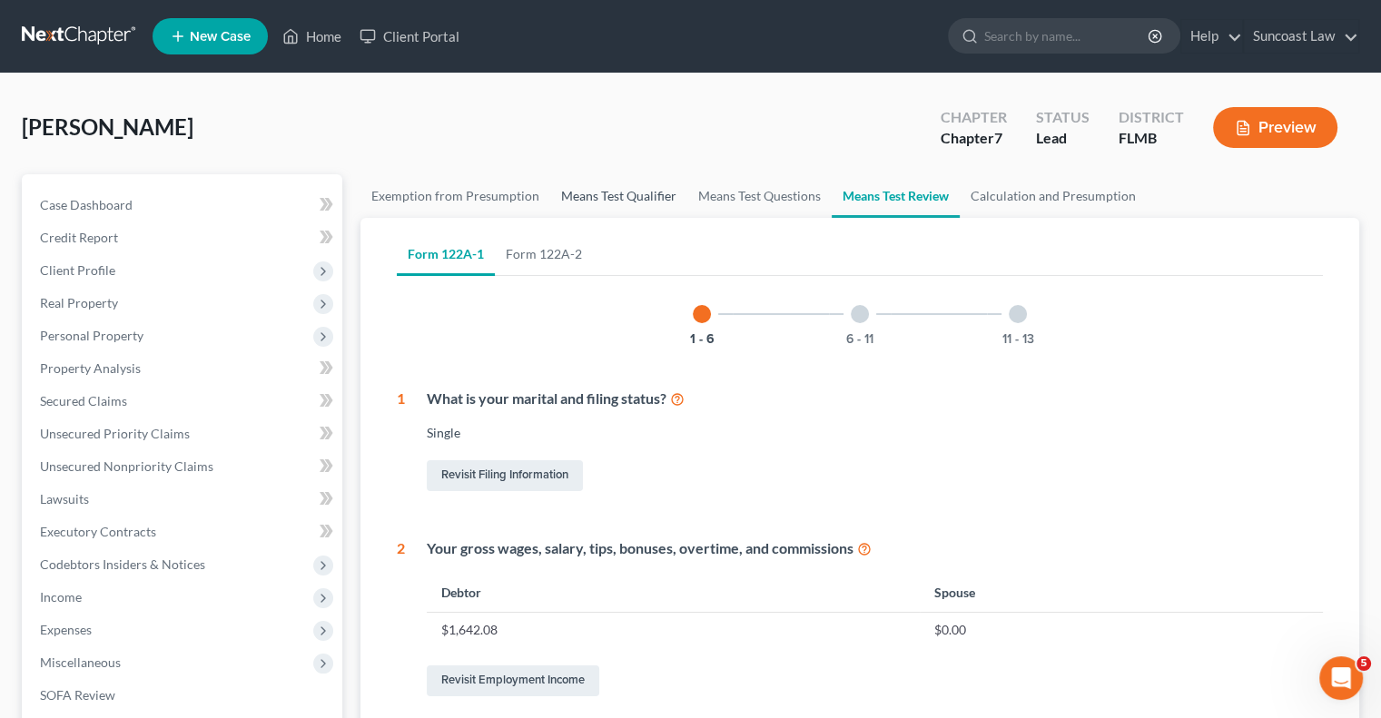
click at [603, 193] on link "Means Test Qualifier" at bounding box center [618, 196] width 137 height 44
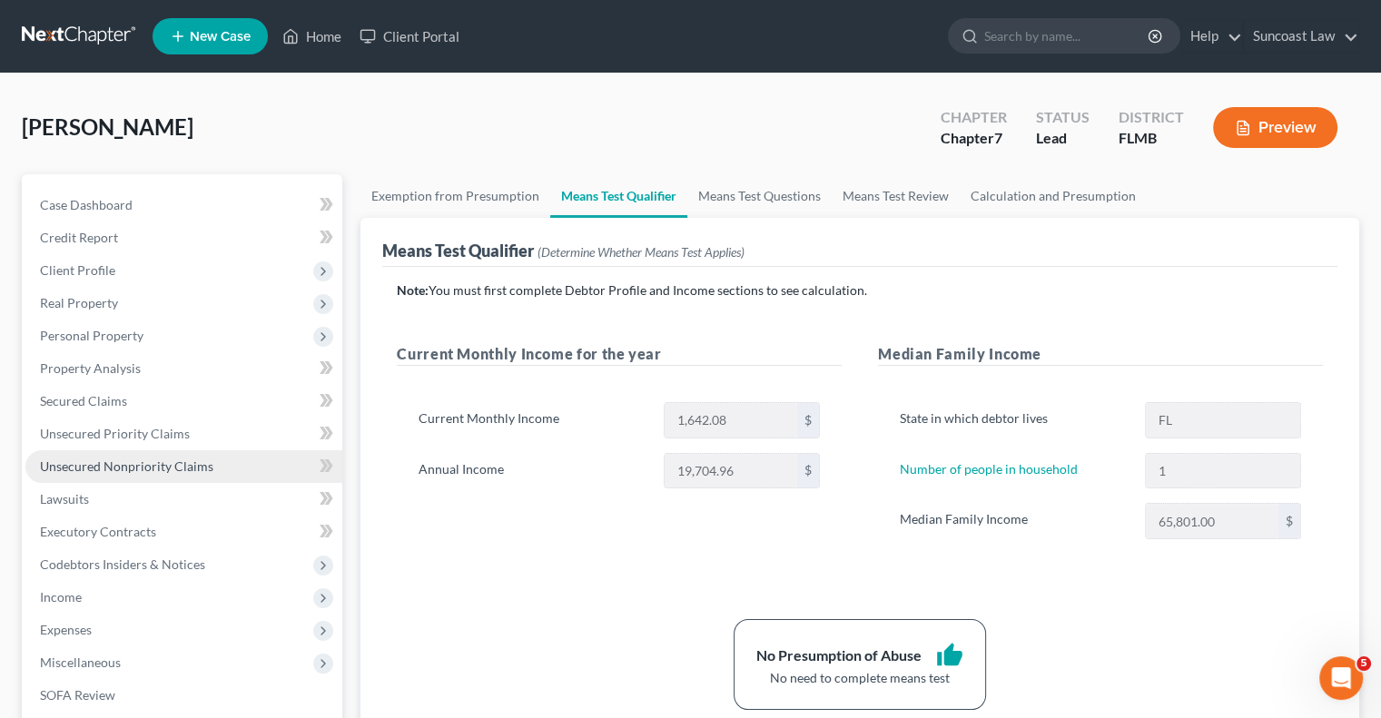
drag, startPoint x: 143, startPoint y: 461, endPoint x: 153, endPoint y: 470, distance: 12.8
click at [143, 461] on span "Unsecured Nonpriority Claims" at bounding box center [126, 465] width 173 height 15
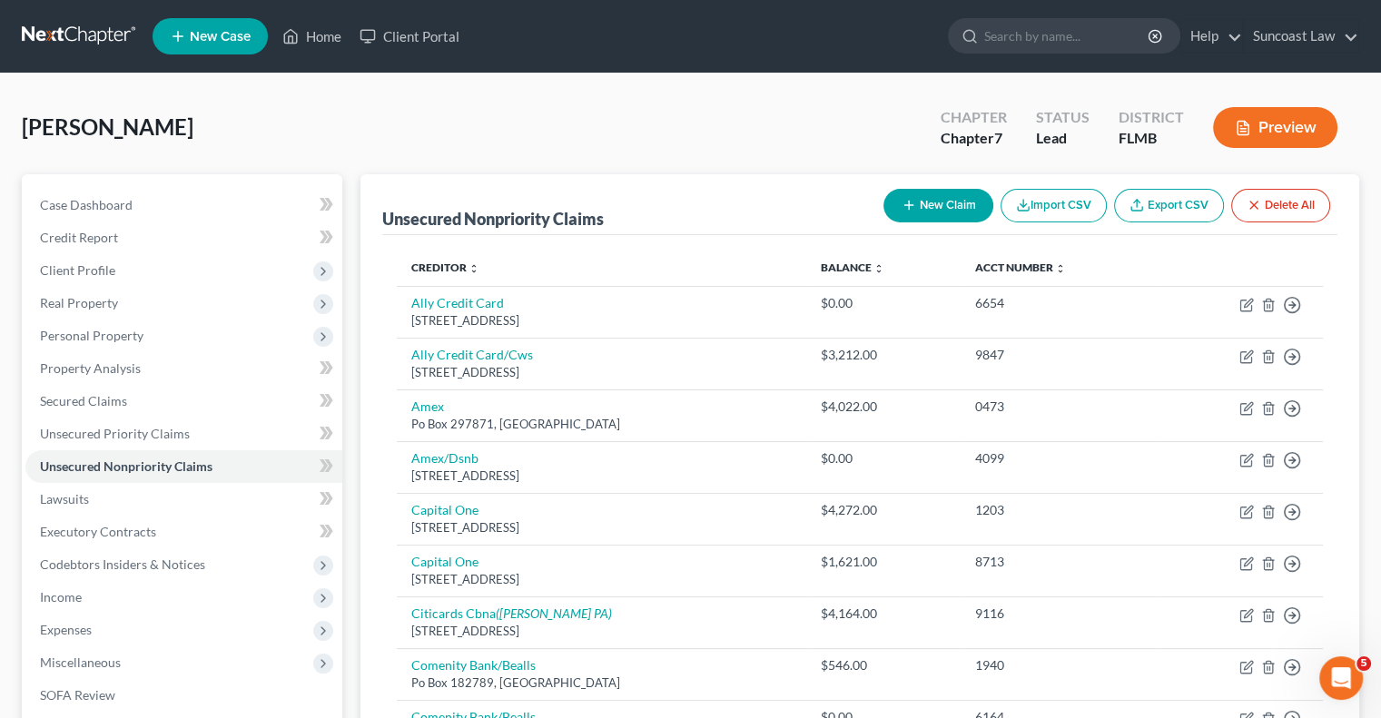
click at [926, 210] on button "New Claim" at bounding box center [938, 206] width 110 height 34
select select "0"
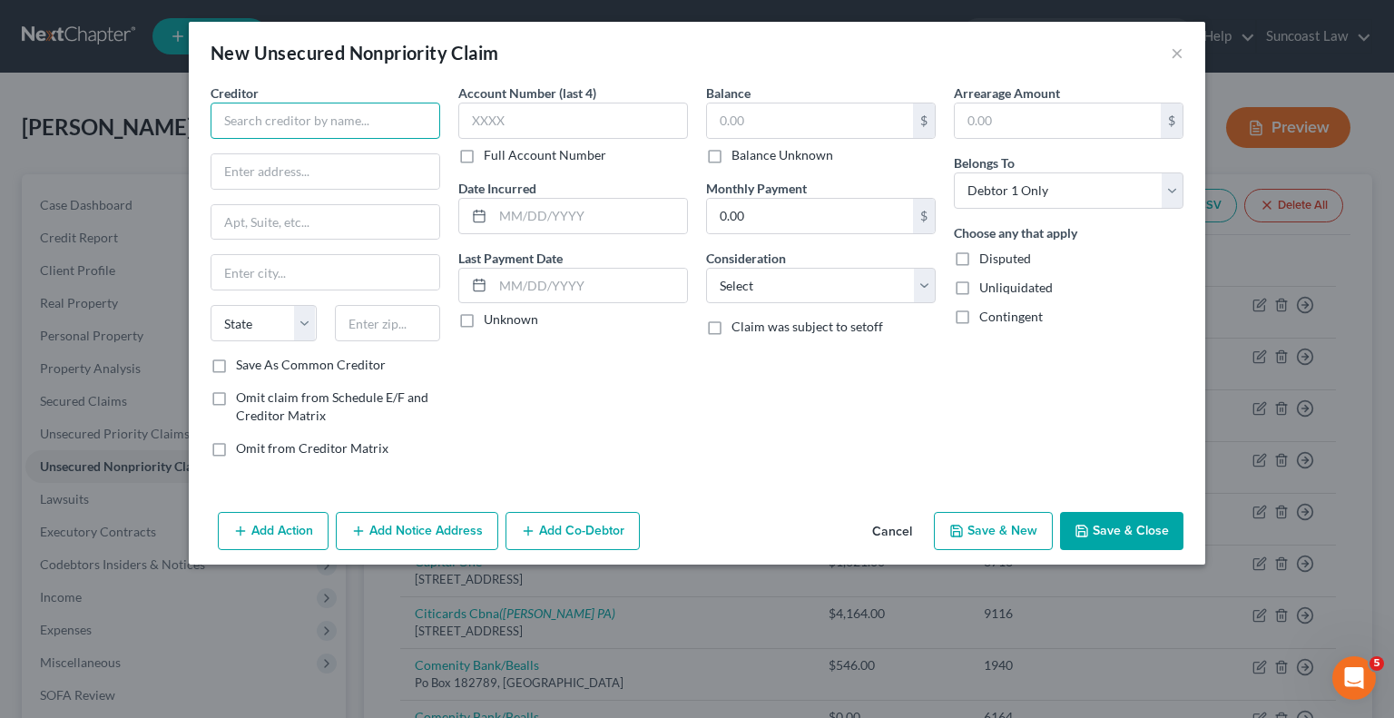
click at [336, 113] on input "text" at bounding box center [326, 121] width 230 height 36
type input "DHA Attorneys"
click at [236, 399] on label "Omit claim from Schedule E/F and Creditor Matrix" at bounding box center [338, 407] width 204 height 36
click at [243, 399] on input "Omit claim from Schedule E/F and Creditor Matrix" at bounding box center [249, 395] width 12 height 12
checkbox input "true"
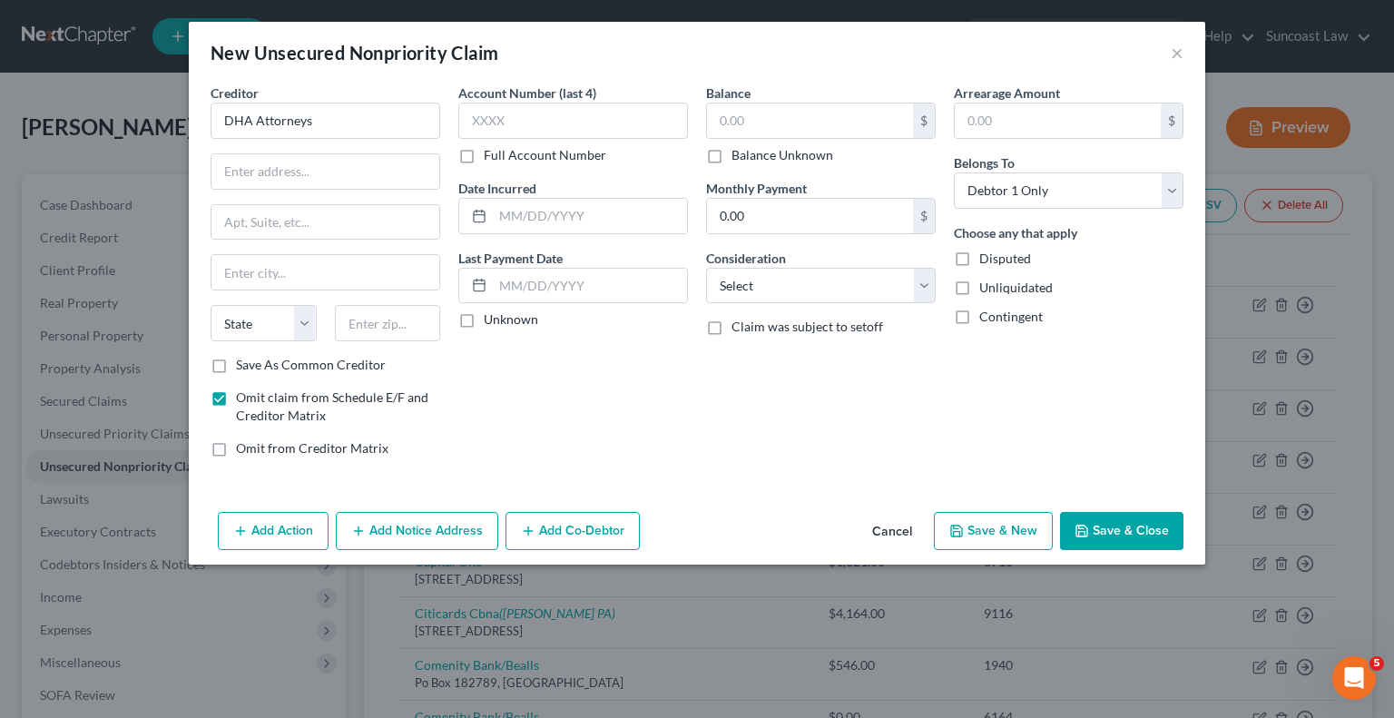
drag, startPoint x: 219, startPoint y: 448, endPoint x: 599, endPoint y: 359, distance: 390.8
click at [236, 448] on label "Omit from Creditor Matrix" at bounding box center [312, 448] width 153 height 18
click at [243, 448] on input "Omit from Creditor Matrix" at bounding box center [249, 445] width 12 height 12
checkbox input "true"
click at [805, 297] on select "Select Cable / Satellite Services Collection Agency Credit Card Debt Debt Couns…" at bounding box center [821, 286] width 230 height 36
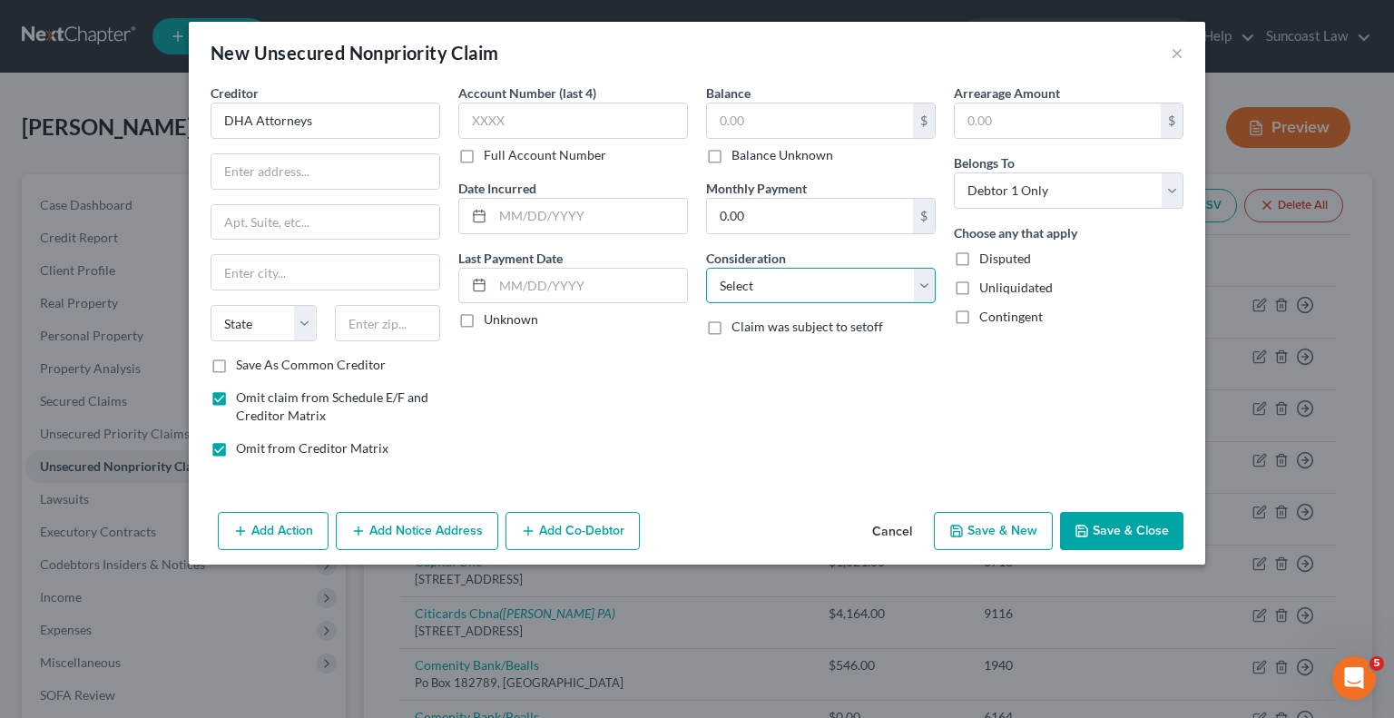
select select "16"
click at [706, 268] on select "Select Cable / Satellite Services Collection Agency Credit Card Debt Debt Couns…" at bounding box center [821, 286] width 230 height 36
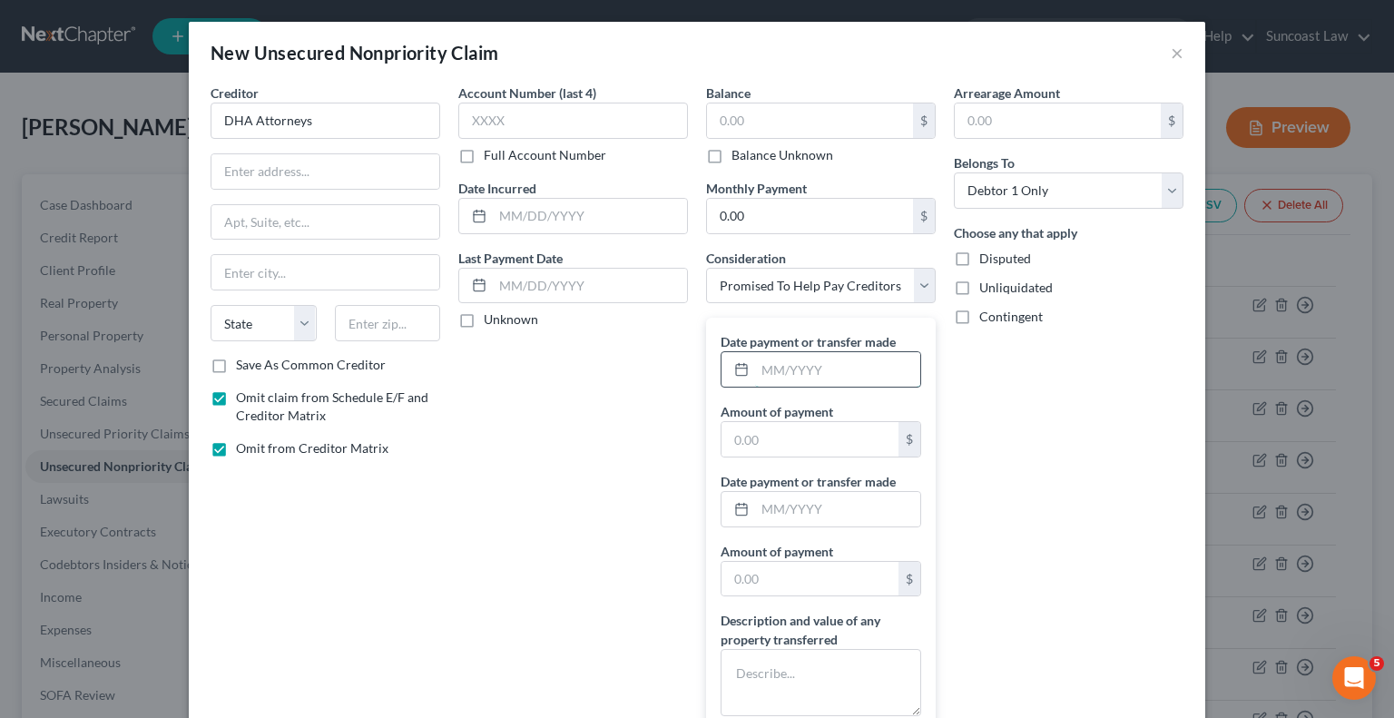
click at [806, 371] on input "text" at bounding box center [837, 369] width 165 height 34
type input "03/2025"
type input "1,450"
click at [797, 675] on textarea at bounding box center [821, 682] width 201 height 67
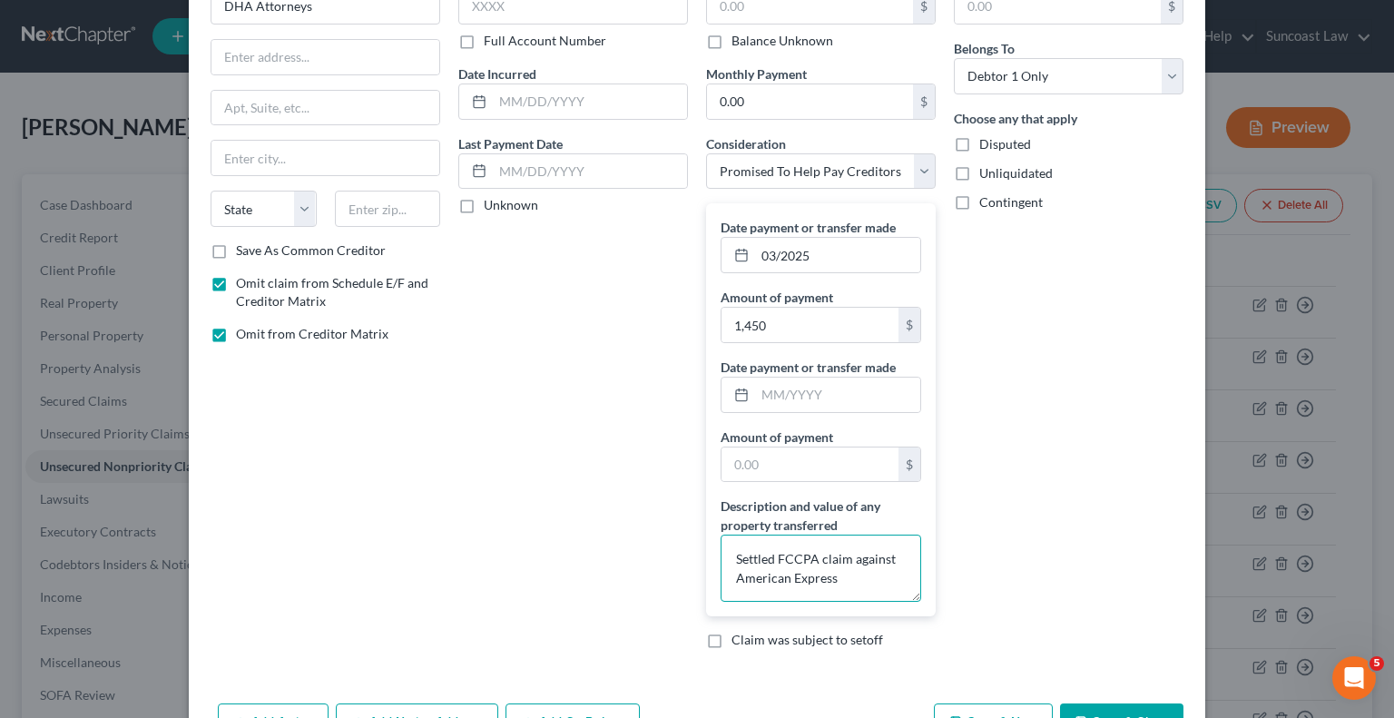
scroll to position [171, 0]
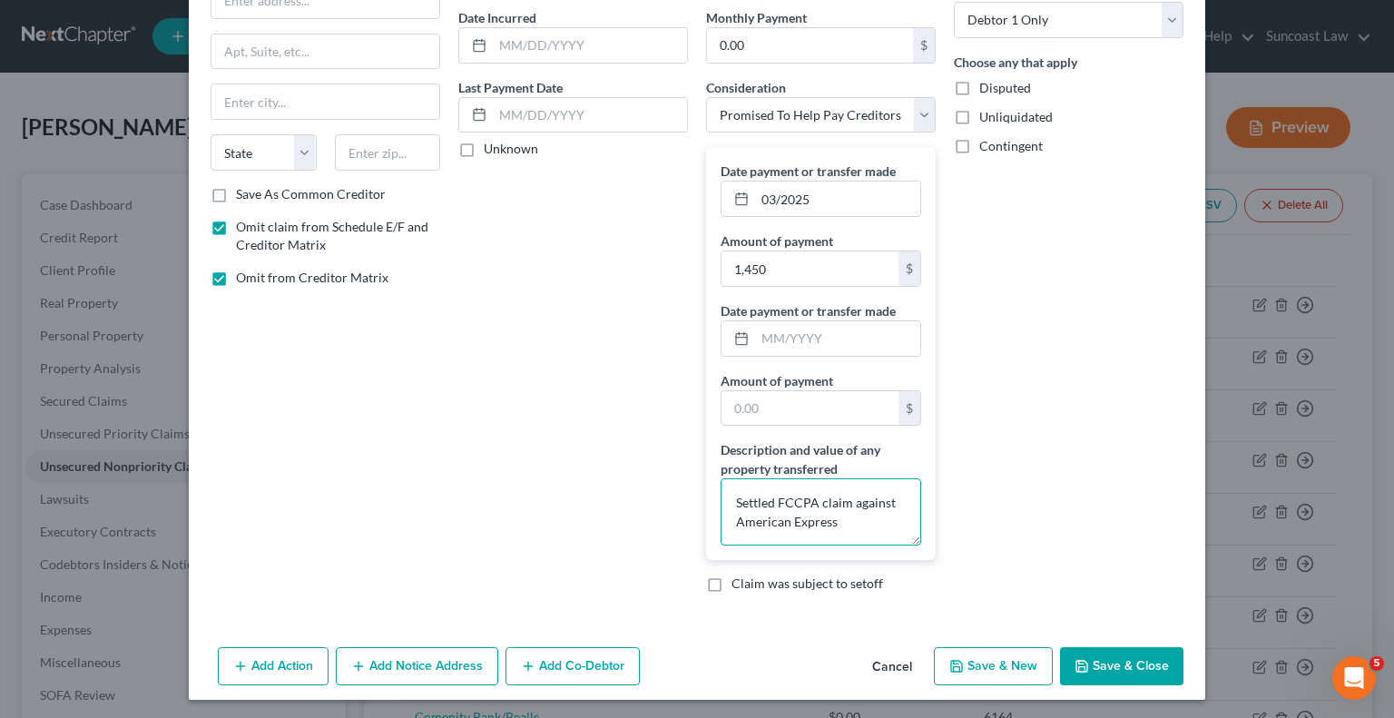
type textarea "Settled FCCPA claim against American Express"
drag, startPoint x: 1133, startPoint y: 660, endPoint x: 1123, endPoint y: 616, distance: 44.7
click at [1132, 660] on button "Save & Close" at bounding box center [1121, 666] width 123 height 38
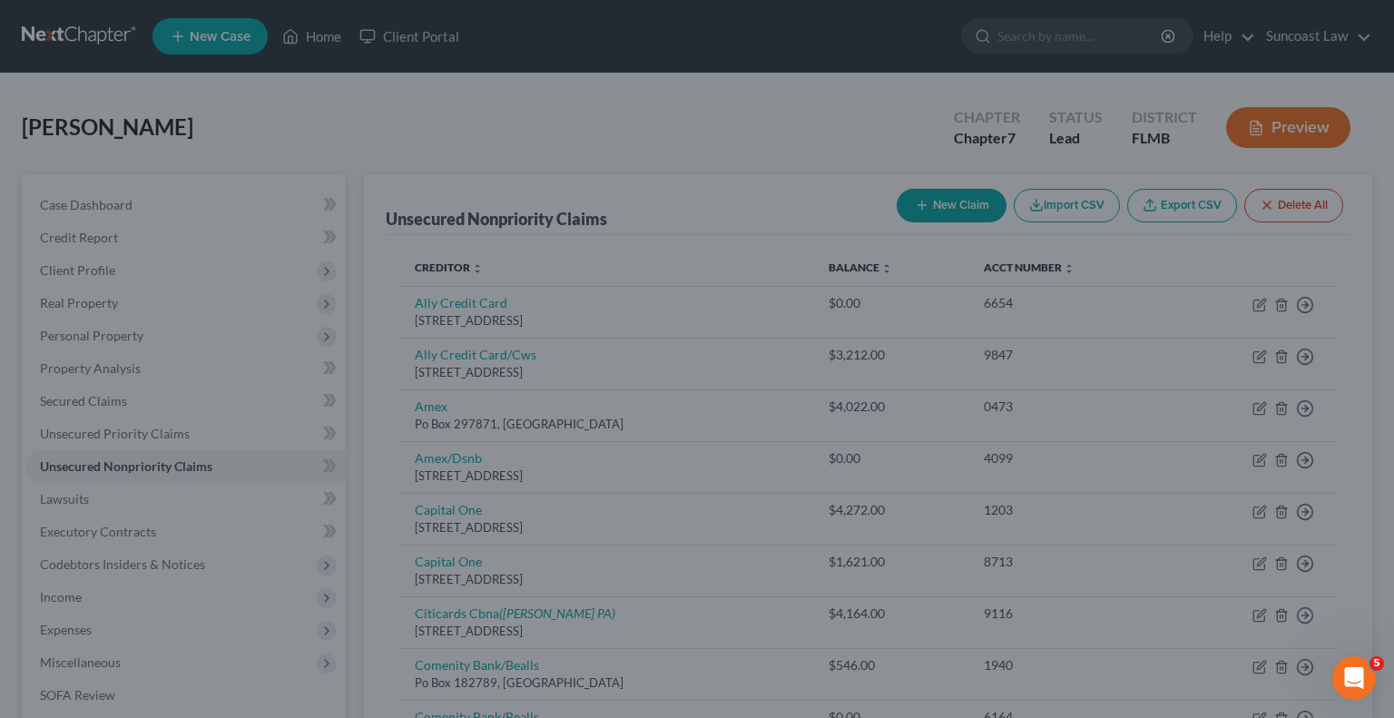
type input "0.00"
type input "1,450.00"
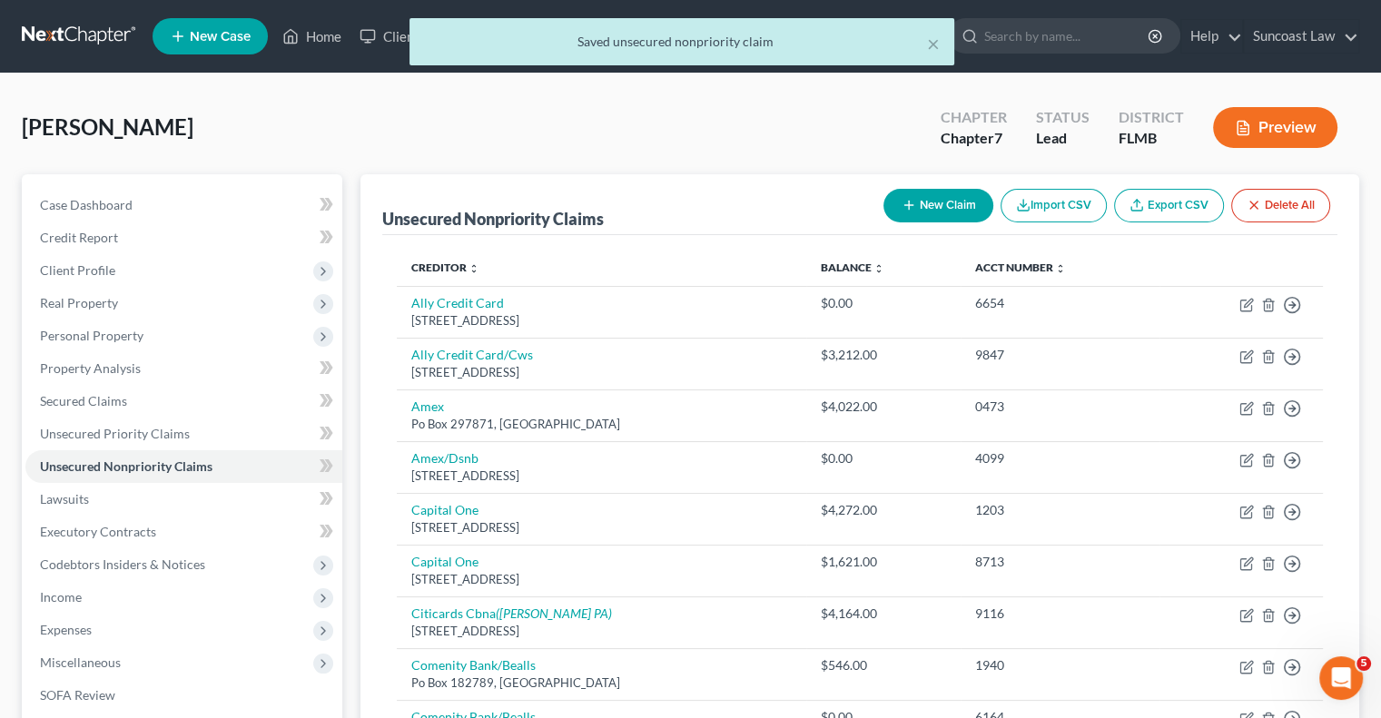
click at [940, 219] on button "New Claim" at bounding box center [938, 206] width 110 height 34
select select "0"
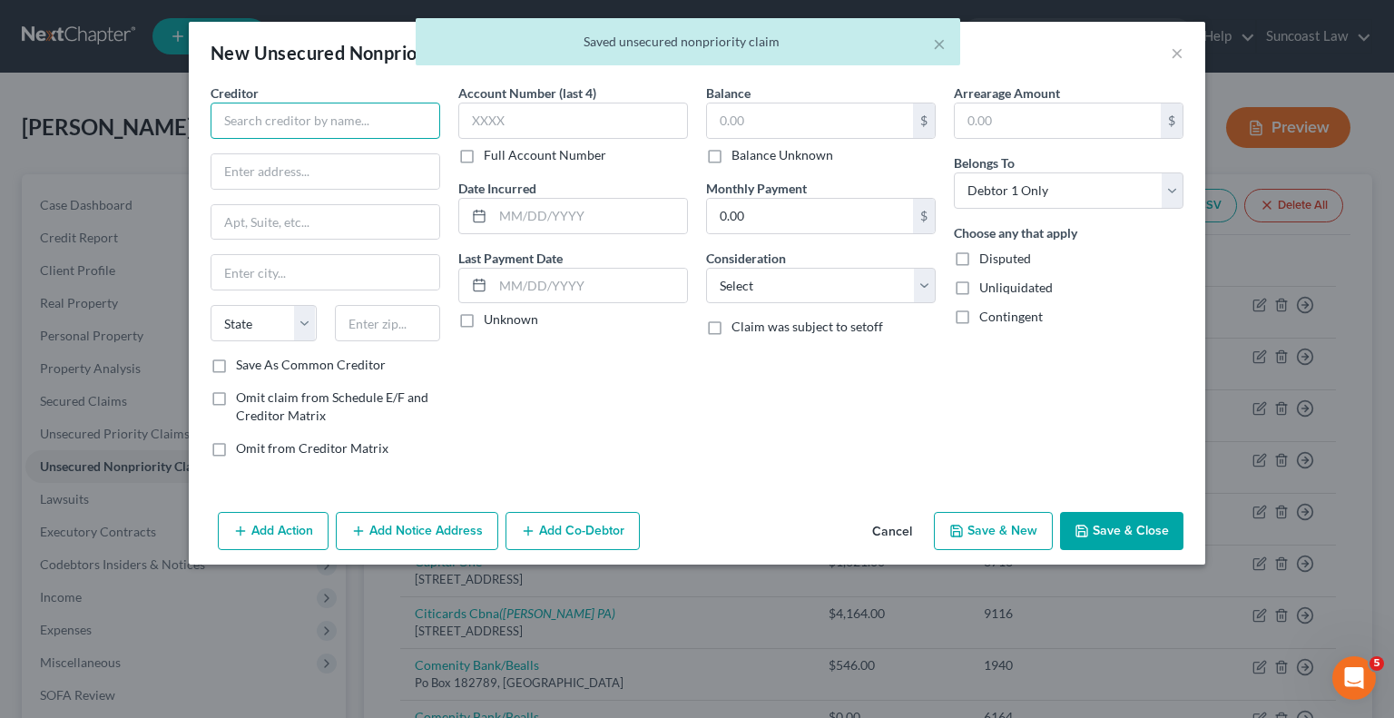
click at [412, 121] on input "text" at bounding box center [326, 121] width 230 height 36
type input "DHA Attorneys"
click at [236, 399] on label "Omit claim from Schedule E/F and Creditor Matrix" at bounding box center [338, 407] width 204 height 36
click at [243, 399] on input "Omit claim from Schedule E/F and Creditor Matrix" at bounding box center [249, 395] width 12 height 12
checkbox input "true"
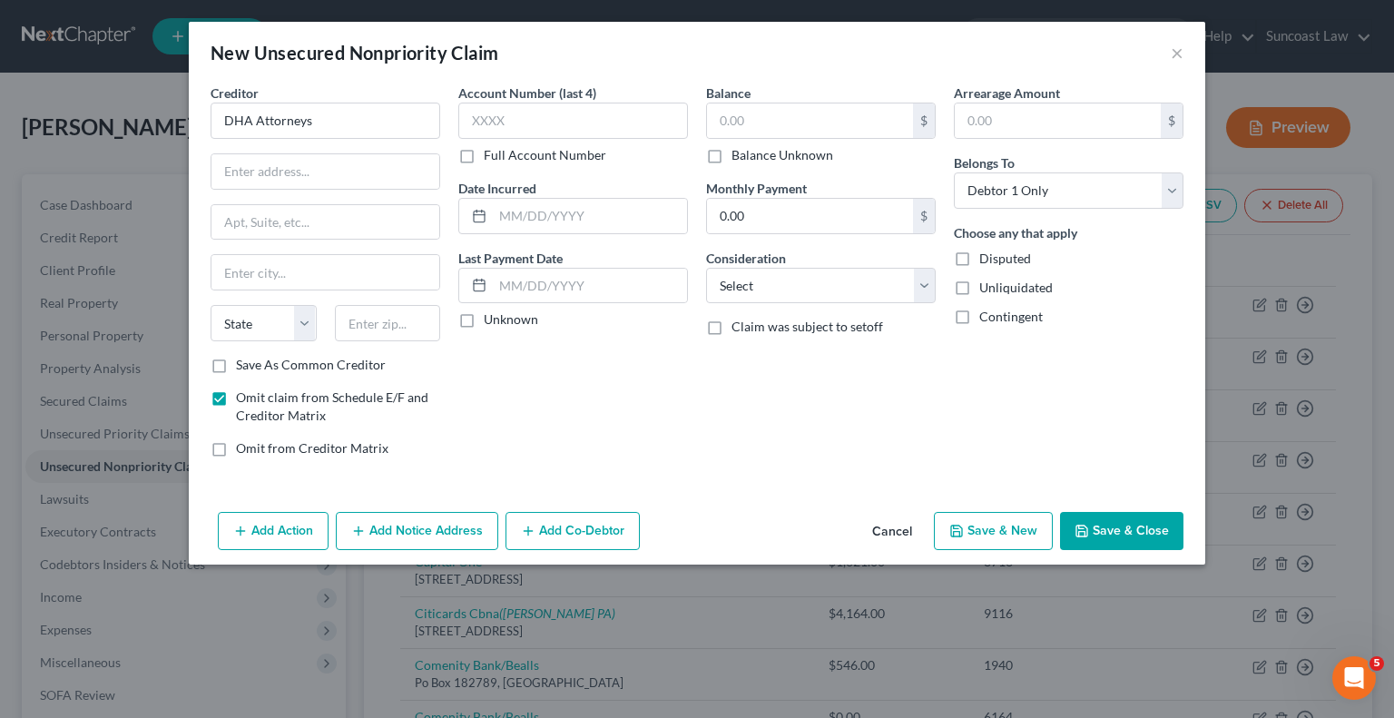
click at [236, 448] on label "Omit from Creditor Matrix" at bounding box center [312, 448] width 153 height 18
click at [243, 448] on input "Omit from Creditor Matrix" at bounding box center [249, 445] width 12 height 12
checkbox input "true"
drag, startPoint x: 825, startPoint y: 297, endPoint x: 837, endPoint y: 300, distance: 12.3
click at [826, 297] on select "Select Cable / Satellite Services Collection Agency Credit Card Debt Debt Couns…" at bounding box center [821, 286] width 230 height 36
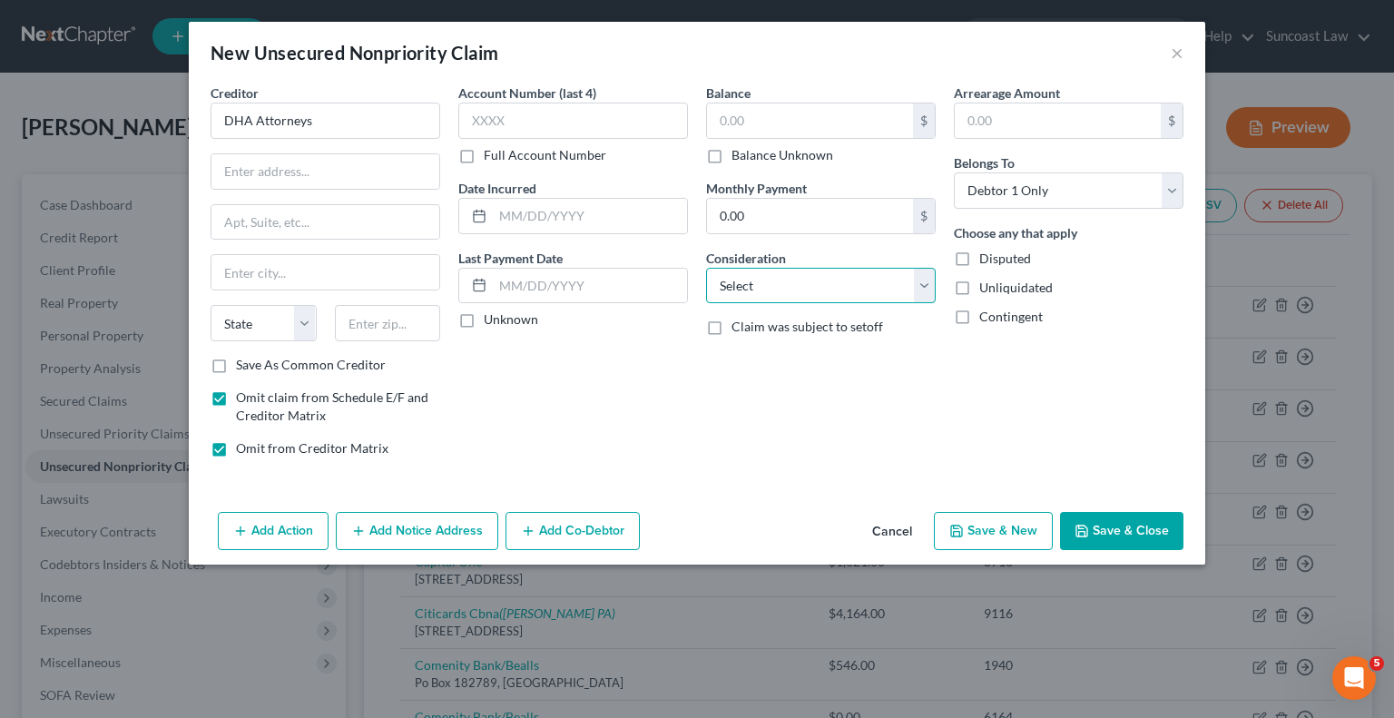
select select "16"
click at [706, 268] on select "Select Cable / Satellite Services Collection Agency Credit Card Debt Debt Couns…" at bounding box center [821, 286] width 230 height 36
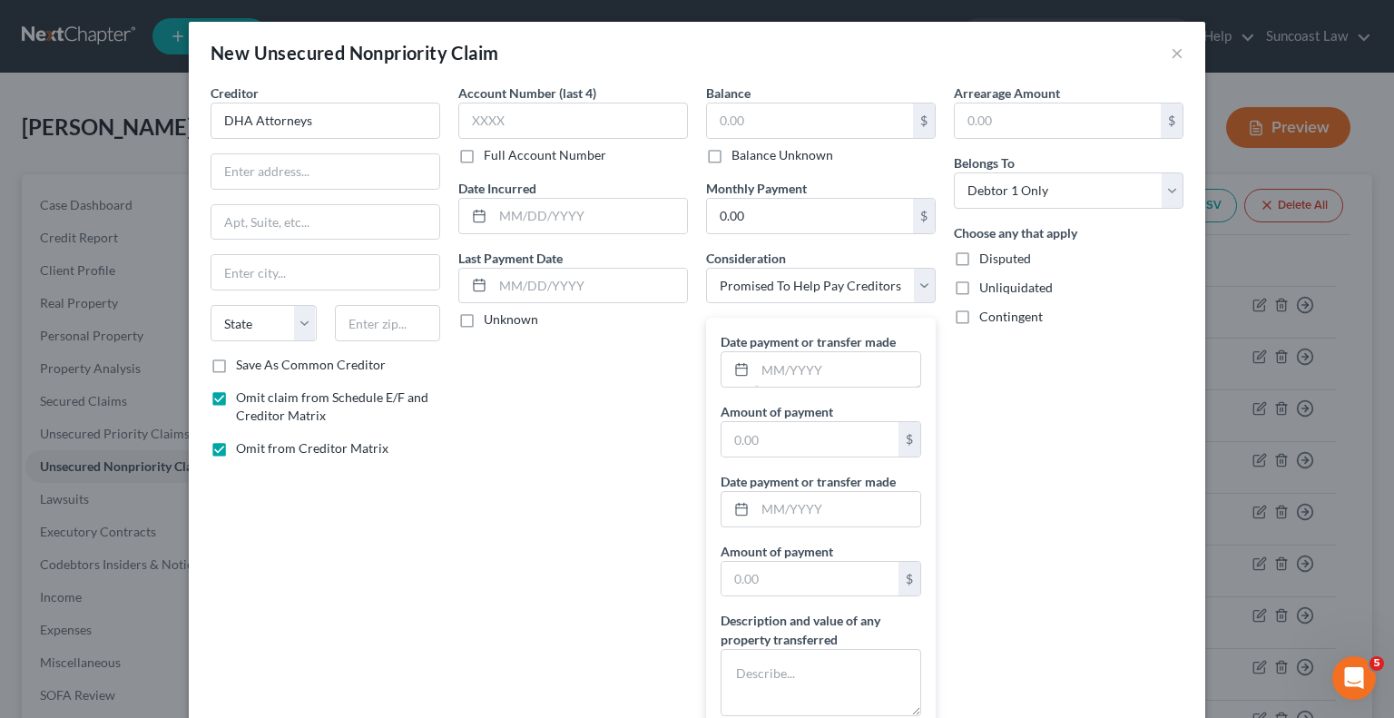
drag, startPoint x: 806, startPoint y: 357, endPoint x: 814, endPoint y: 346, distance: 13.6
click at [806, 357] on input "text" at bounding box center [837, 369] width 165 height 34
type input "01/2025"
type input "1,100"
click at [865, 678] on textarea at bounding box center [821, 682] width 201 height 67
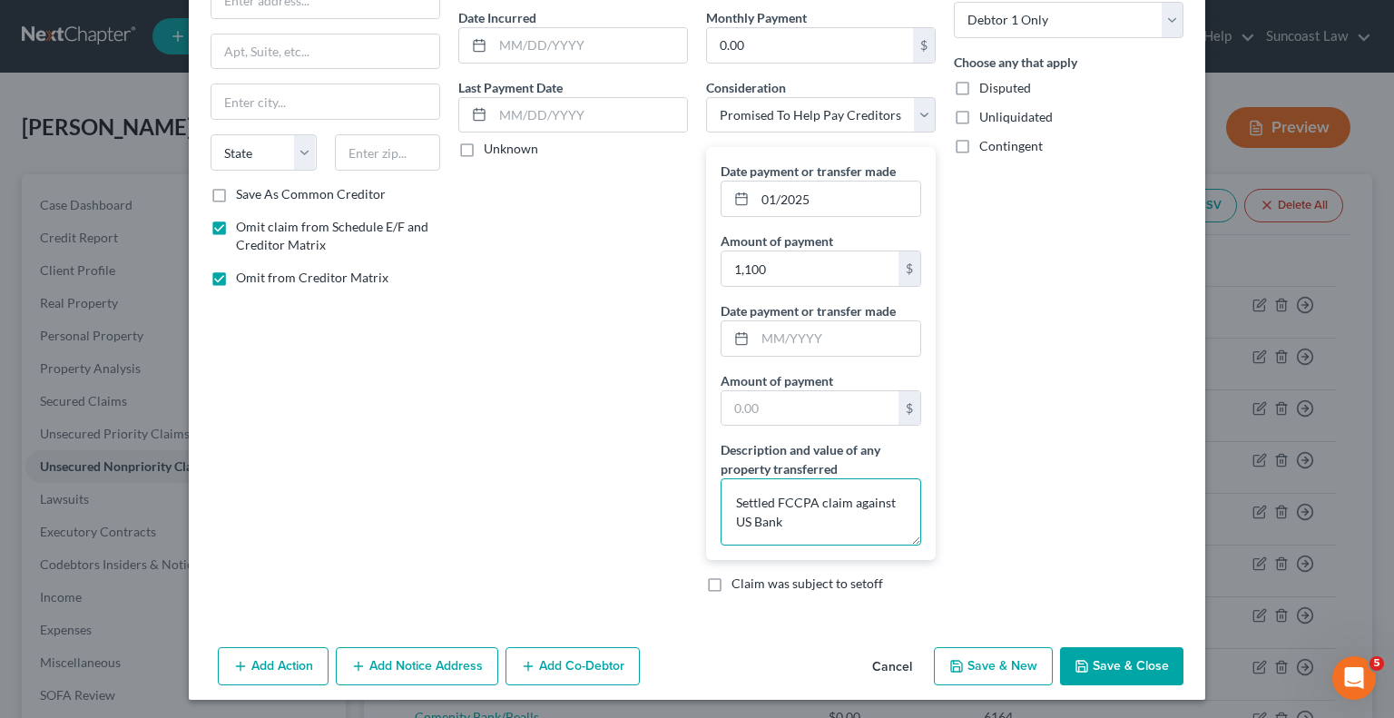
type textarea "Settled FCCPA claim against US Bank"
click at [1102, 660] on button "Save & Close" at bounding box center [1121, 666] width 123 height 38
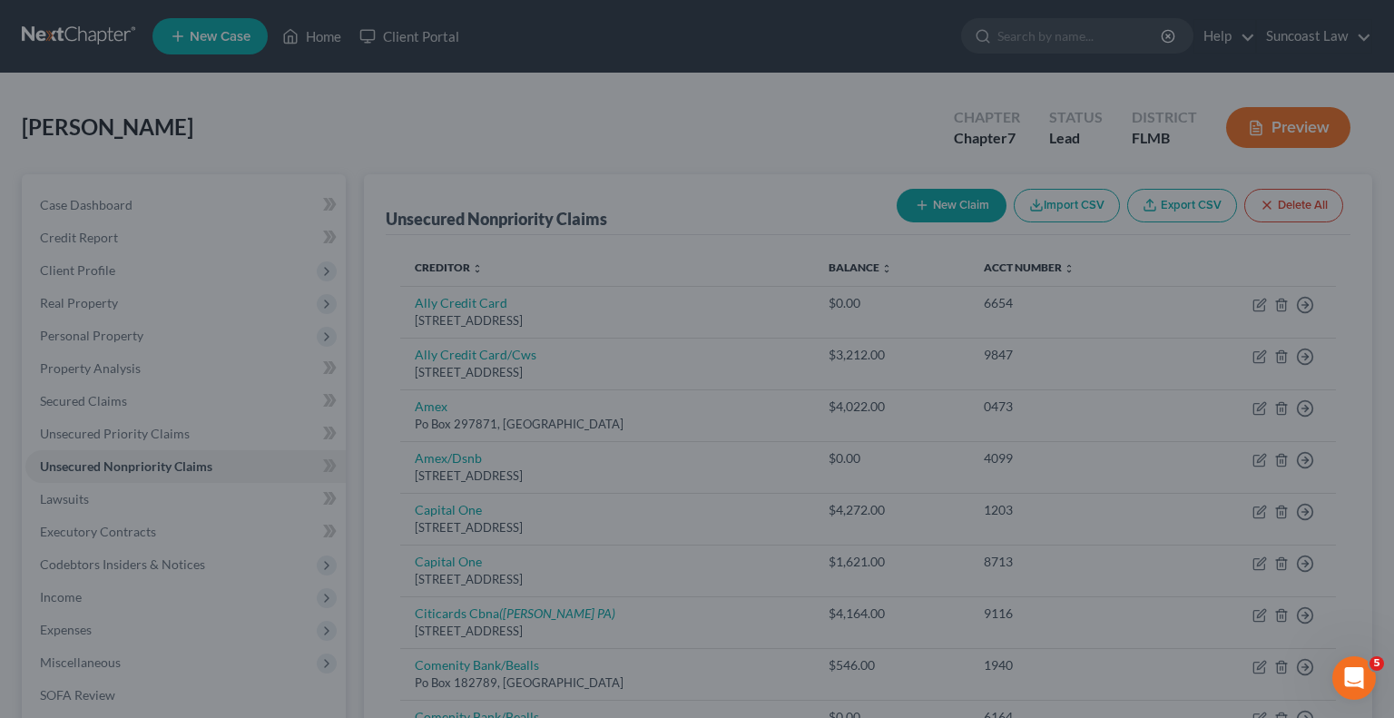
type input "0.00"
type input "1,100.00"
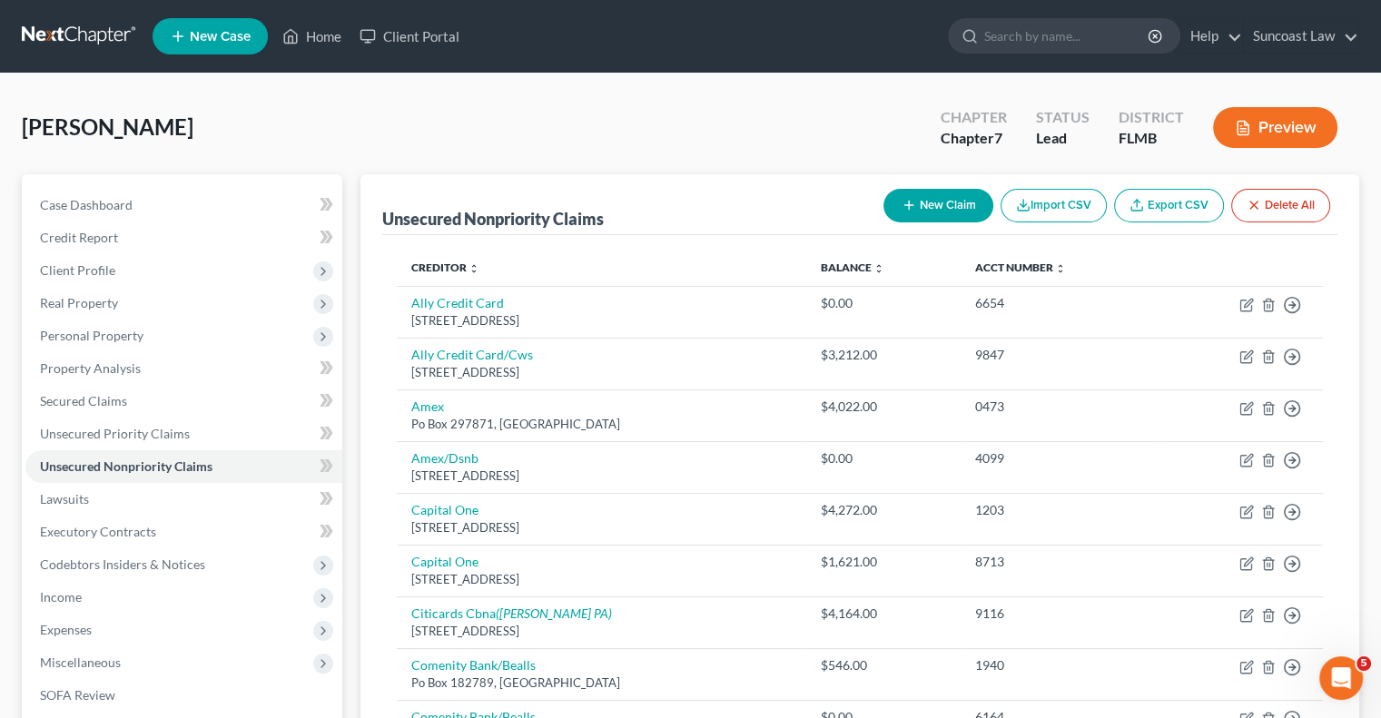
click at [901, 206] on icon "button" at bounding box center [908, 205] width 15 height 15
select select "0"
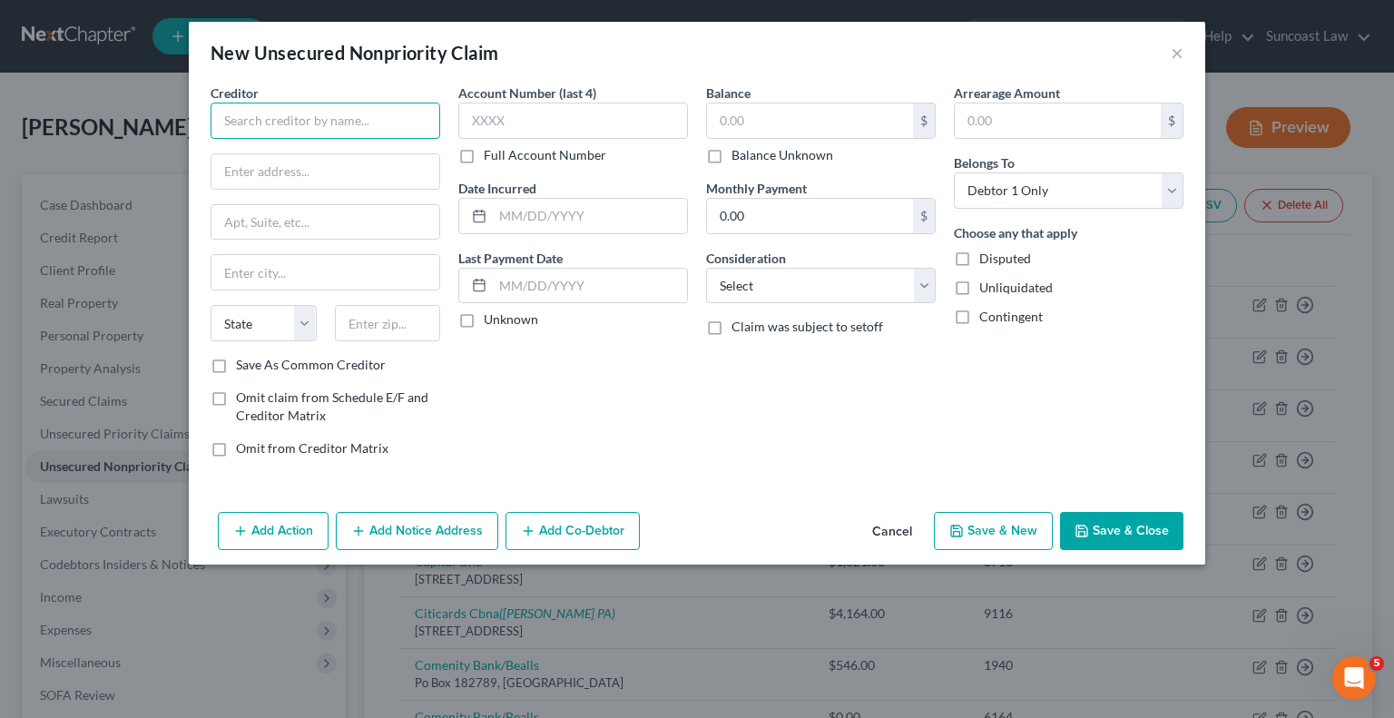
click at [344, 119] on input "text" at bounding box center [326, 121] width 230 height 36
type input "DHA Attorneys"
click at [236, 395] on label "Omit claim from Schedule E/F and Creditor Matrix" at bounding box center [338, 407] width 204 height 36
click at [243, 395] on input "Omit claim from Schedule E/F and Creditor Matrix" at bounding box center [249, 395] width 12 height 12
checkbox input "true"
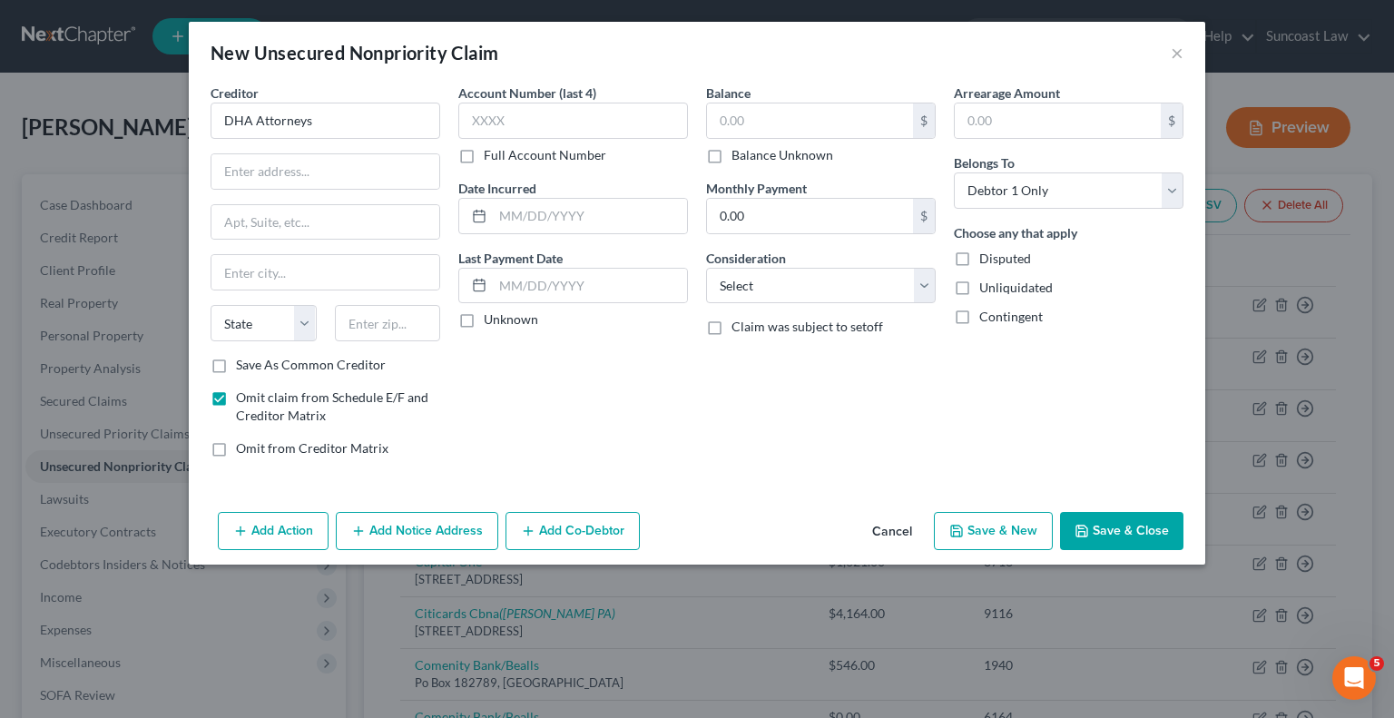
click at [236, 448] on label "Omit from Creditor Matrix" at bounding box center [312, 448] width 153 height 18
click at [243, 448] on input "Omit from Creditor Matrix" at bounding box center [249, 445] width 12 height 12
checkbox input "true"
drag, startPoint x: 775, startPoint y: 275, endPoint x: 801, endPoint y: 297, distance: 33.5
click at [775, 275] on select "Select Cable / Satellite Services Collection Agency Credit Card Debt Debt Couns…" at bounding box center [821, 286] width 230 height 36
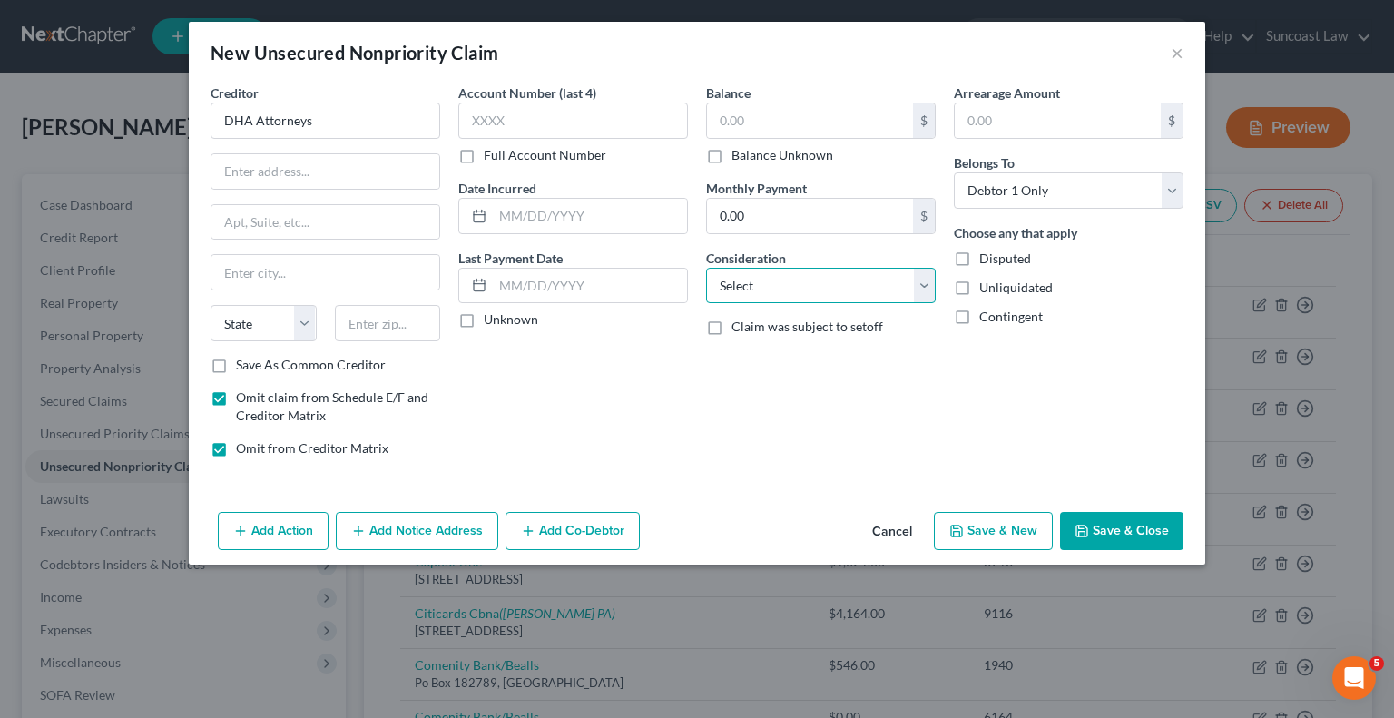
select select "16"
click at [706, 268] on select "Select Cable / Satellite Services Collection Agency Credit Card Debt Debt Couns…" at bounding box center [821, 286] width 230 height 36
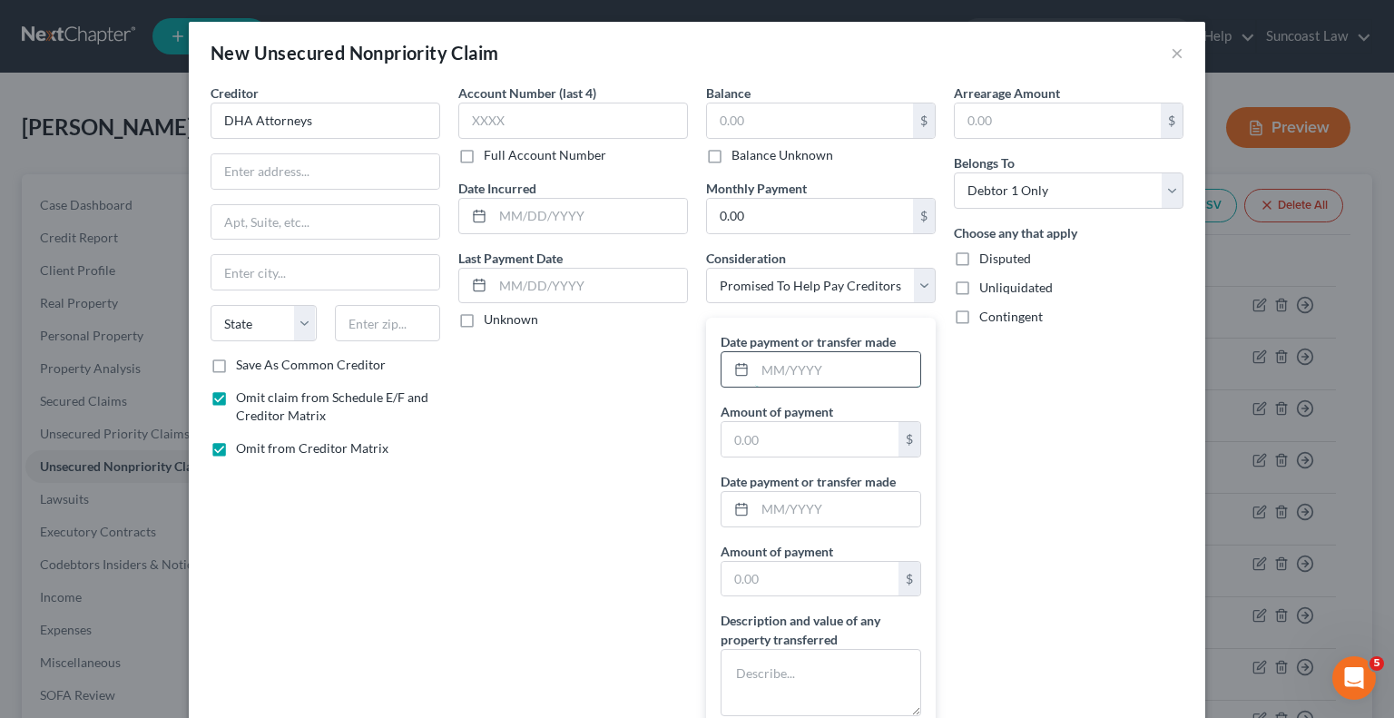
click at [826, 360] on input "text" at bounding box center [837, 369] width 165 height 34
type input "04/2025"
drag, startPoint x: 817, startPoint y: 438, endPoint x: 820, endPoint y: 453, distance: 14.8
click at [817, 438] on input "text" at bounding box center [810, 439] width 177 height 34
type input "500"
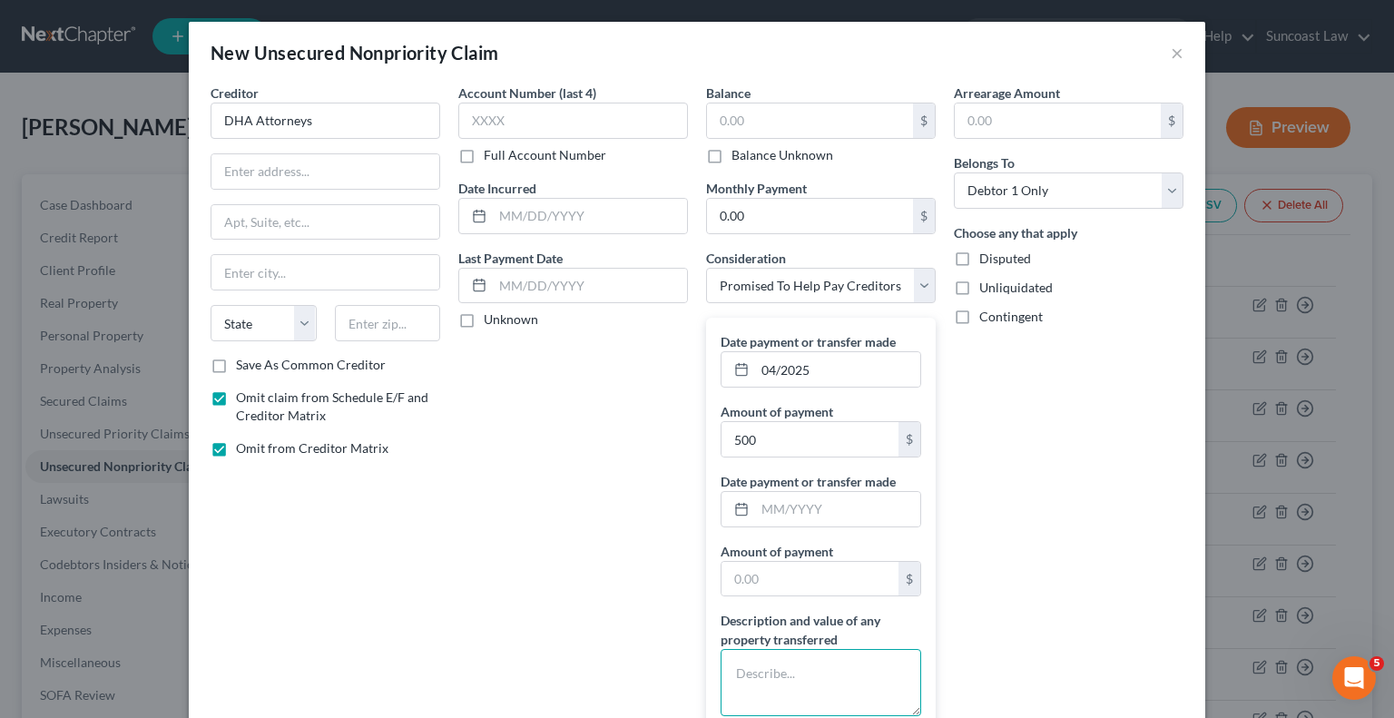
click at [821, 673] on textarea at bounding box center [821, 682] width 201 height 67
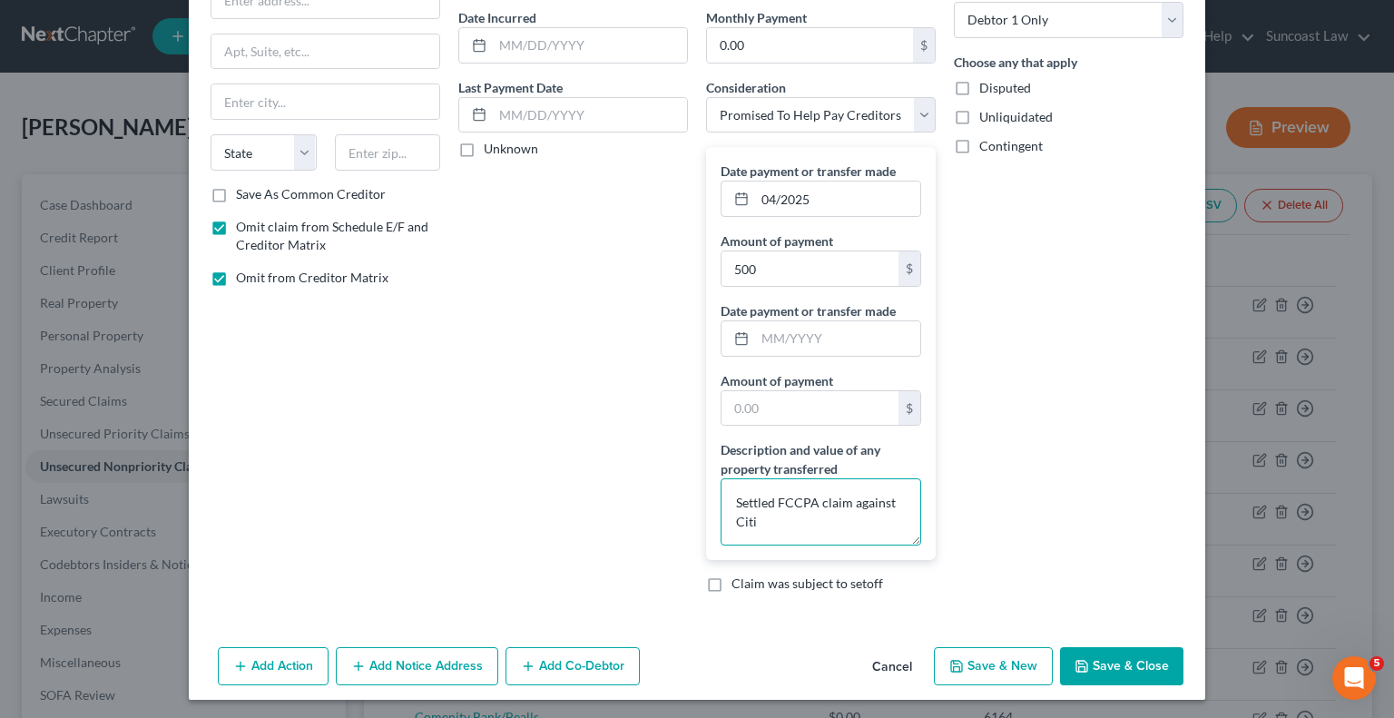
type textarea "Settled FCCPA claim against Citi"
click at [1104, 663] on button "Save & Close" at bounding box center [1121, 666] width 123 height 38
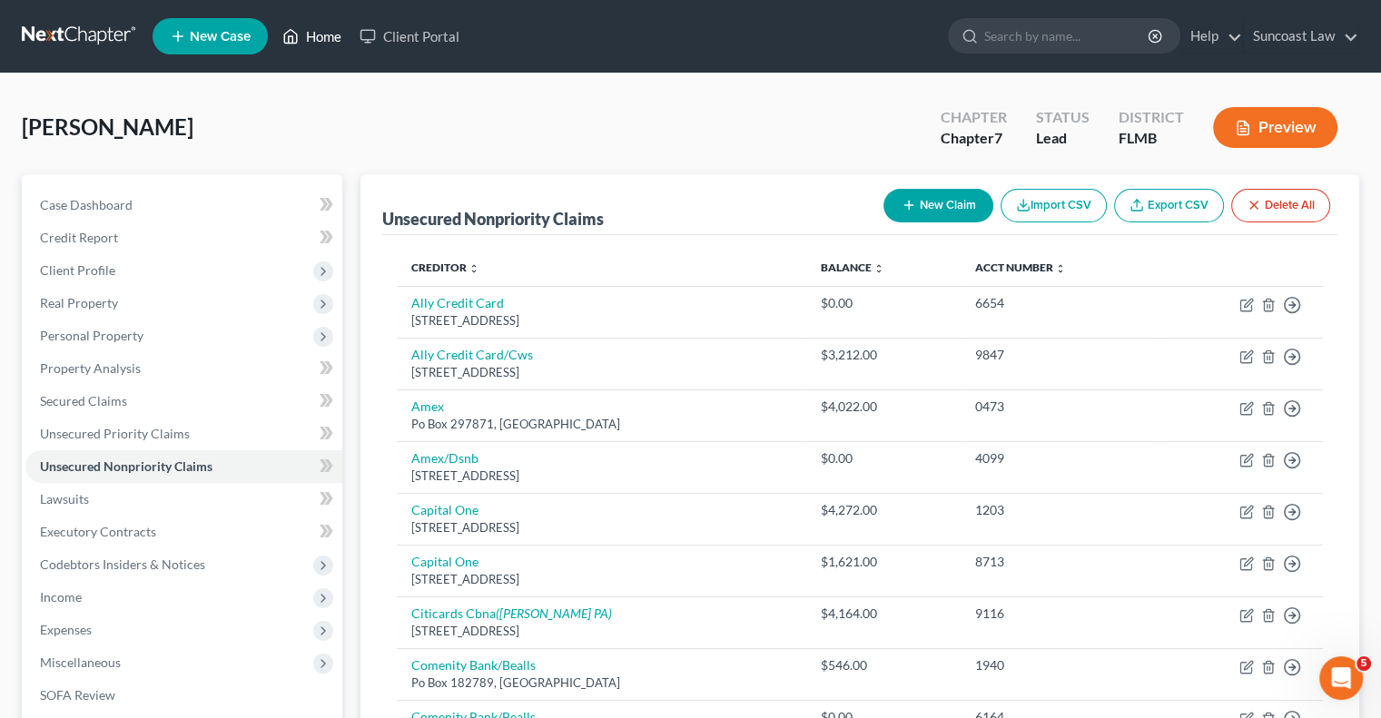
click at [334, 24] on link "Home" at bounding box center [311, 36] width 77 height 33
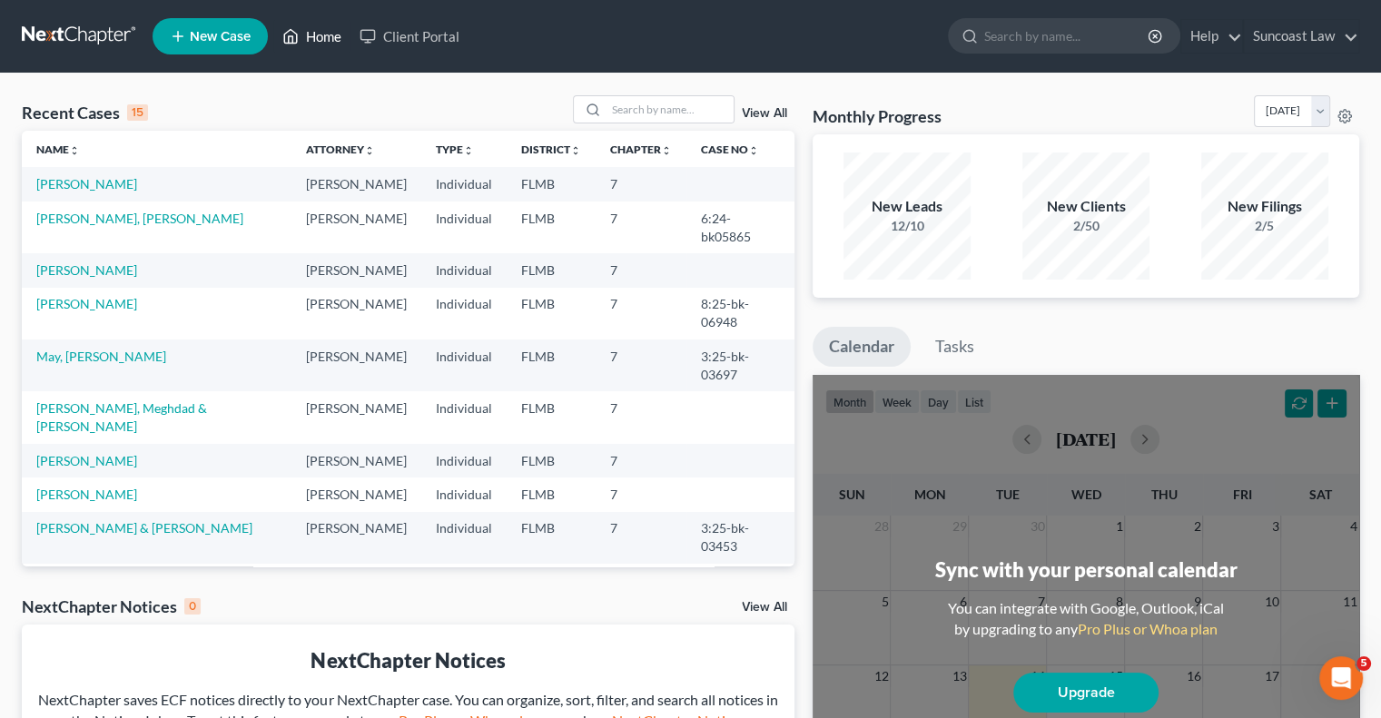
scroll to position [91, 0]
